Goal: Book appointment/travel/reservation

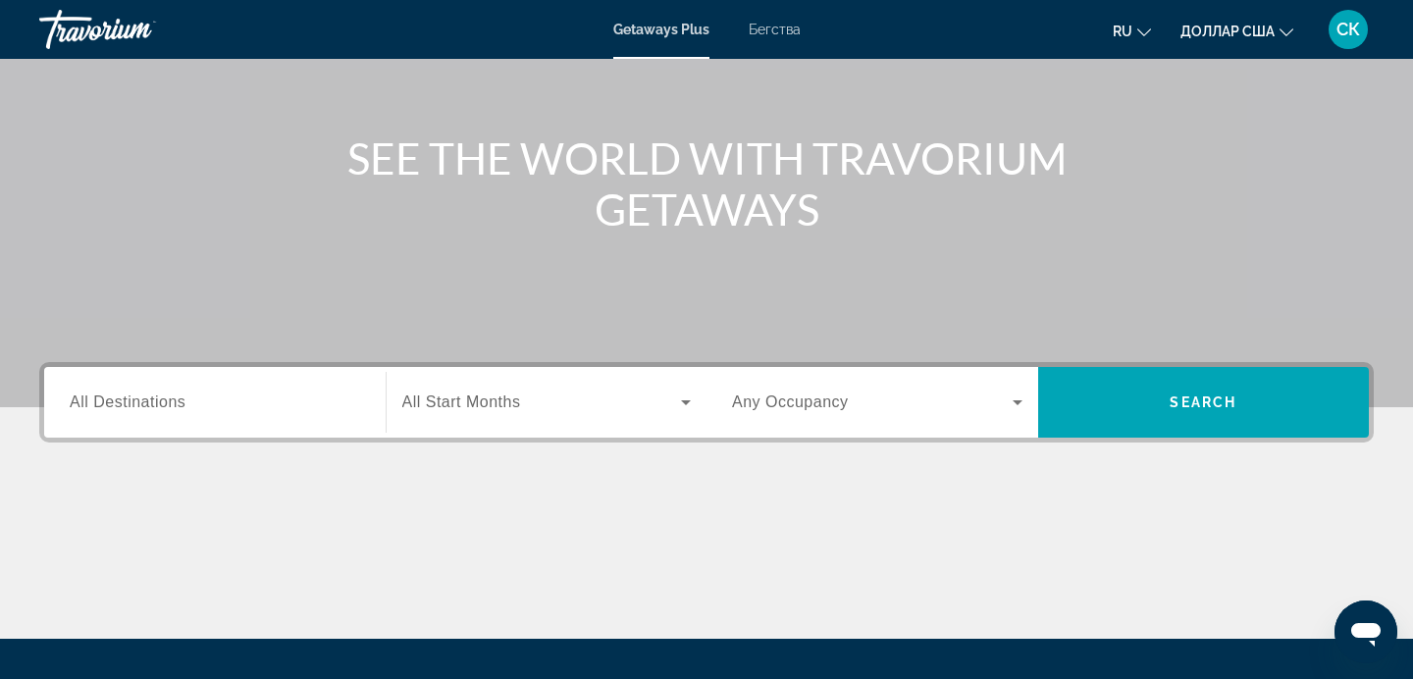
scroll to position [183, 0]
click at [1019, 399] on icon "Виджет поиска" at bounding box center [1018, 401] width 10 height 5
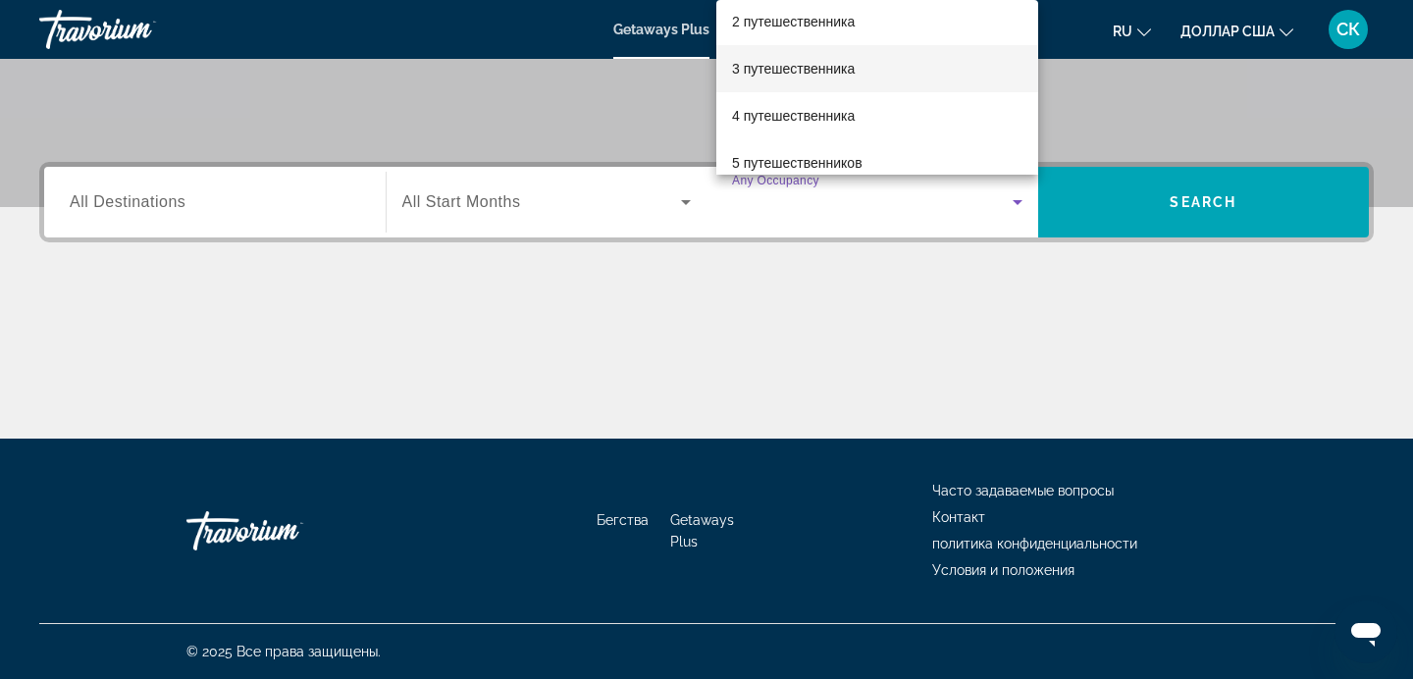
scroll to position [58, 0]
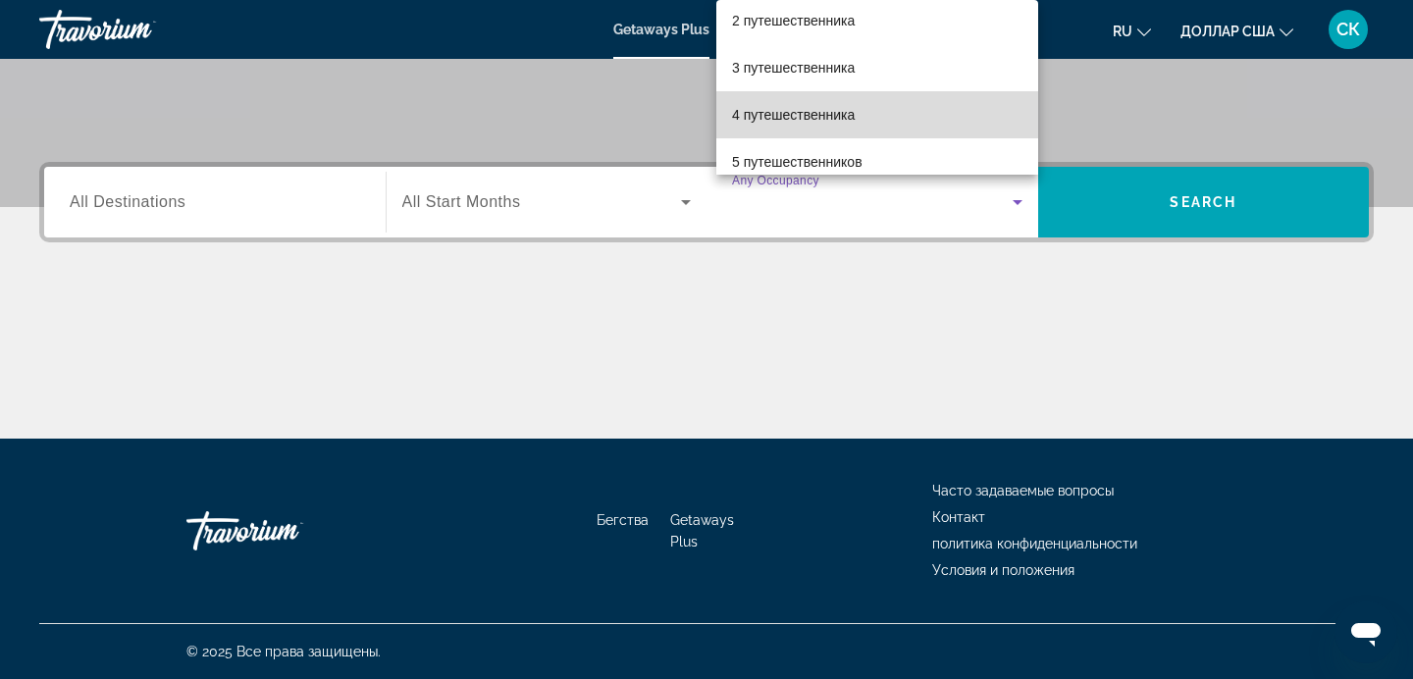
click at [883, 121] on mat-option "4 путешественника" at bounding box center [877, 114] width 322 height 47
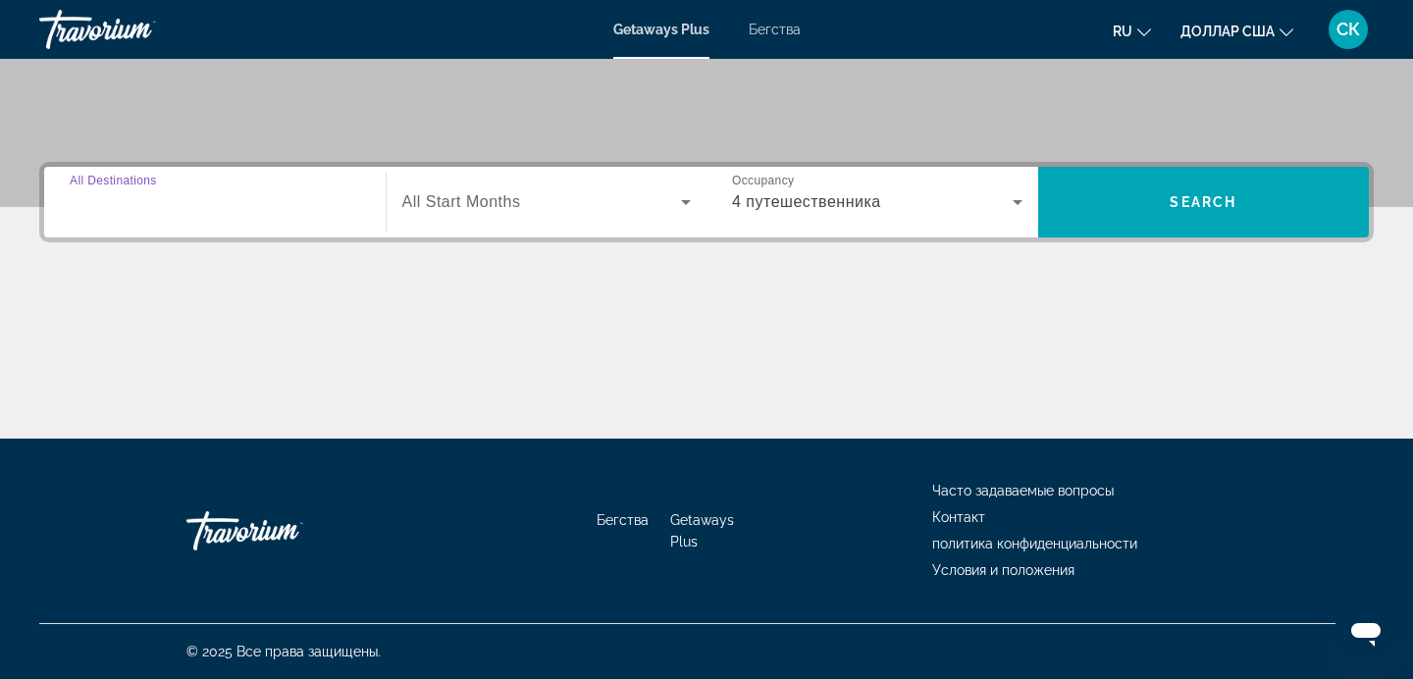
click at [199, 202] on input "Destination All Destinations" at bounding box center [215, 203] width 291 height 24
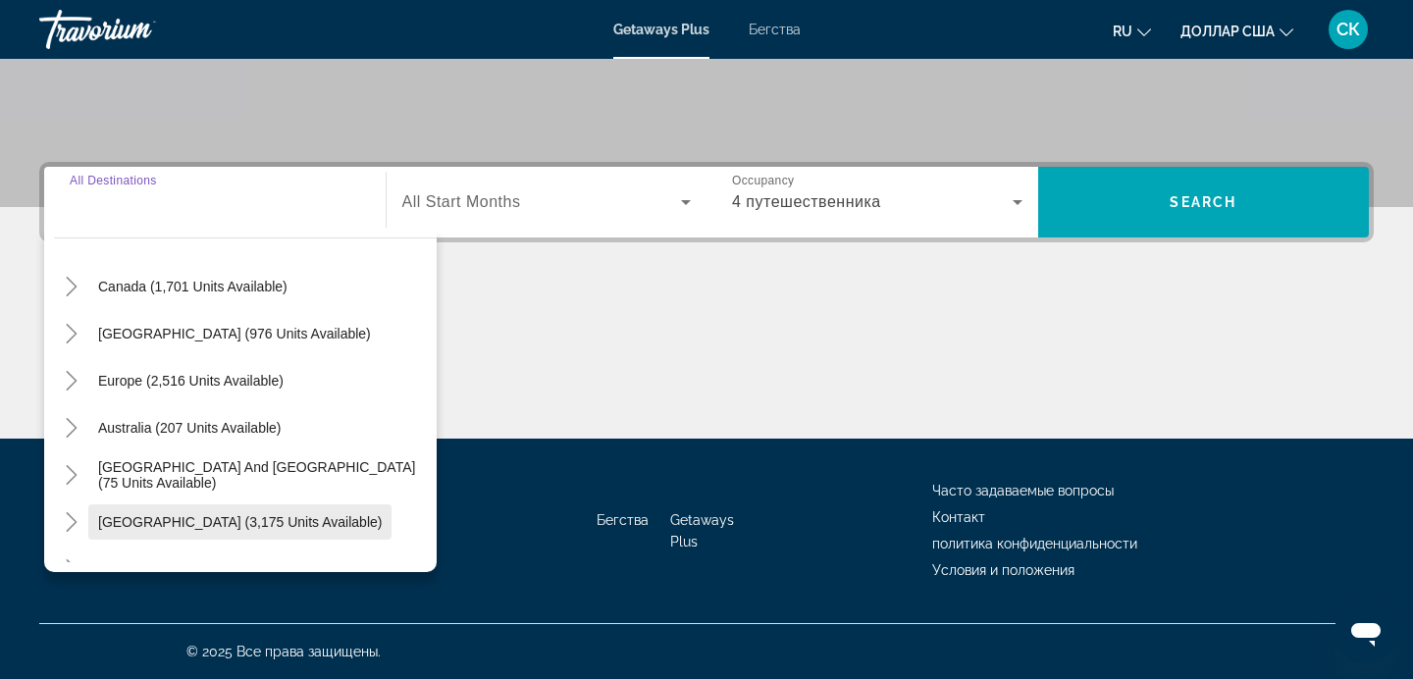
scroll to position [153, 0]
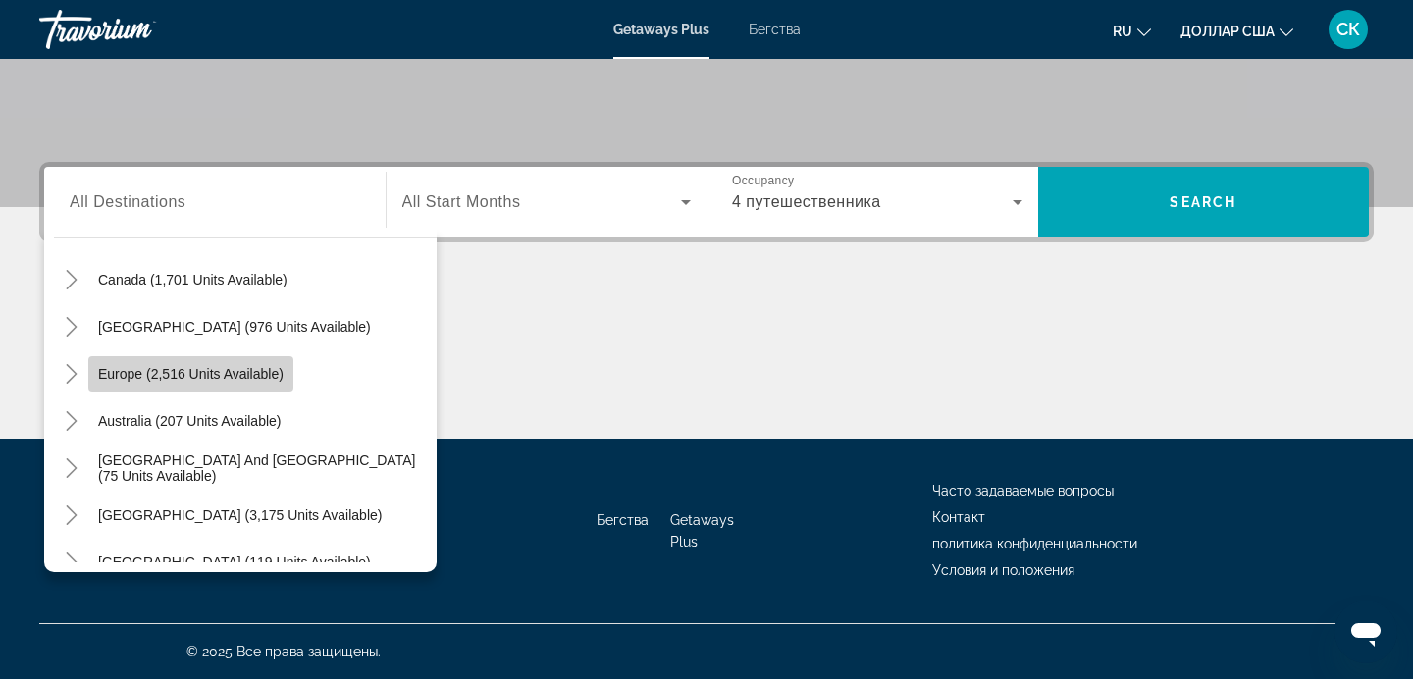
click at [276, 375] on span "Europe (2,516 units available)" at bounding box center [191, 374] width 186 height 16
type input "**********"
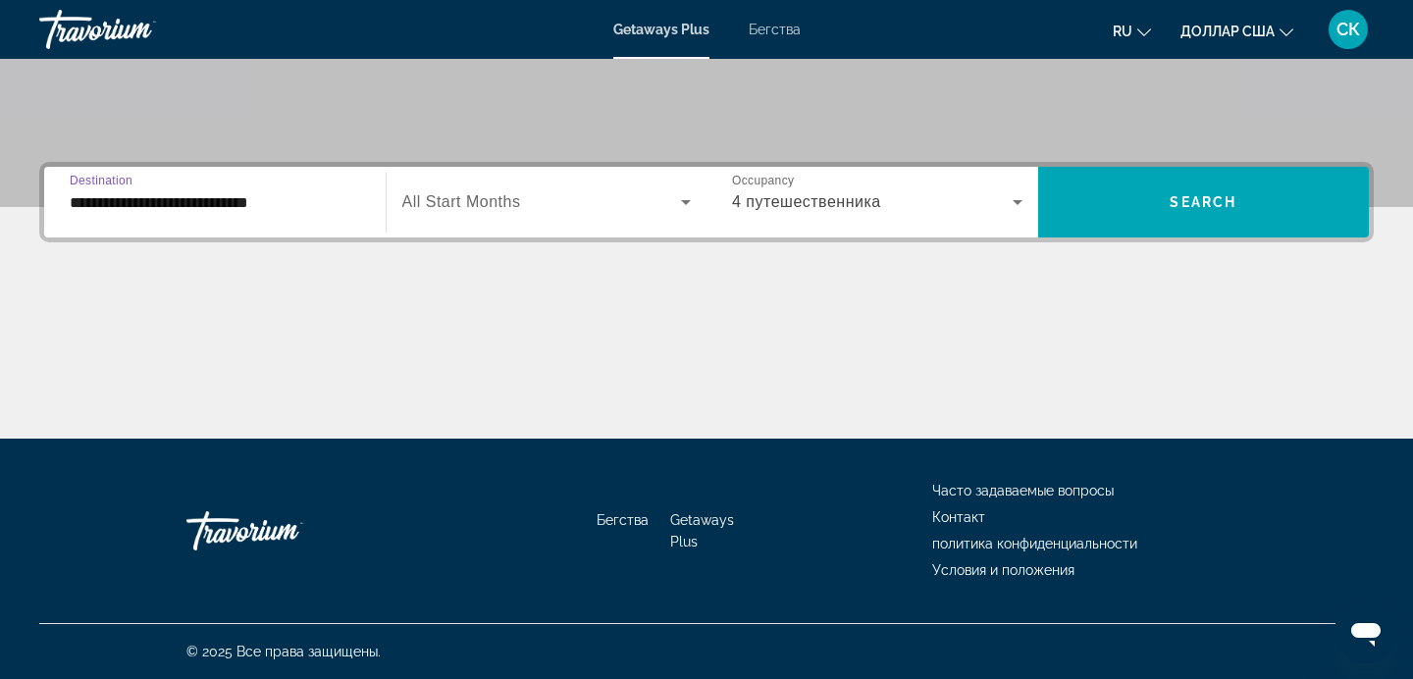
click at [686, 202] on icon "Виджет поиска" at bounding box center [686, 202] width 10 height 5
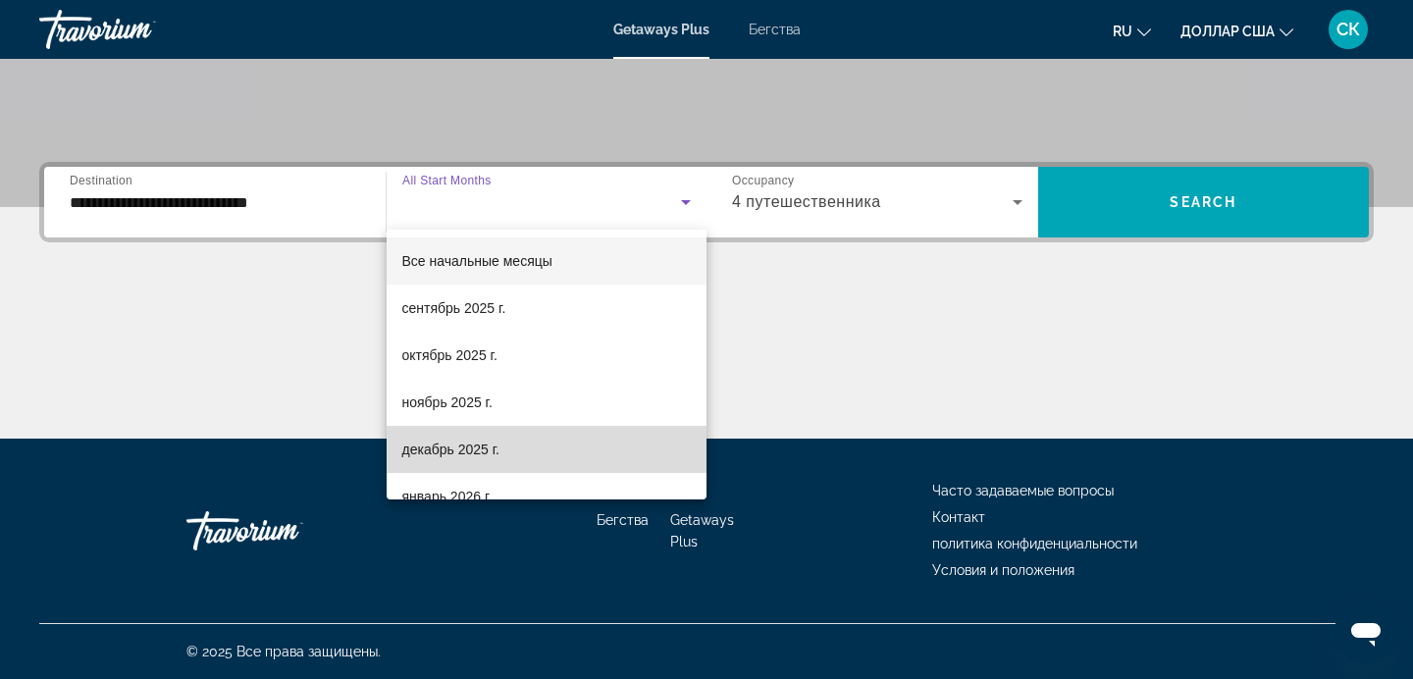
click at [538, 447] on mat-option "декабрь 2025 г." at bounding box center [547, 449] width 321 height 47
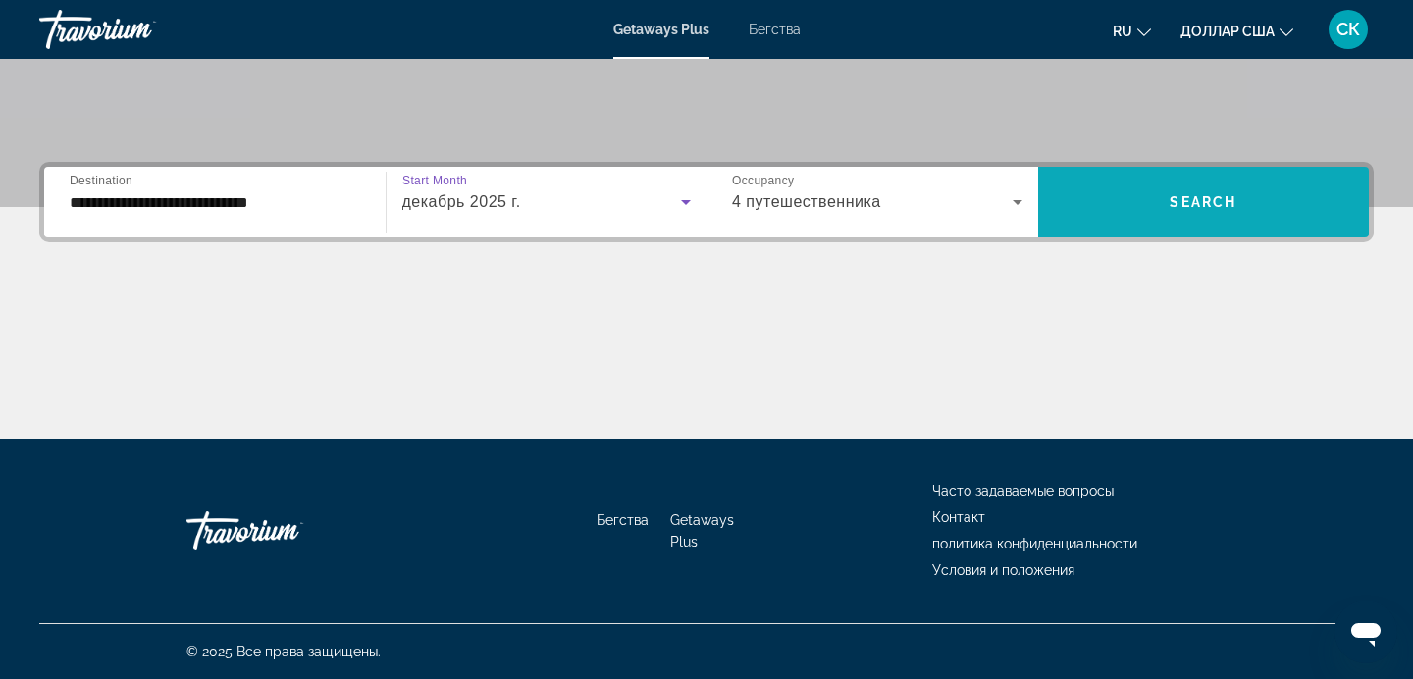
click at [1165, 191] on span "Виджет поиска" at bounding box center [1204, 202] width 332 height 47
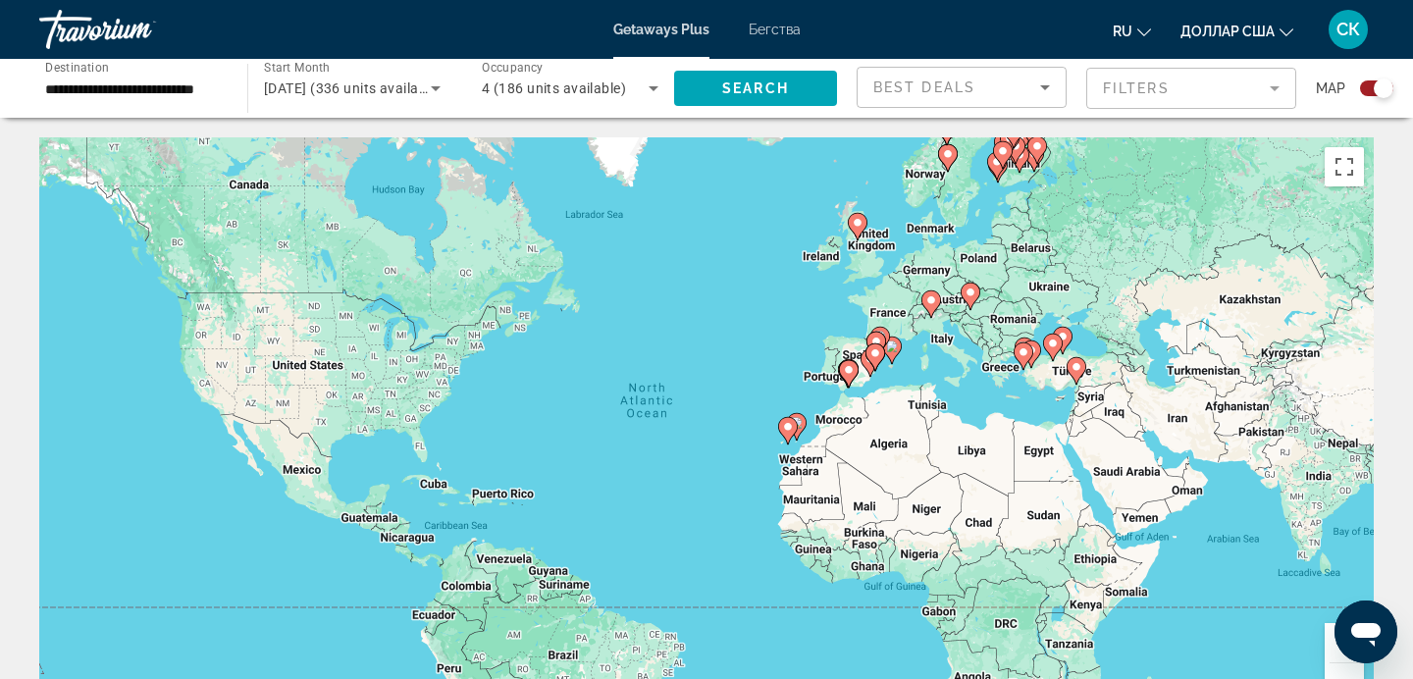
click at [932, 302] on image "Основное содержание" at bounding box center [932, 300] width 12 height 12
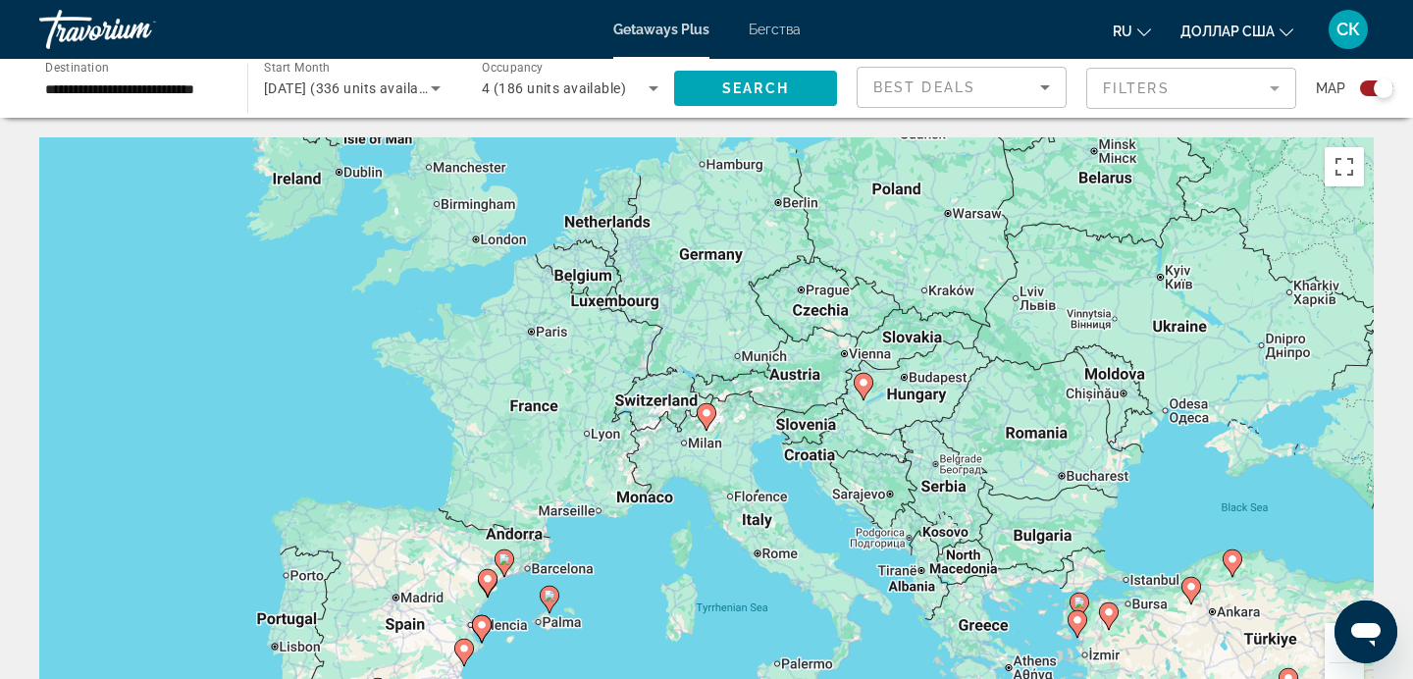
click at [708, 414] on image "Основное содержание" at bounding box center [707, 413] width 12 height 12
type input "**********"
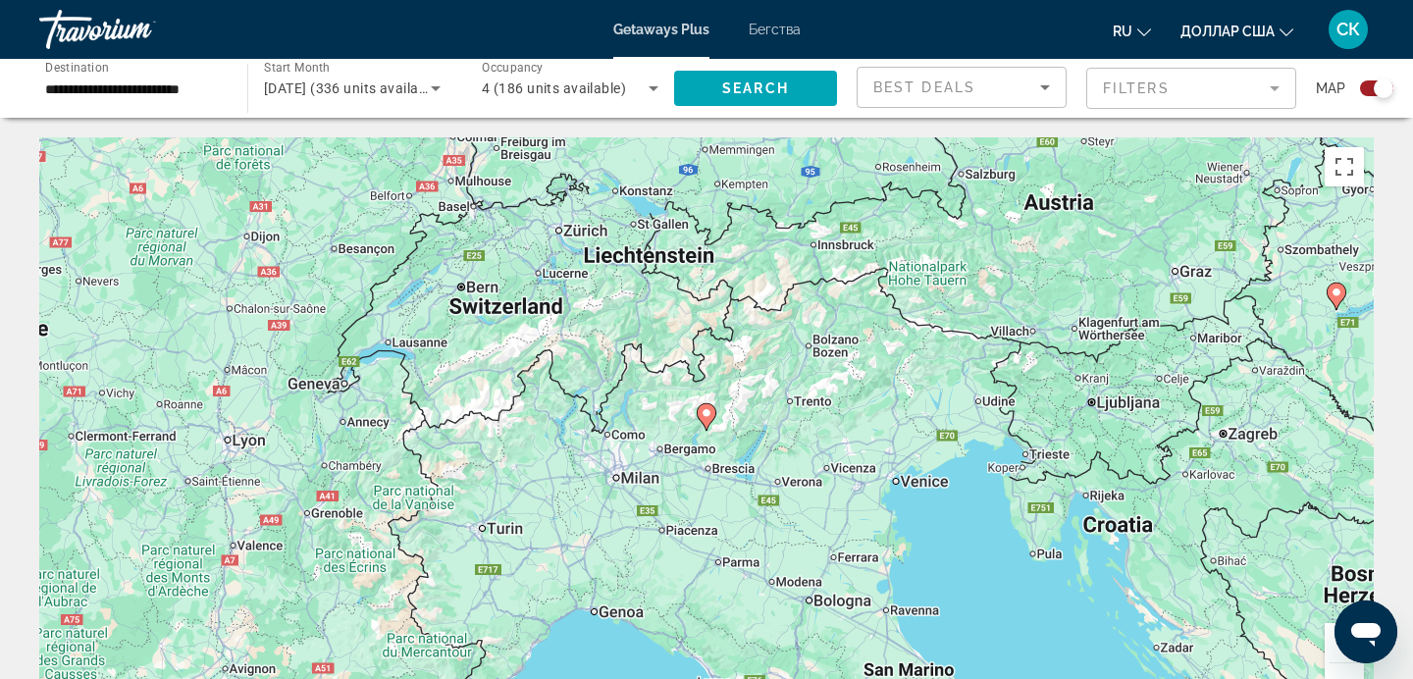
click at [708, 414] on image "Основное содержание" at bounding box center [707, 413] width 12 height 12
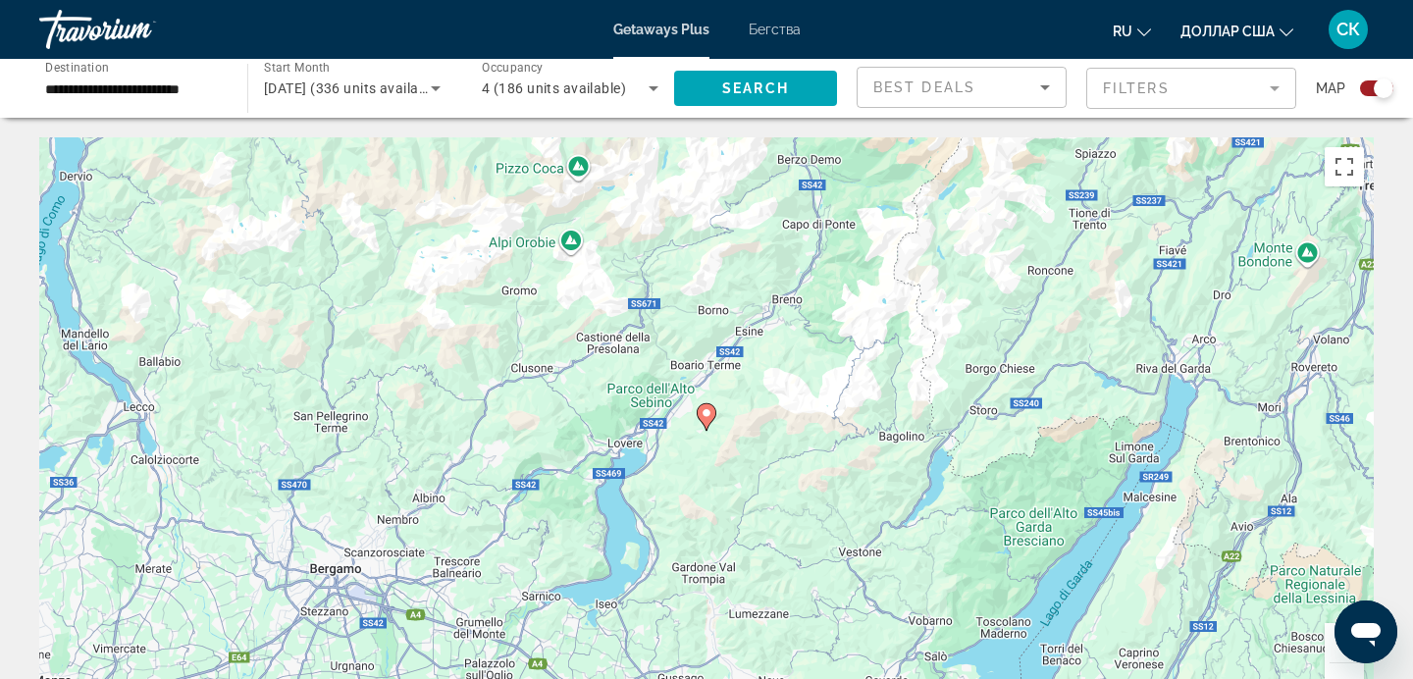
click at [708, 414] on image "Основное содержание" at bounding box center [707, 413] width 12 height 12
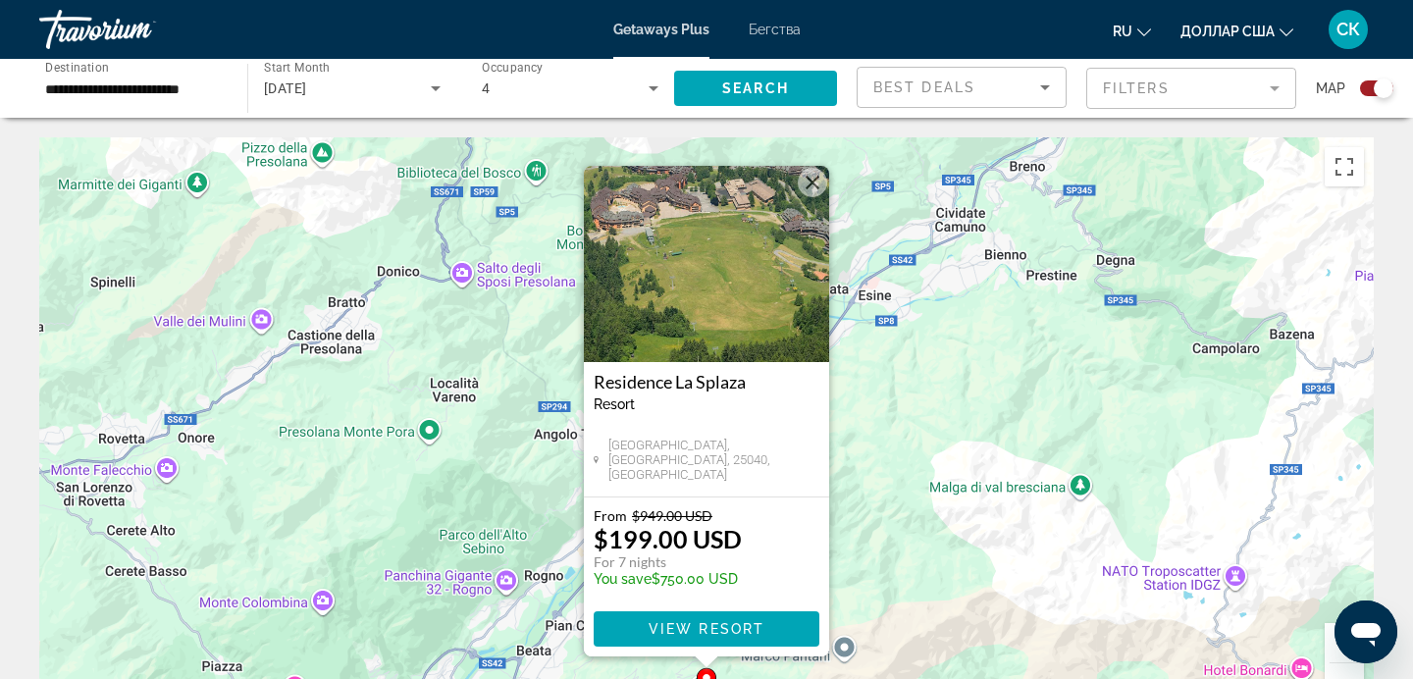
click at [742, 267] on img "Основное содержание" at bounding box center [706, 264] width 245 height 196
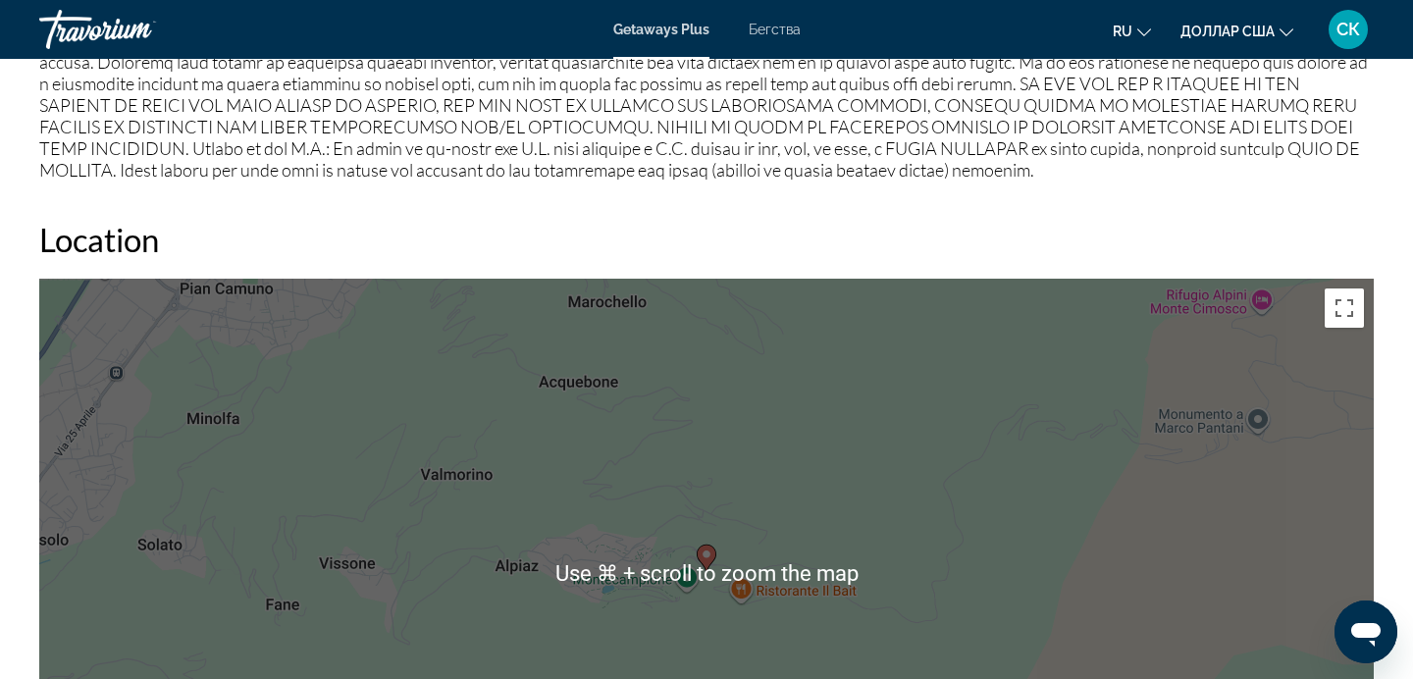
scroll to position [2402, 0]
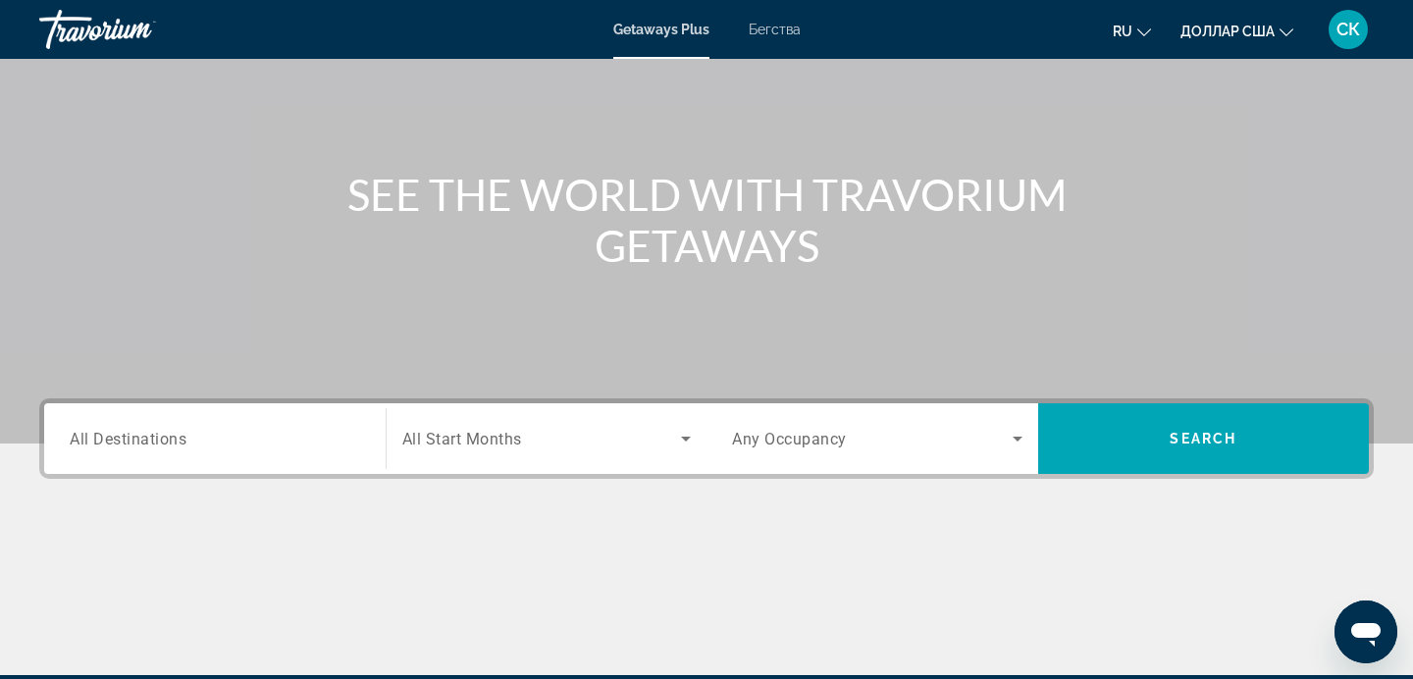
scroll to position [146, 0]
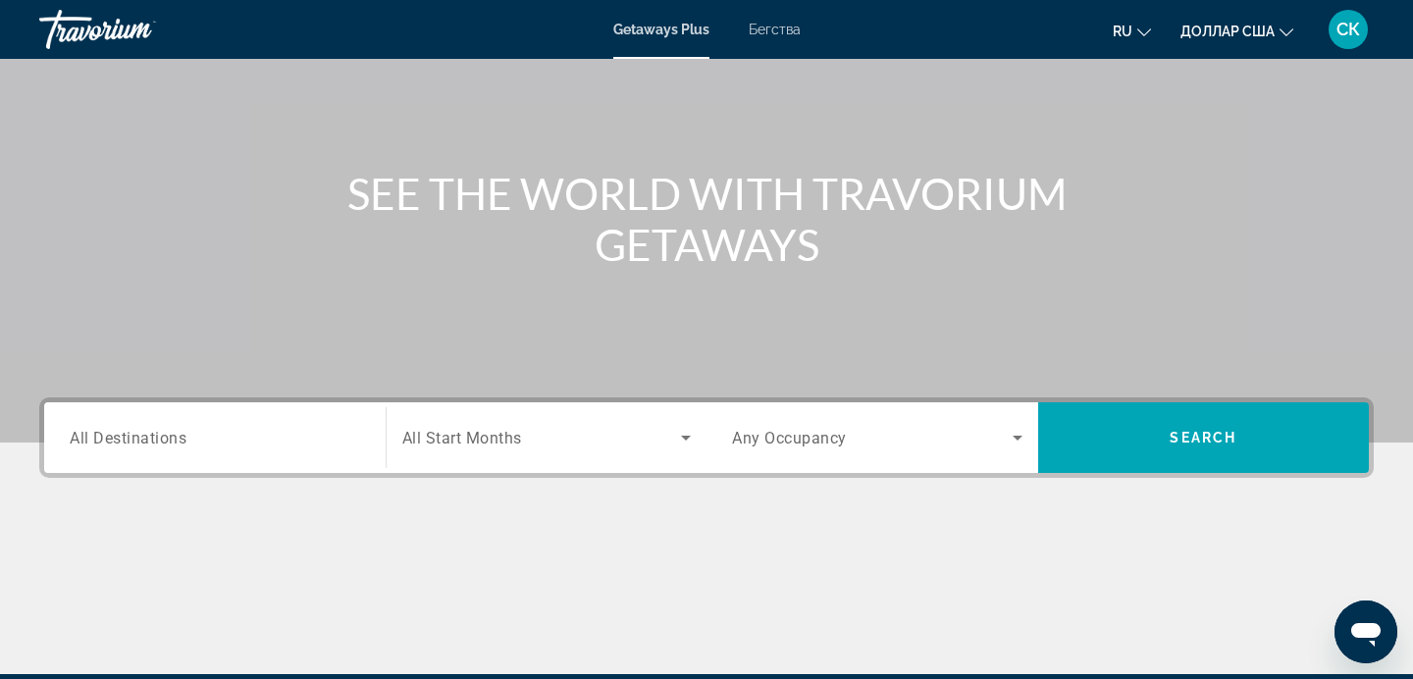
click at [172, 435] on span "All Destinations" at bounding box center [128, 437] width 117 height 19
click at [172, 435] on input "Destination All Destinations" at bounding box center [215, 439] width 291 height 24
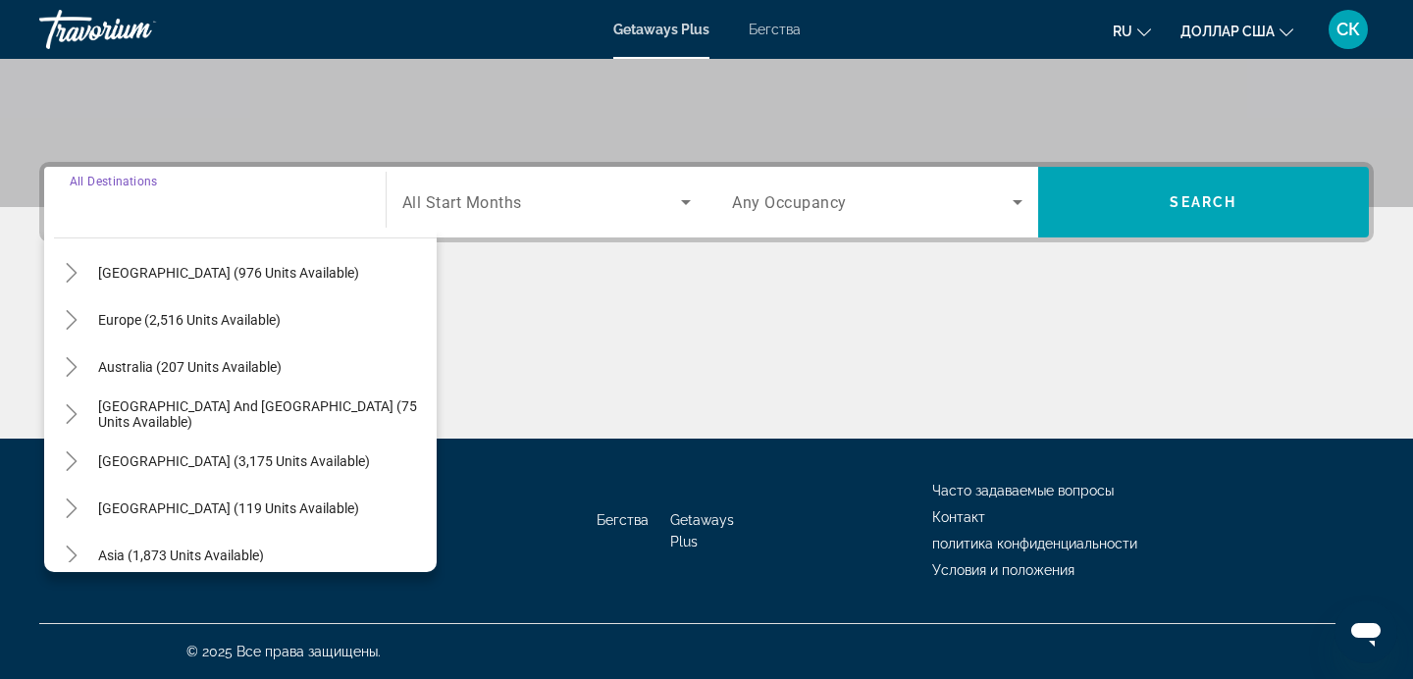
scroll to position [218, 0]
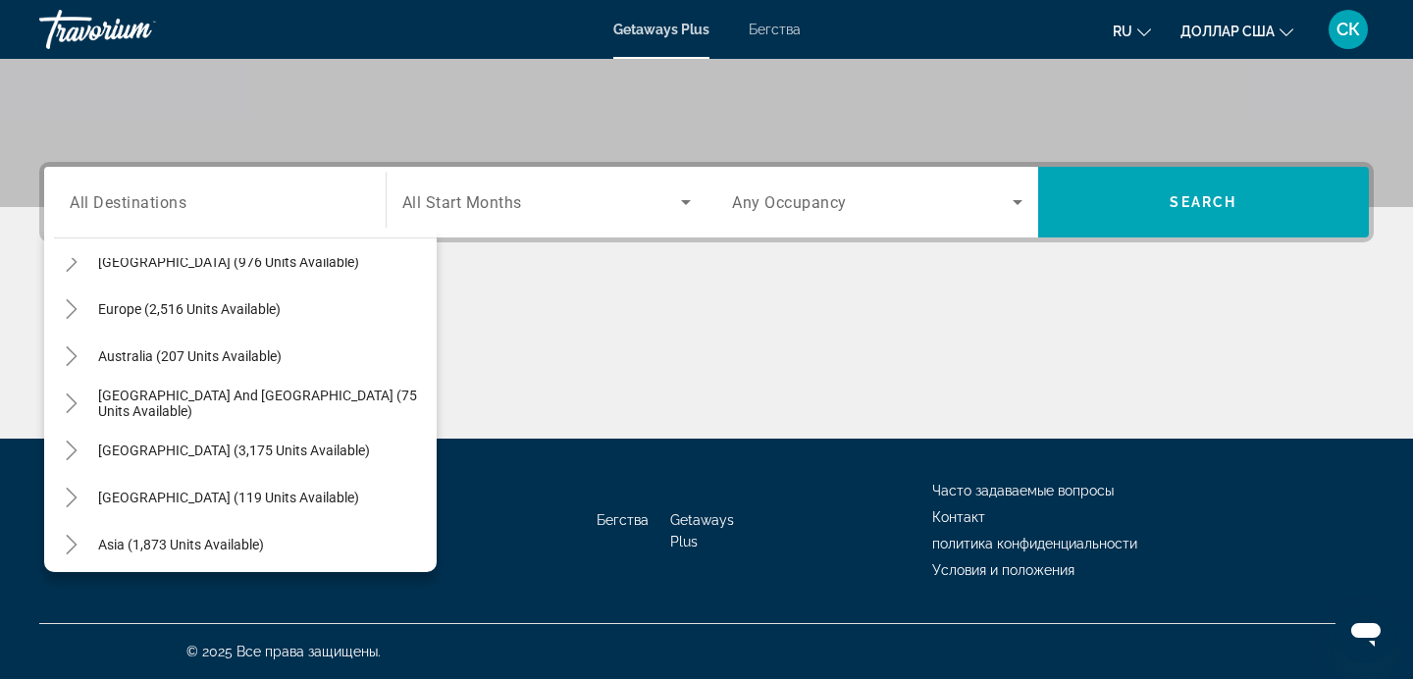
click at [299, 302] on div "Europe (2,516 units available)" at bounding box center [245, 309] width 383 height 47
click at [287, 206] on input "Destination All Destinations" at bounding box center [215, 203] width 291 height 24
click at [281, 542] on div "Asia (1,873 units available)" at bounding box center [245, 544] width 383 height 47
click at [688, 196] on icon "Search widget" at bounding box center [686, 202] width 24 height 24
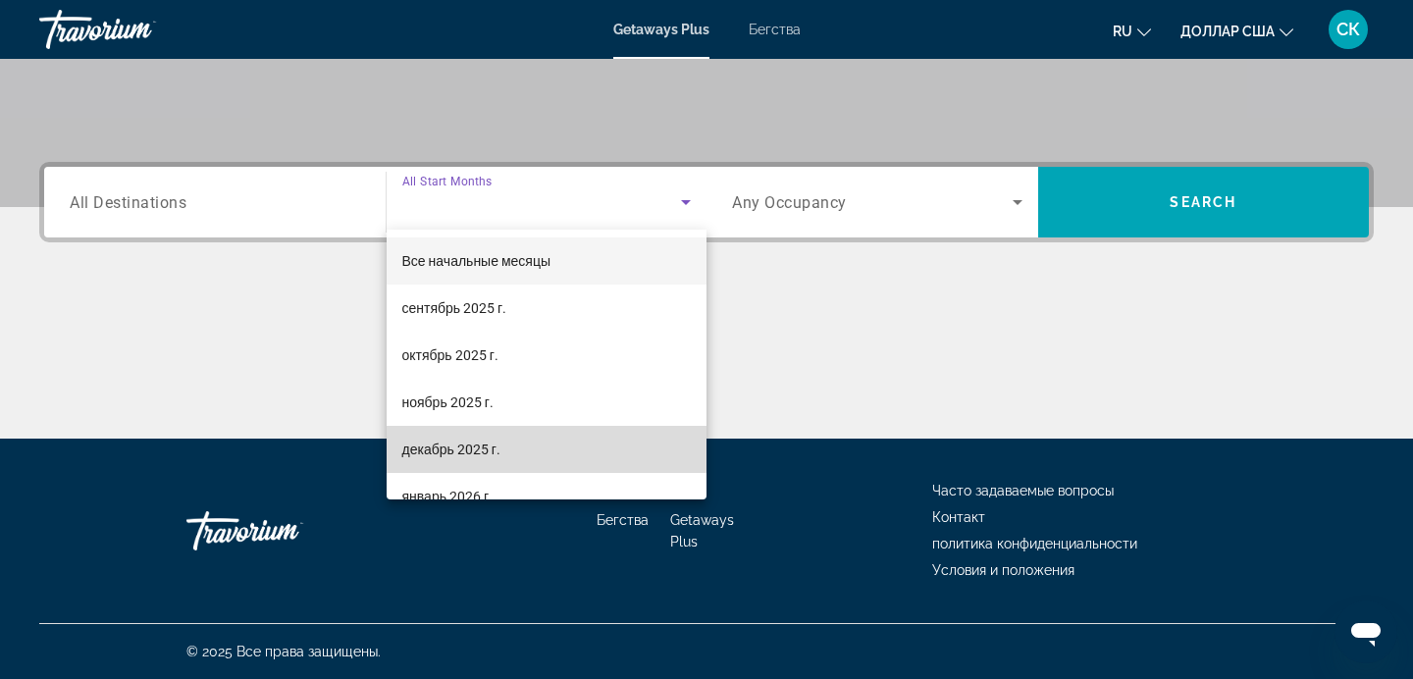
click at [544, 441] on mat-option "декабрь 2025 г." at bounding box center [547, 449] width 321 height 47
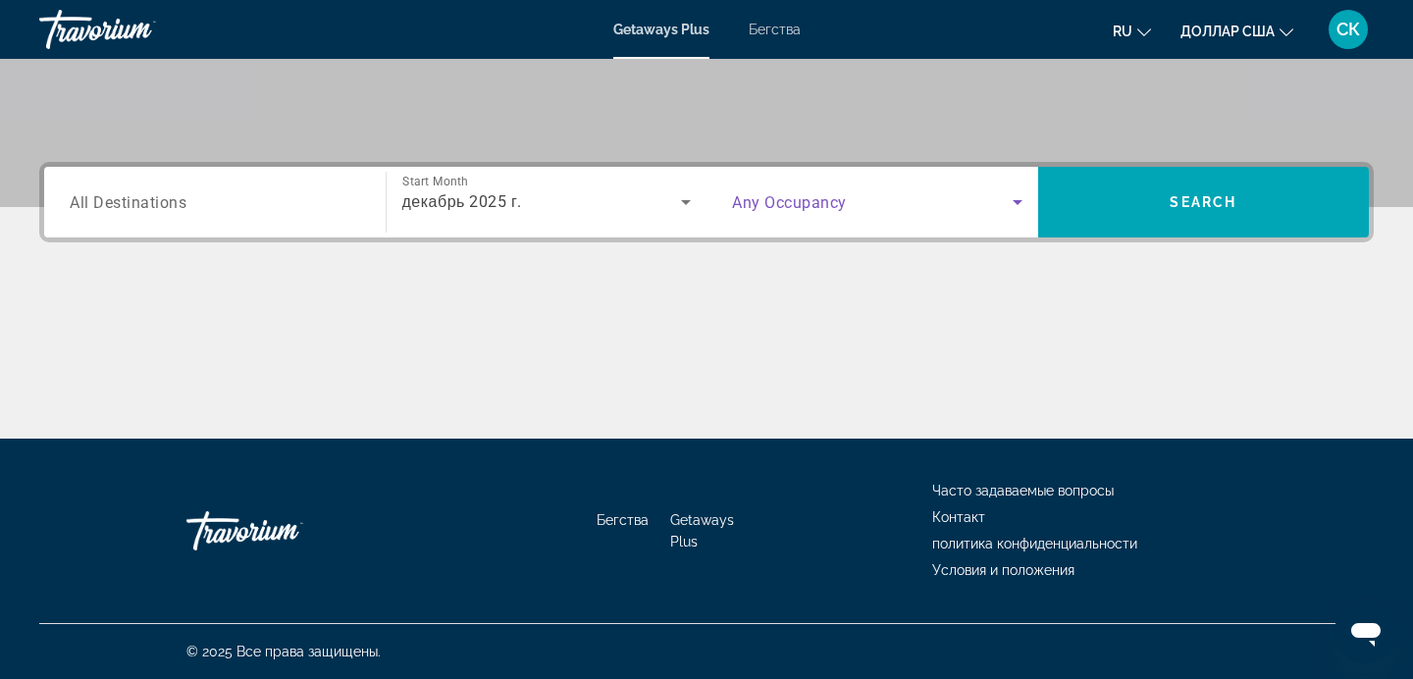
click at [1017, 201] on icon "Search widget" at bounding box center [1018, 202] width 10 height 5
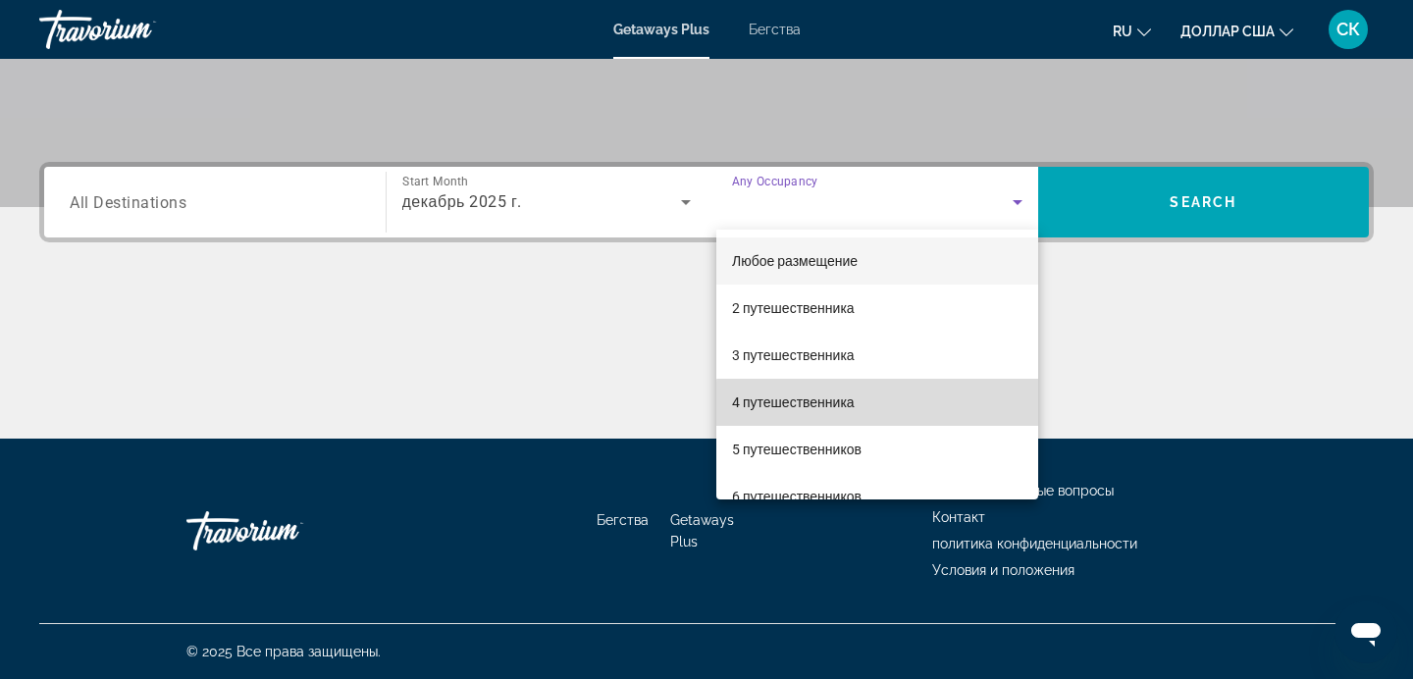
click at [880, 405] on mat-option "4 путешественника" at bounding box center [877, 402] width 322 height 47
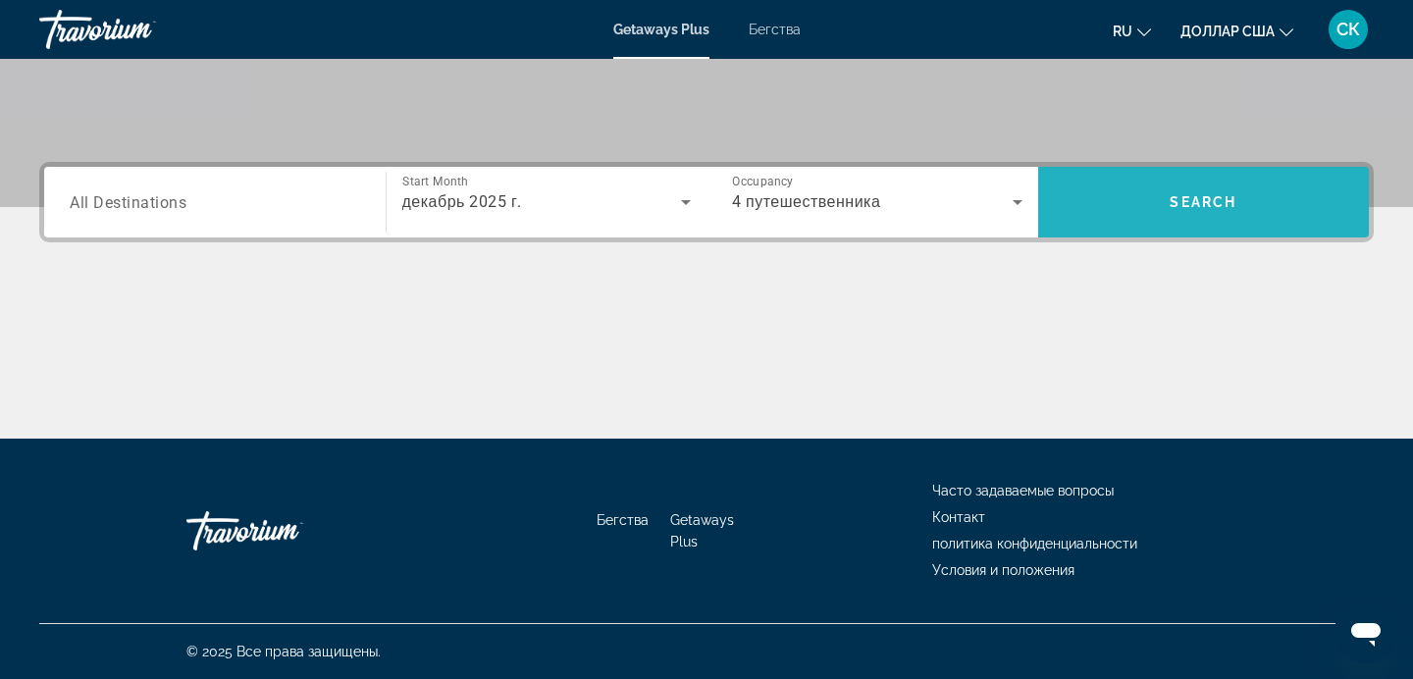
click at [1238, 190] on span "Search widget" at bounding box center [1204, 202] width 332 height 47
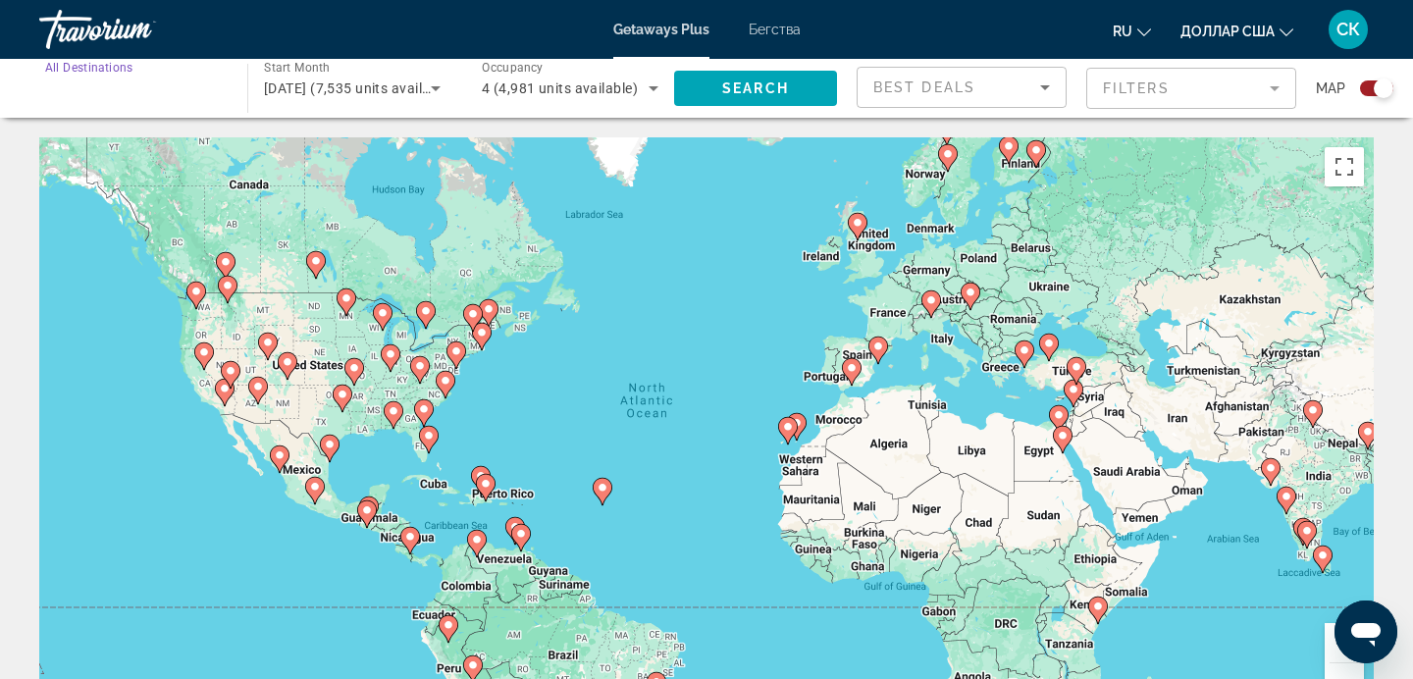
click at [168, 90] on input "Destination All Destinations" at bounding box center [133, 90] width 177 height 24
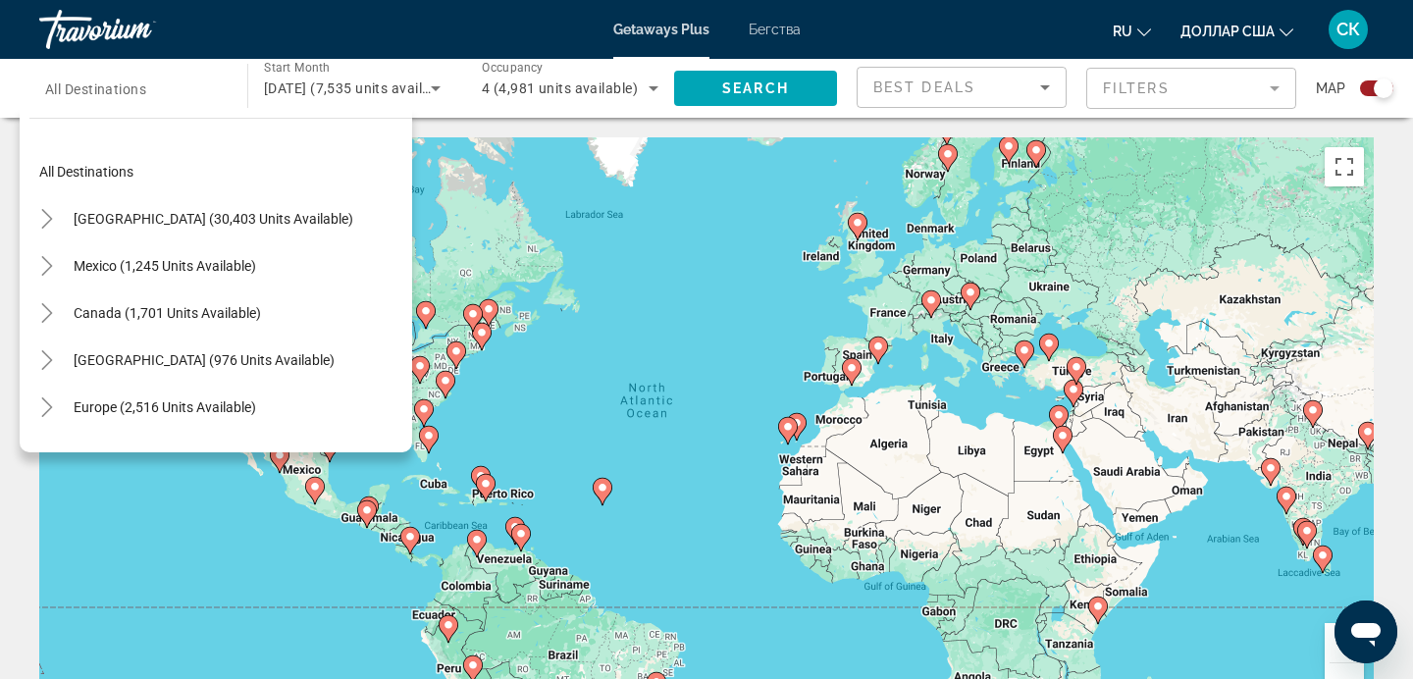
click at [274, 406] on div "Europe (2,516 units available)" at bounding box center [220, 407] width 383 height 47
click at [44, 406] on icon "Toggle Europe (2,516 units available)" at bounding box center [47, 408] width 20 height 20
click at [54, 403] on icon "Toggle Europe (2,516 units available)" at bounding box center [46, 407] width 20 height 11
click at [54, 403] on icon "Toggle Europe (2,516 units available)" at bounding box center [47, 408] width 20 height 20
click at [775, 29] on font "Бегства" at bounding box center [775, 30] width 52 height 16
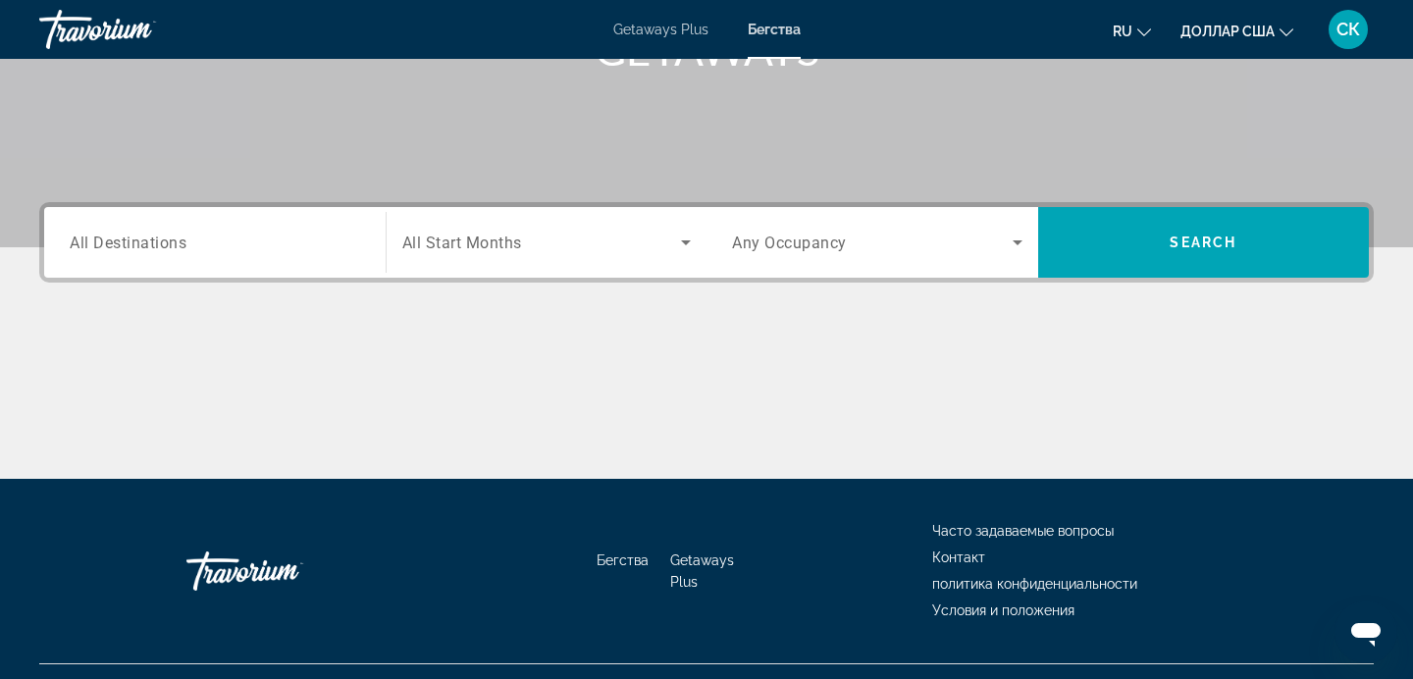
scroll to position [348, 0]
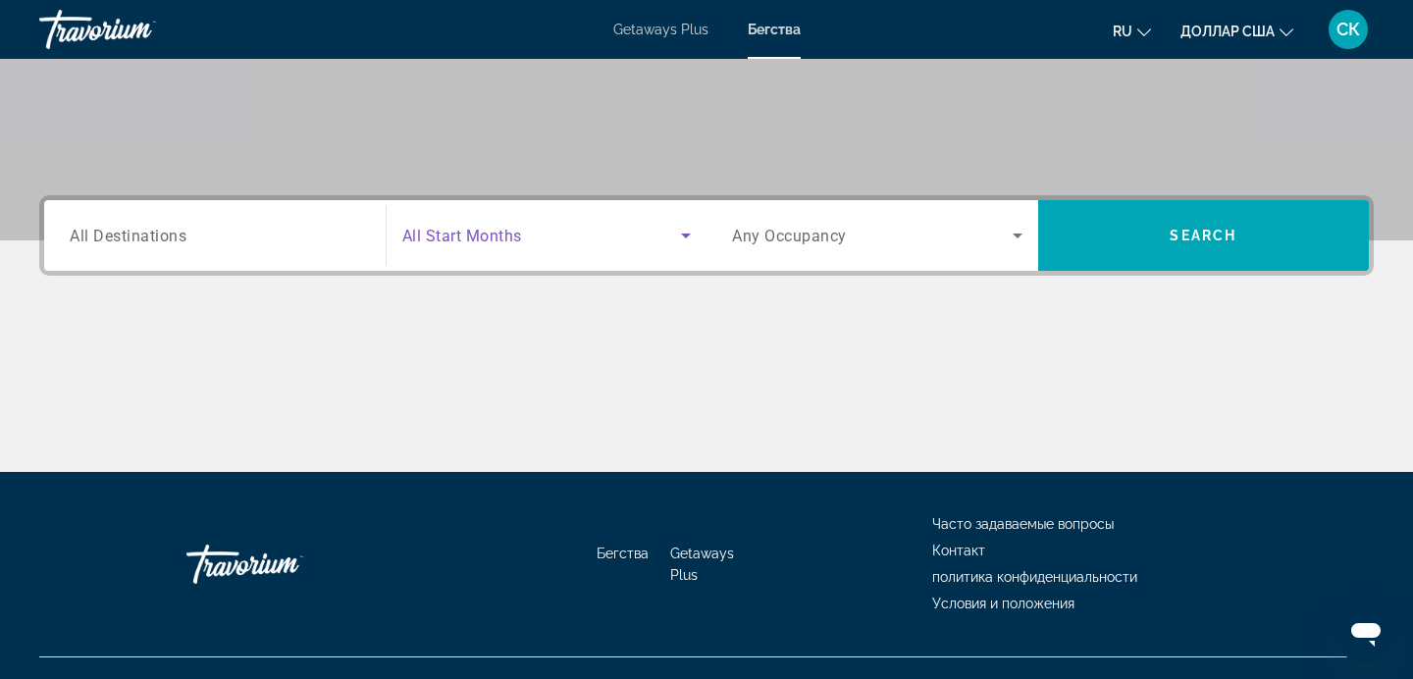
click at [689, 235] on icon "Search widget" at bounding box center [686, 236] width 10 height 5
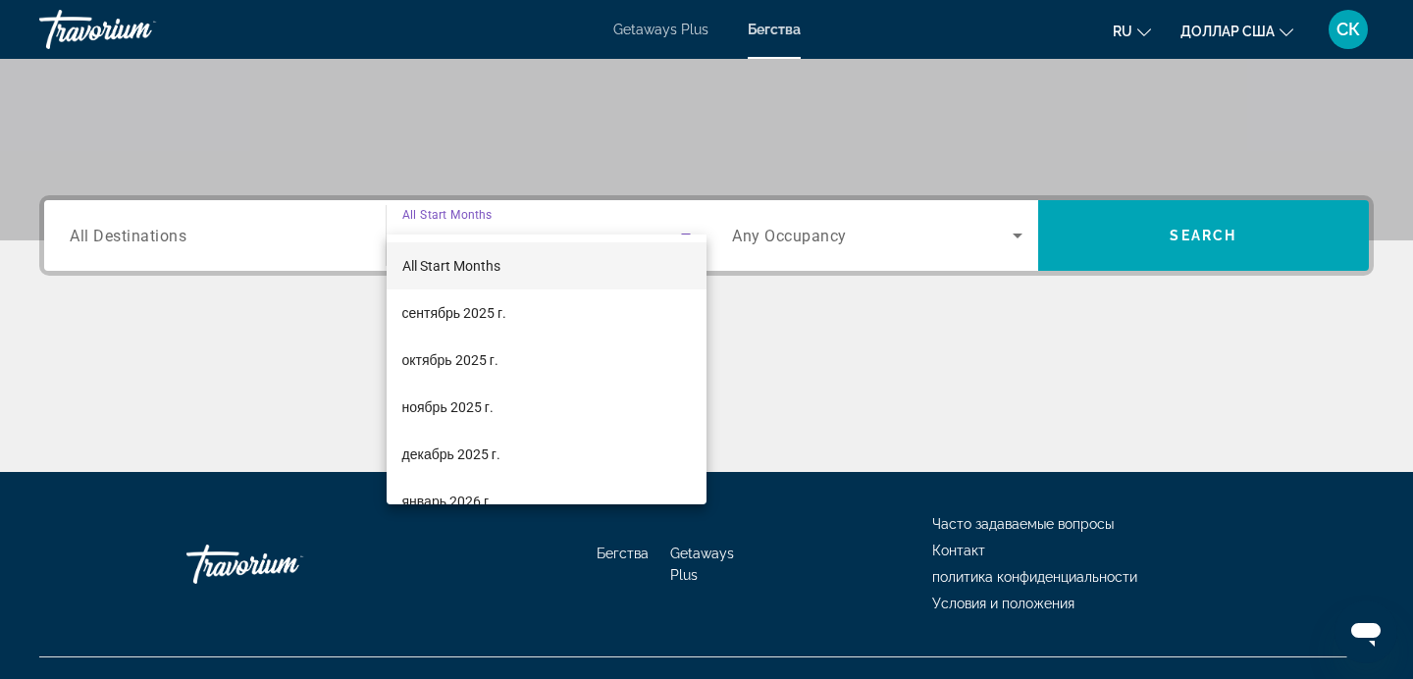
scroll to position [382, 0]
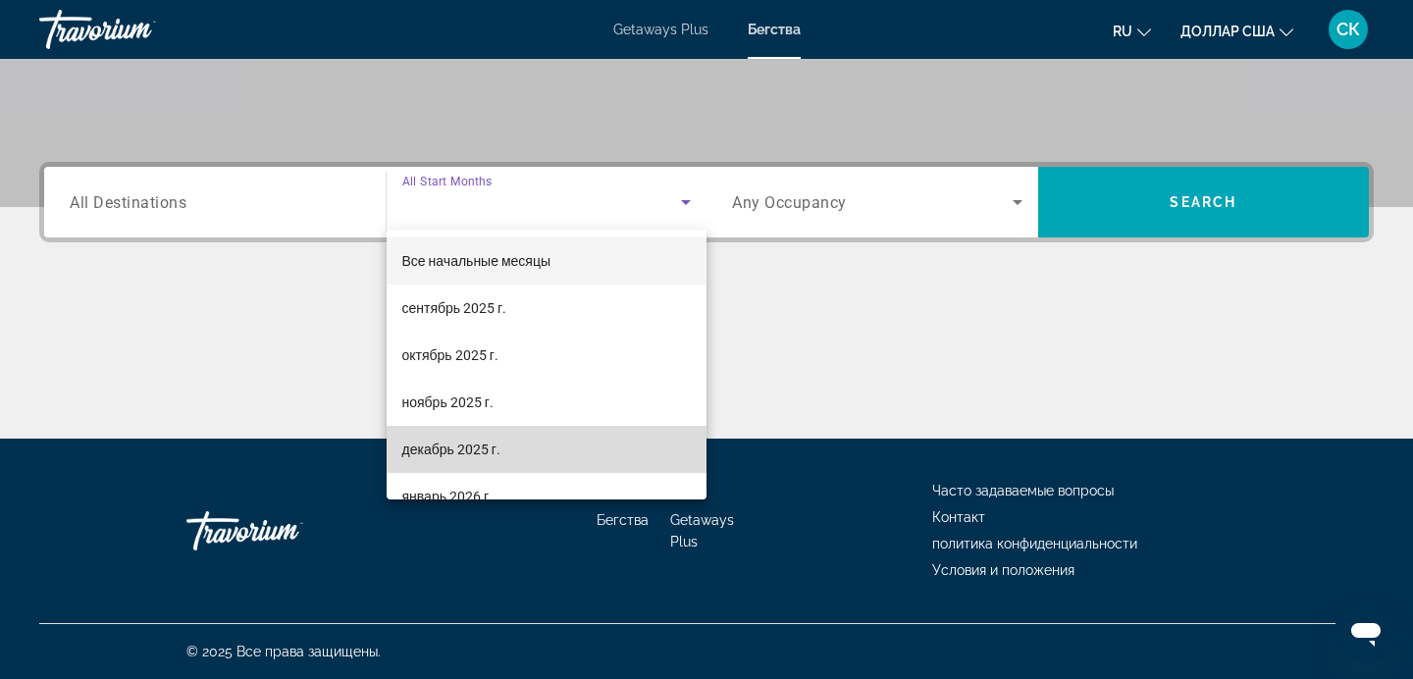
click at [566, 452] on mat-option "декабрь 2025 г." at bounding box center [547, 449] width 321 height 47
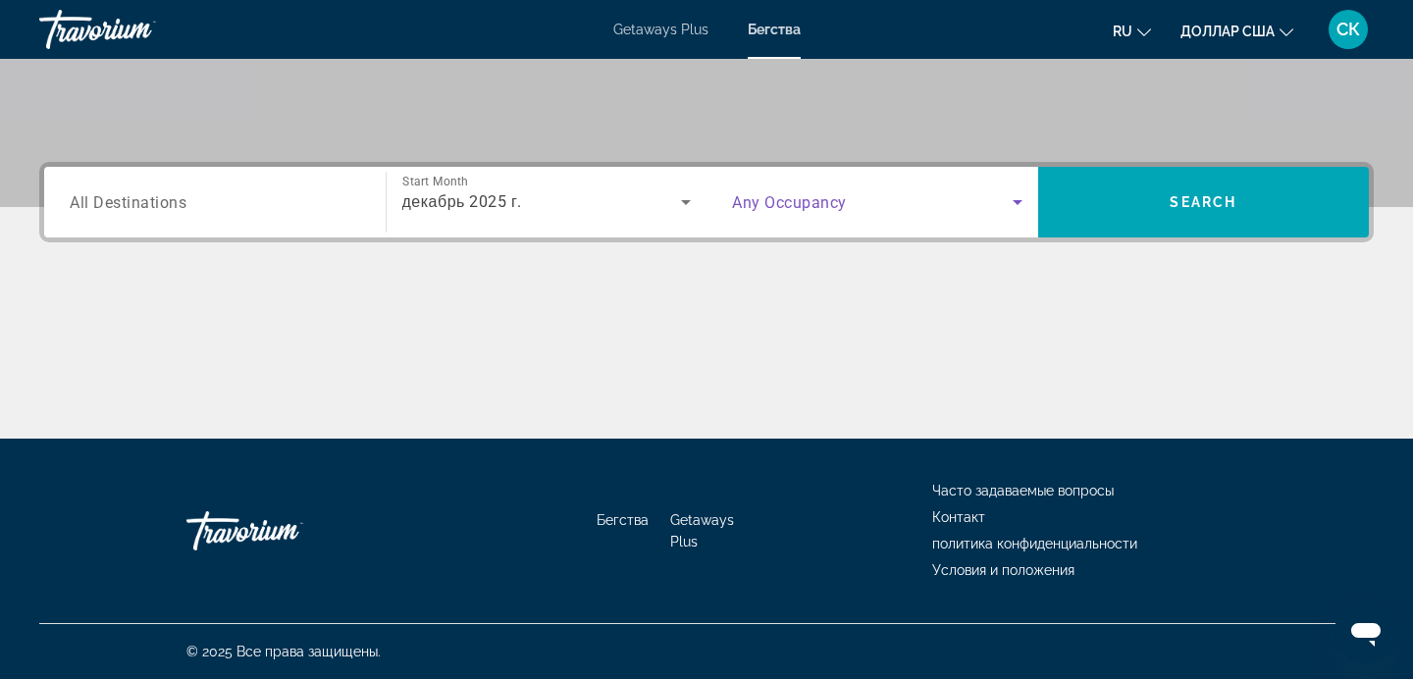
click at [1019, 199] on icon "Search widget" at bounding box center [1018, 202] width 24 height 24
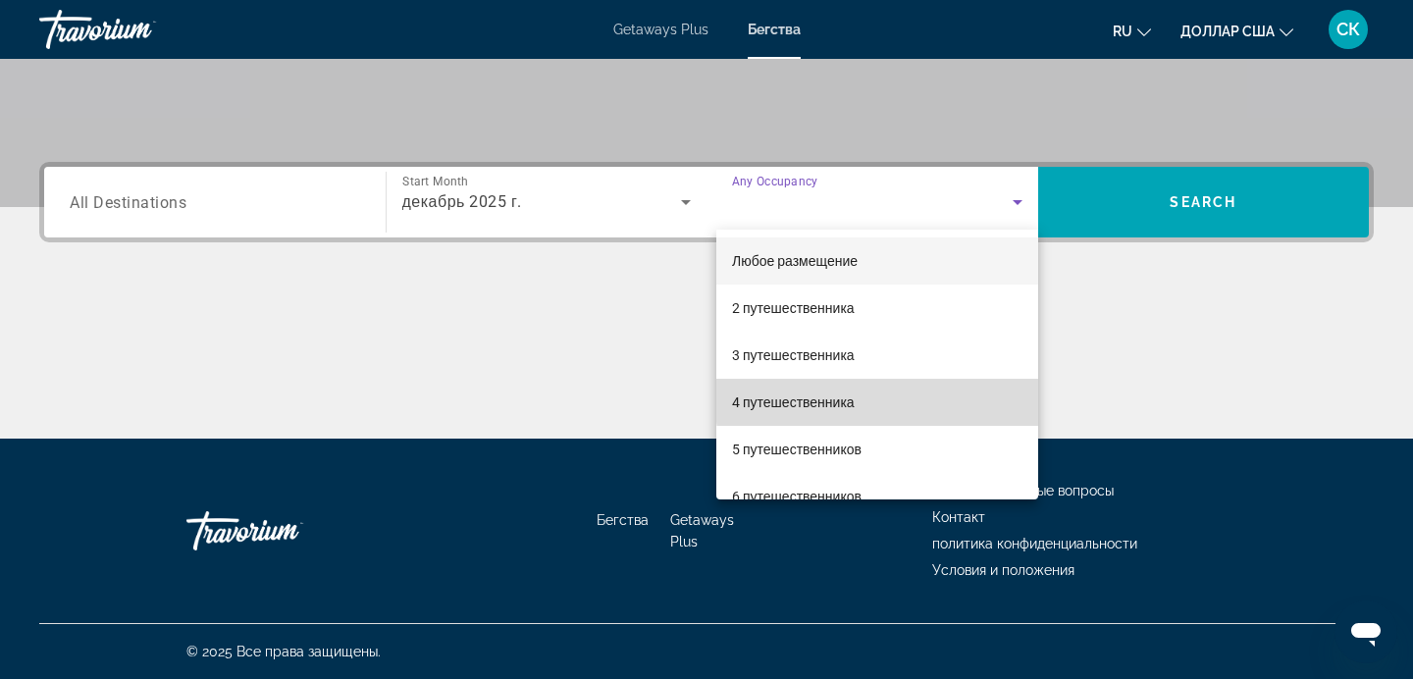
click at [889, 398] on mat-option "4 путешественника" at bounding box center [877, 402] width 322 height 47
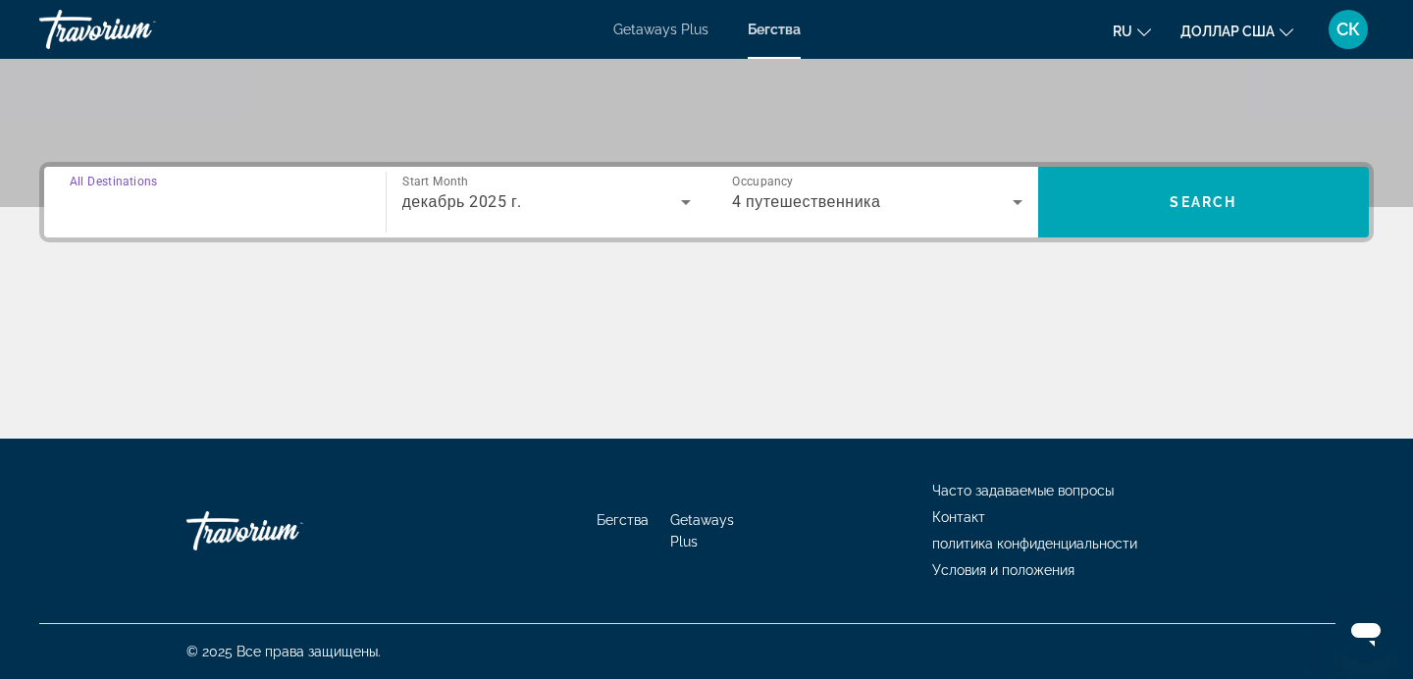
click at [196, 199] on input "Destination All Destinations" at bounding box center [215, 203] width 291 height 24
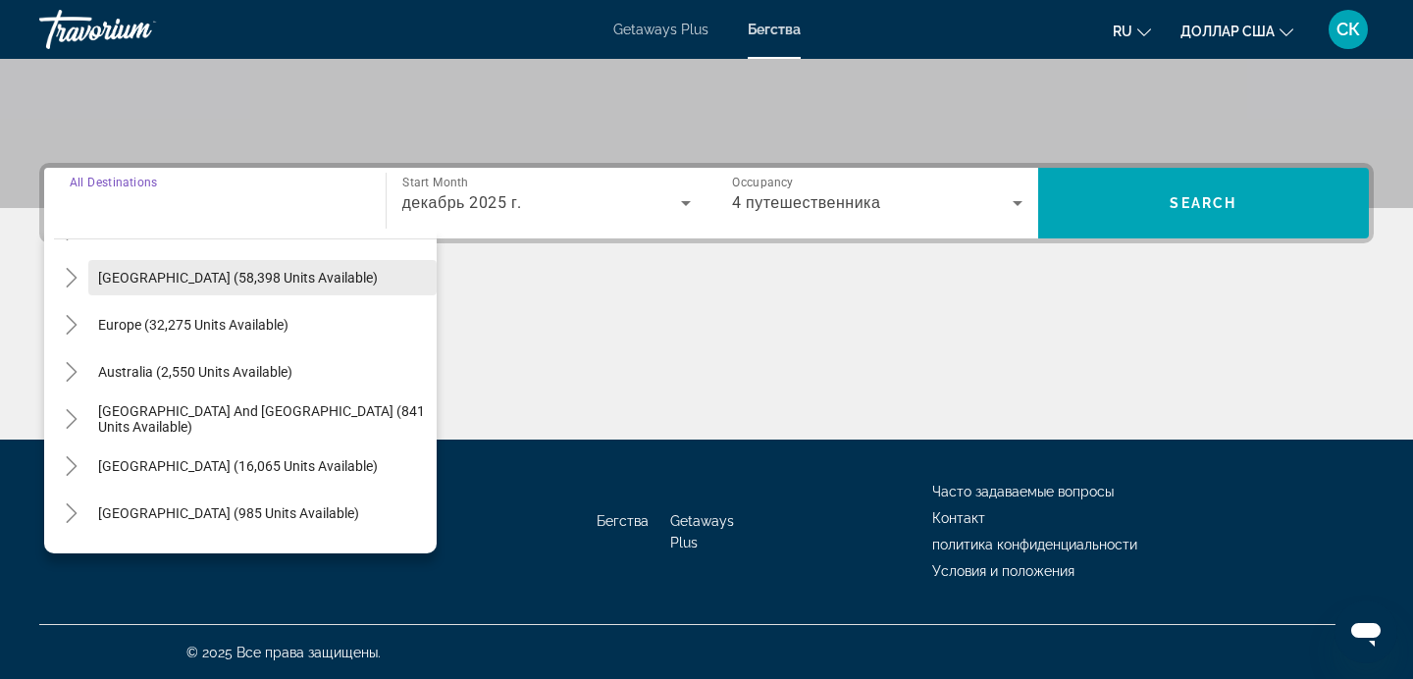
scroll to position [169, 0]
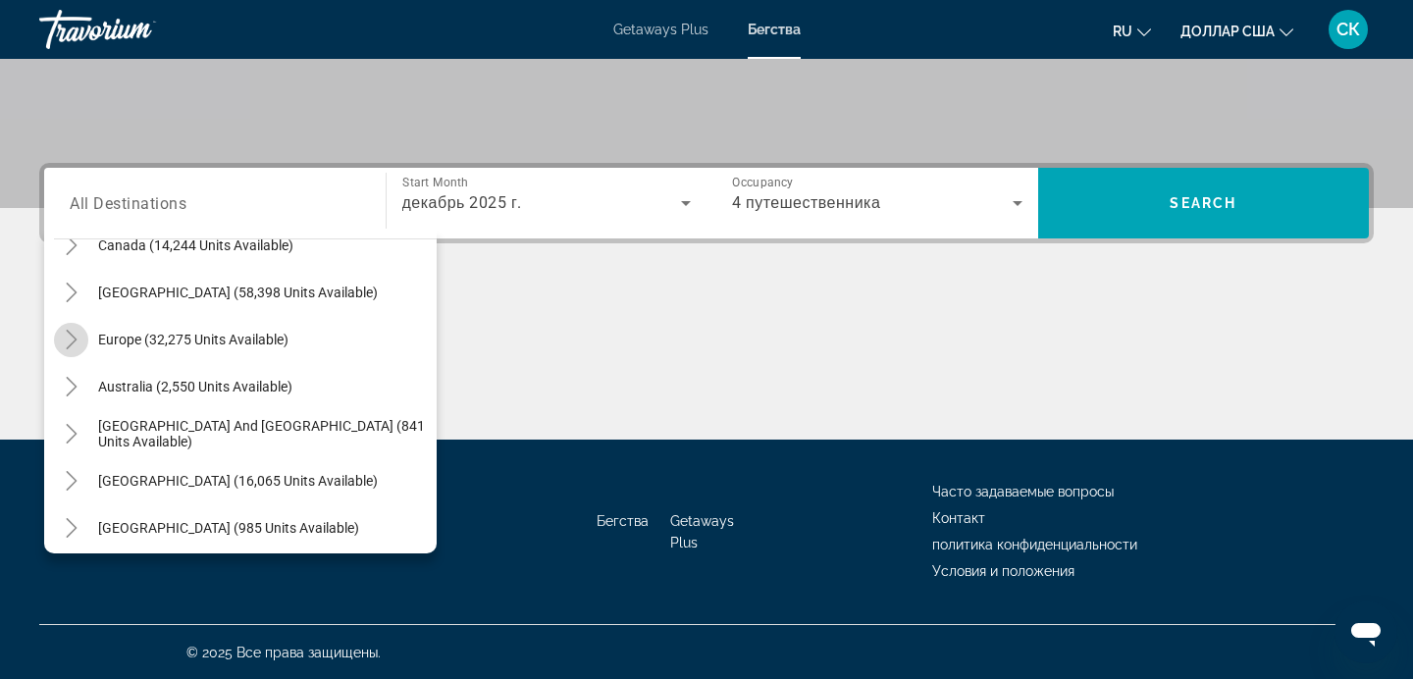
click at [74, 335] on icon "Toggle Europe (32,275 units available)" at bounding box center [72, 340] width 20 height 20
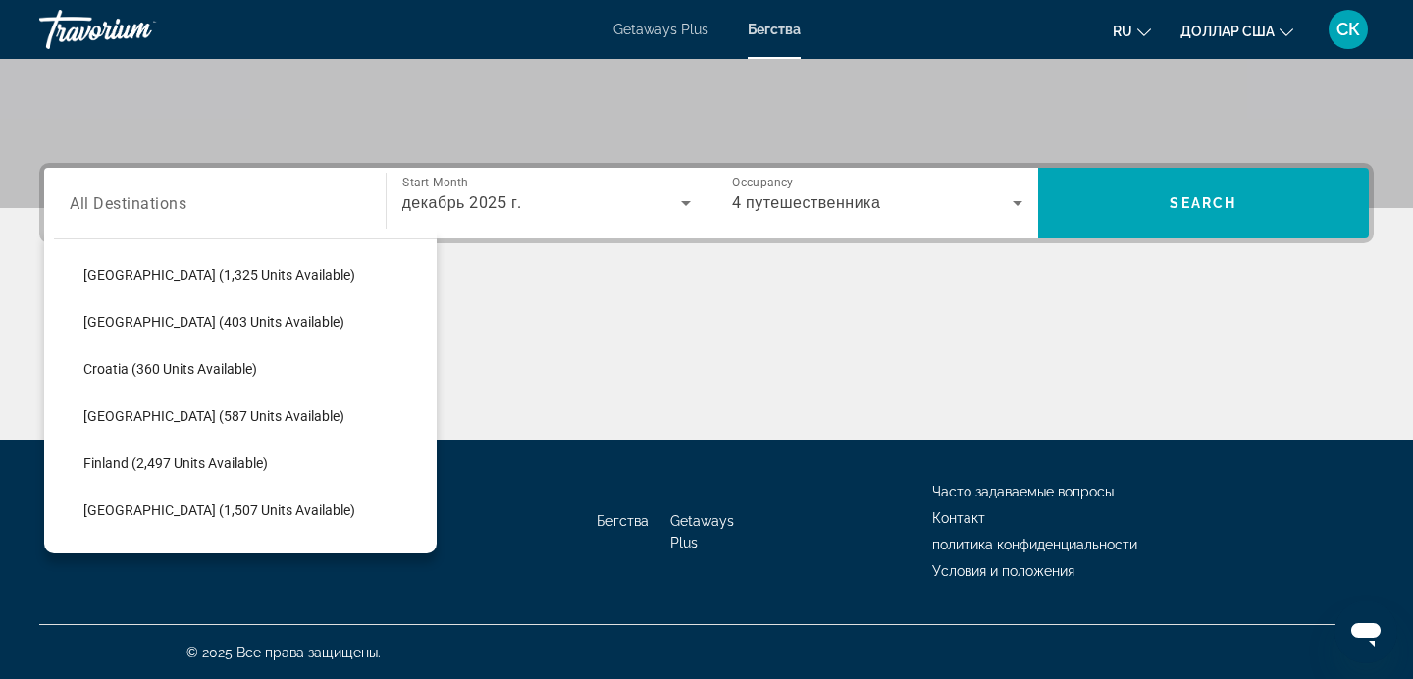
scroll to position [331, 0]
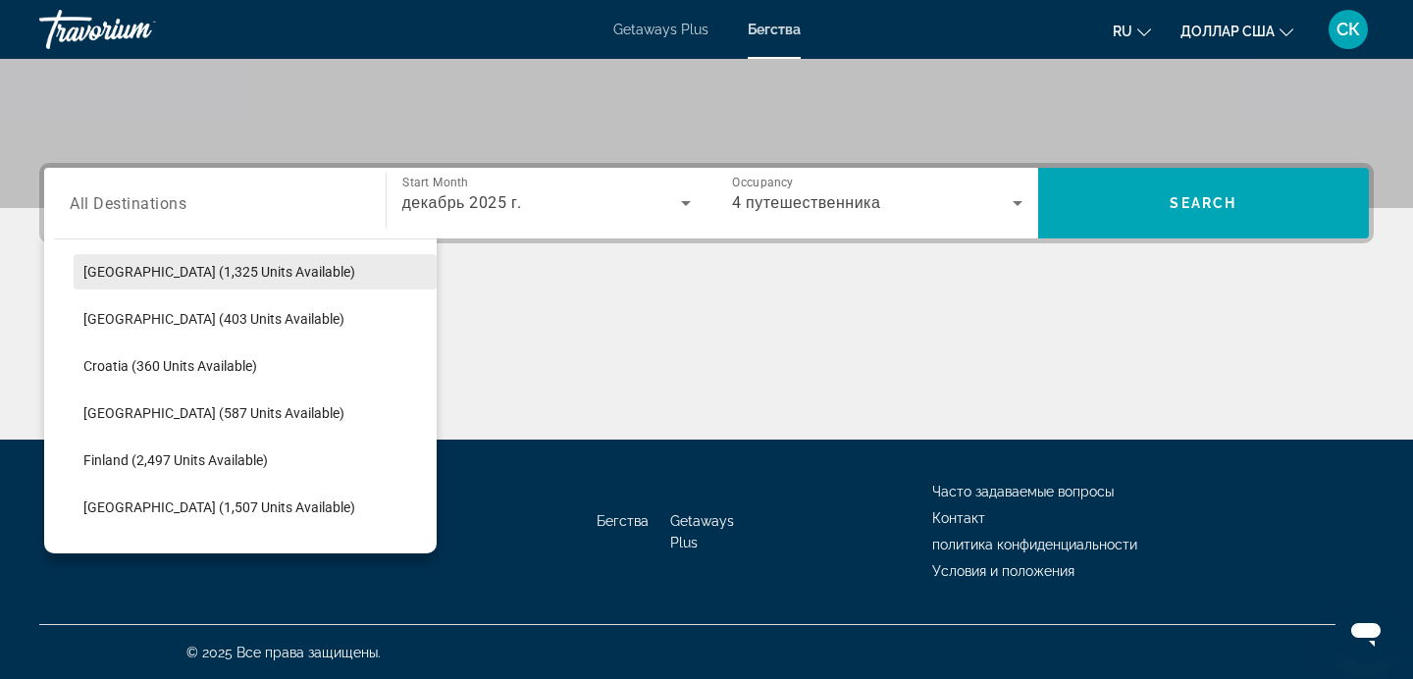
click at [305, 268] on span "Search widget" at bounding box center [255, 271] width 363 height 47
type input "**********"
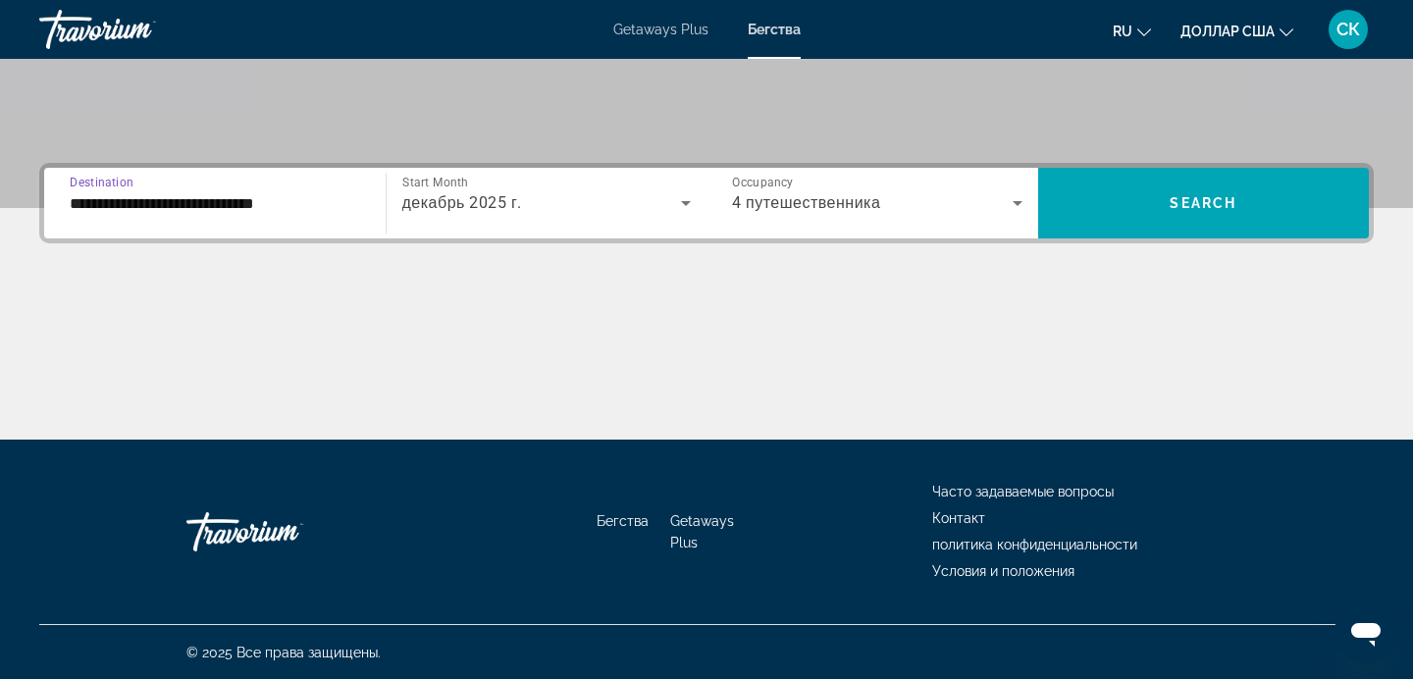
scroll to position [382, 0]
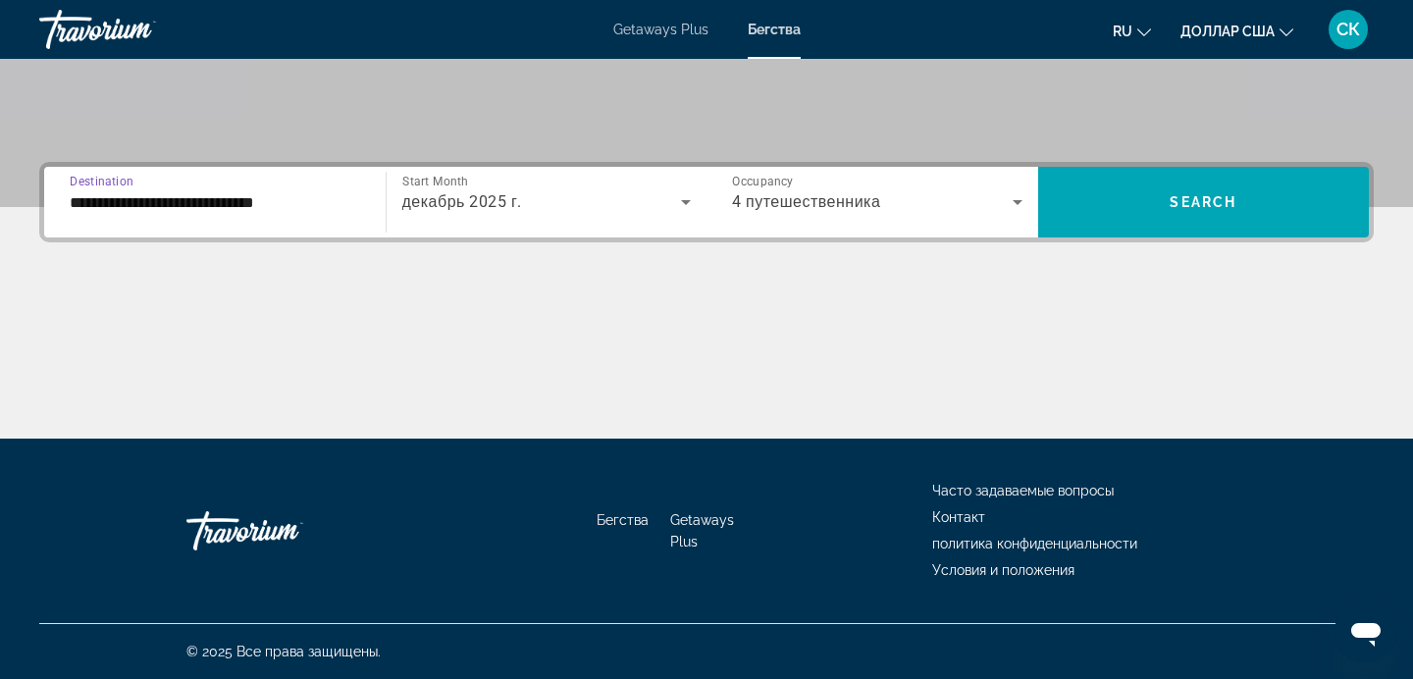
click at [1016, 202] on icon "Search widget" at bounding box center [1018, 202] width 10 height 5
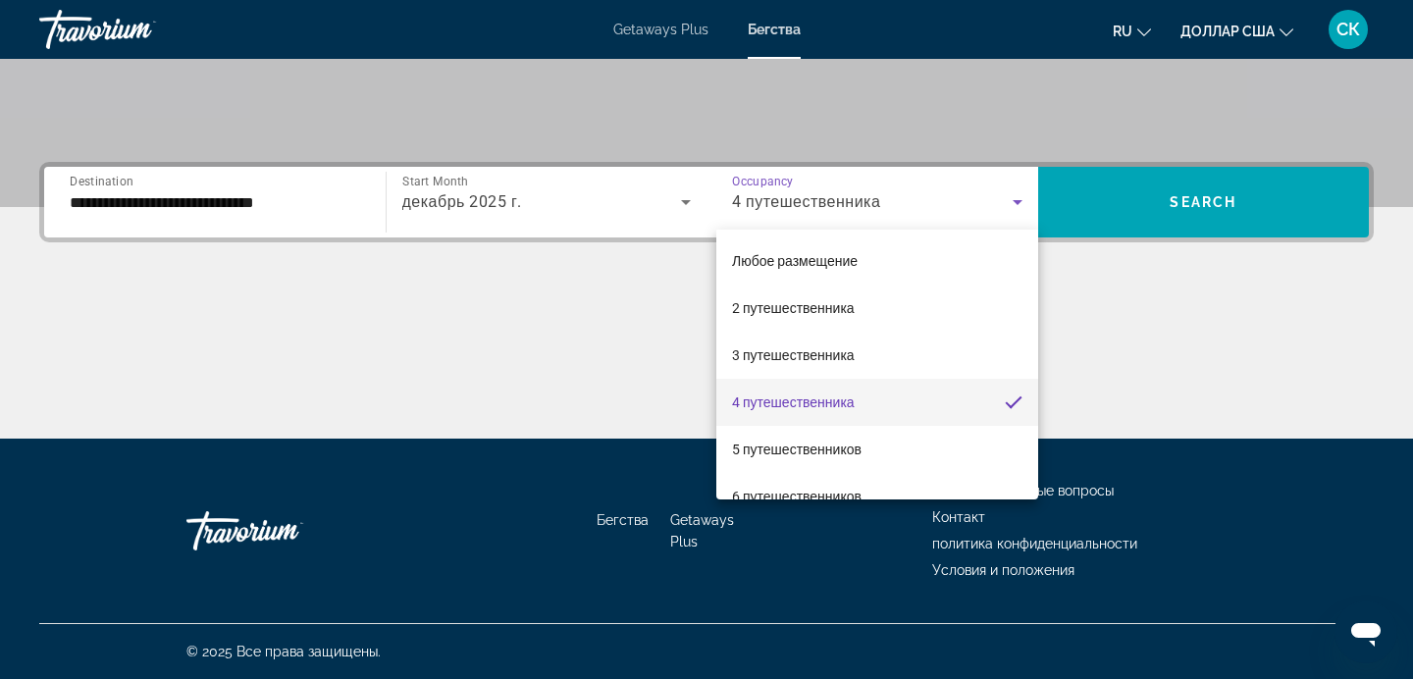
click at [1016, 202] on div at bounding box center [706, 339] width 1413 height 679
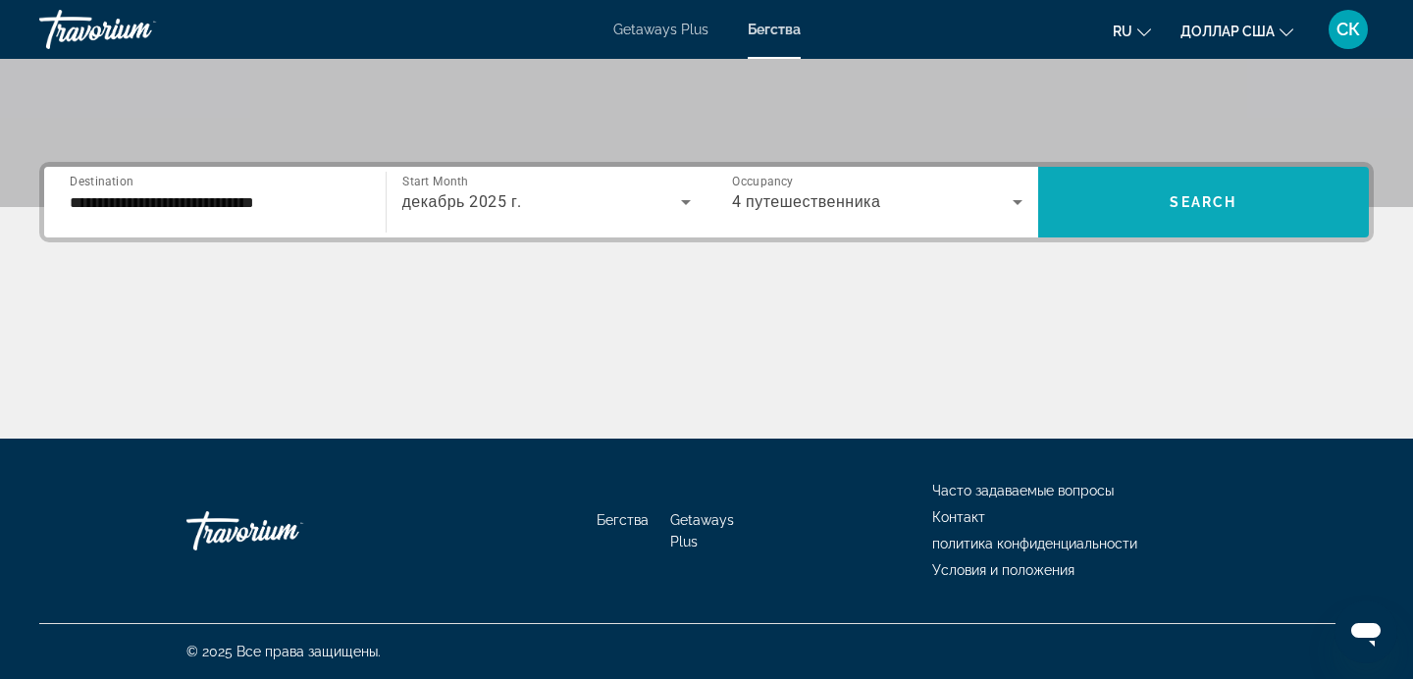
click at [1261, 196] on span "Search widget" at bounding box center [1204, 202] width 332 height 47
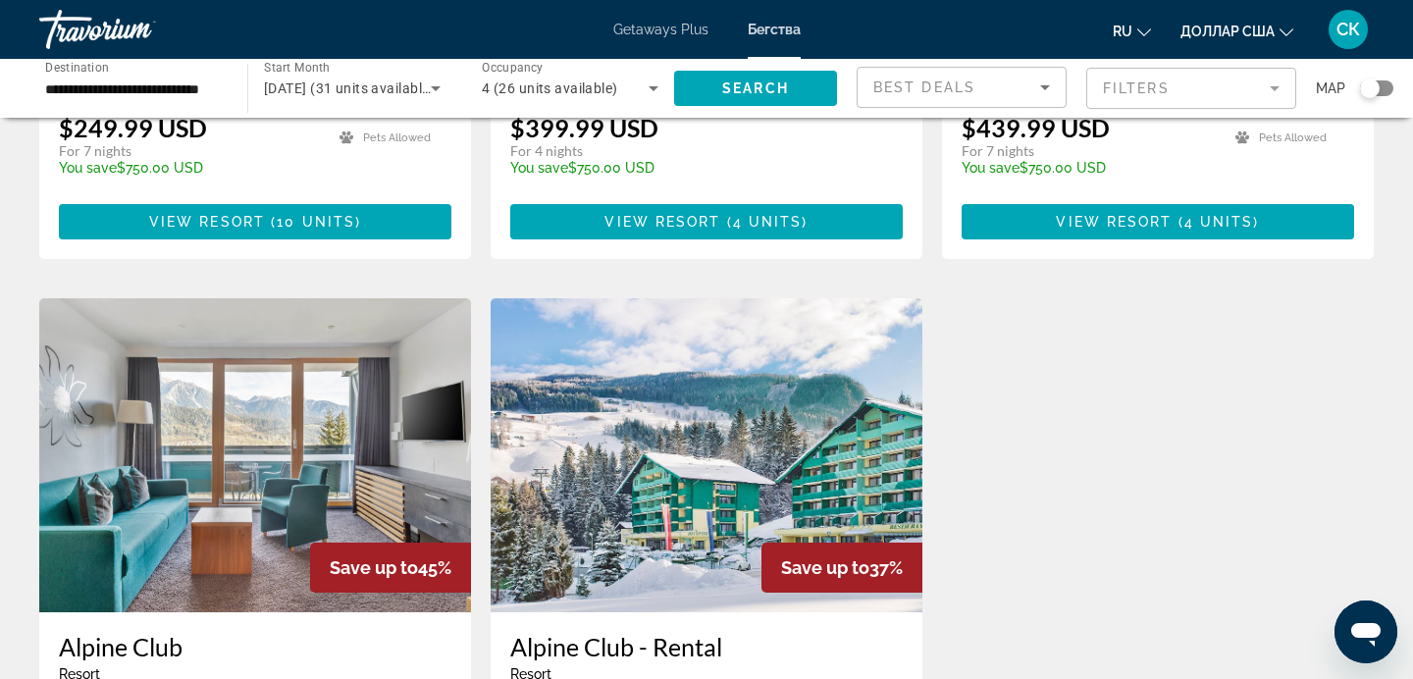
scroll to position [579, 0]
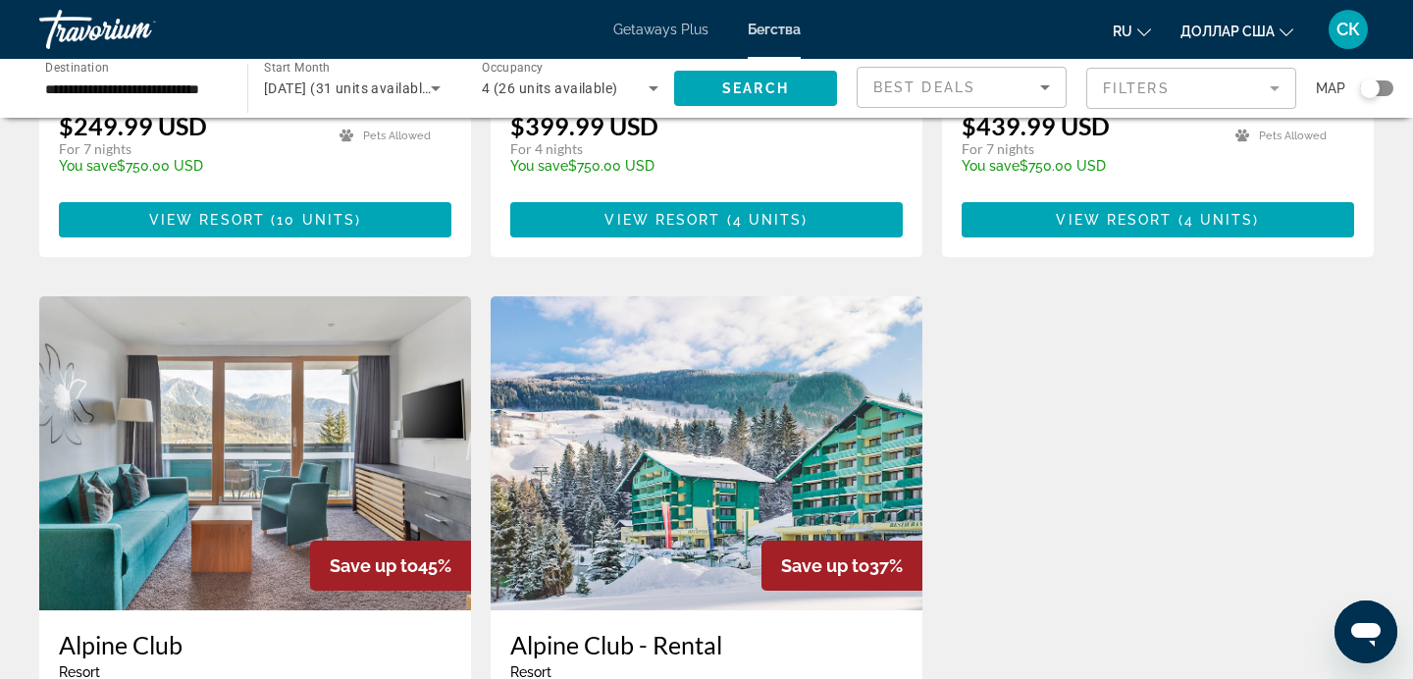
click at [771, 382] on img "Основное содержание" at bounding box center [707, 453] width 432 height 314
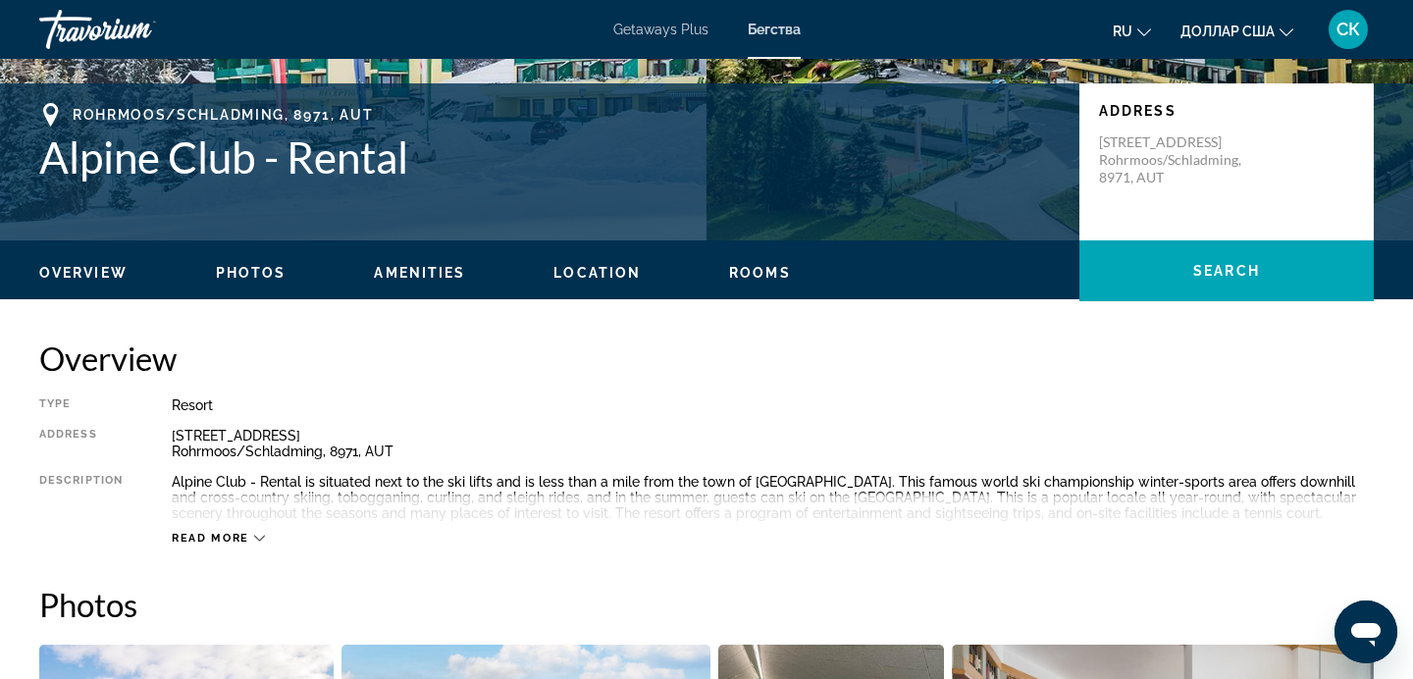
scroll to position [444, 0]
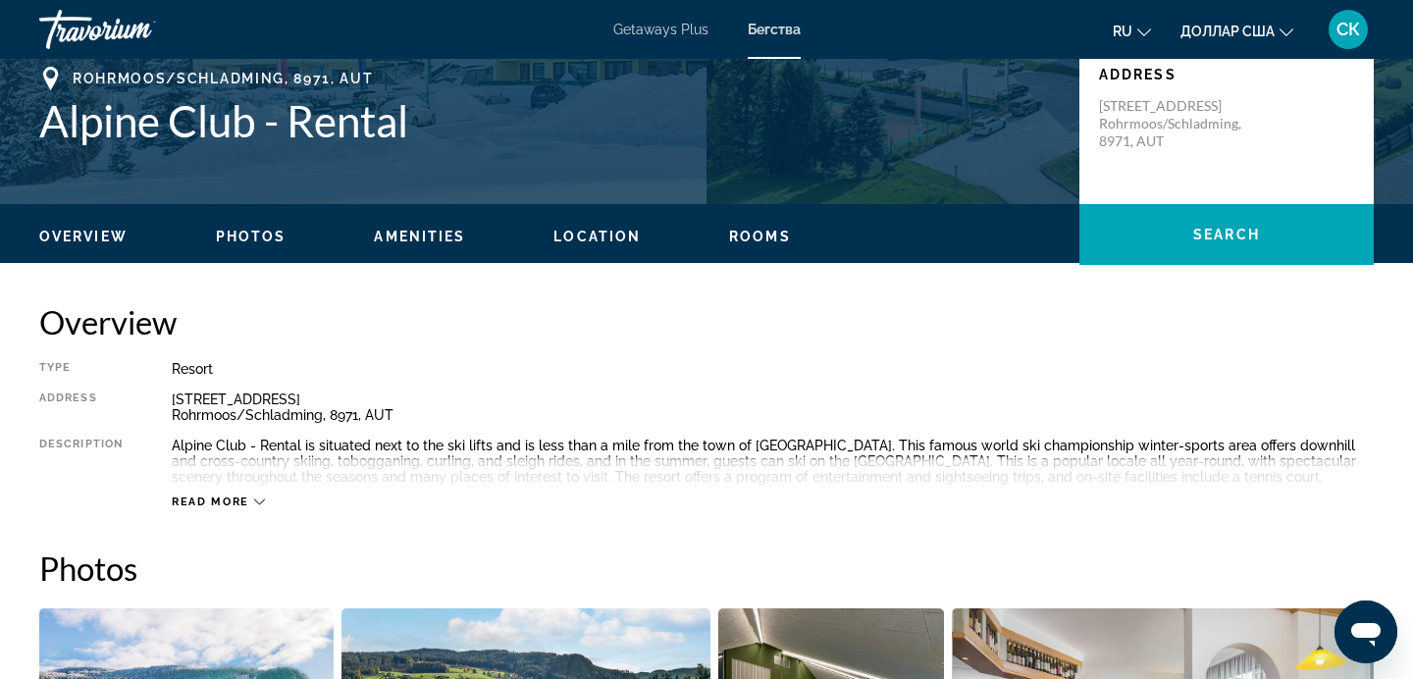
click at [256, 500] on icon "Основное содержание" at bounding box center [259, 502] width 11 height 11
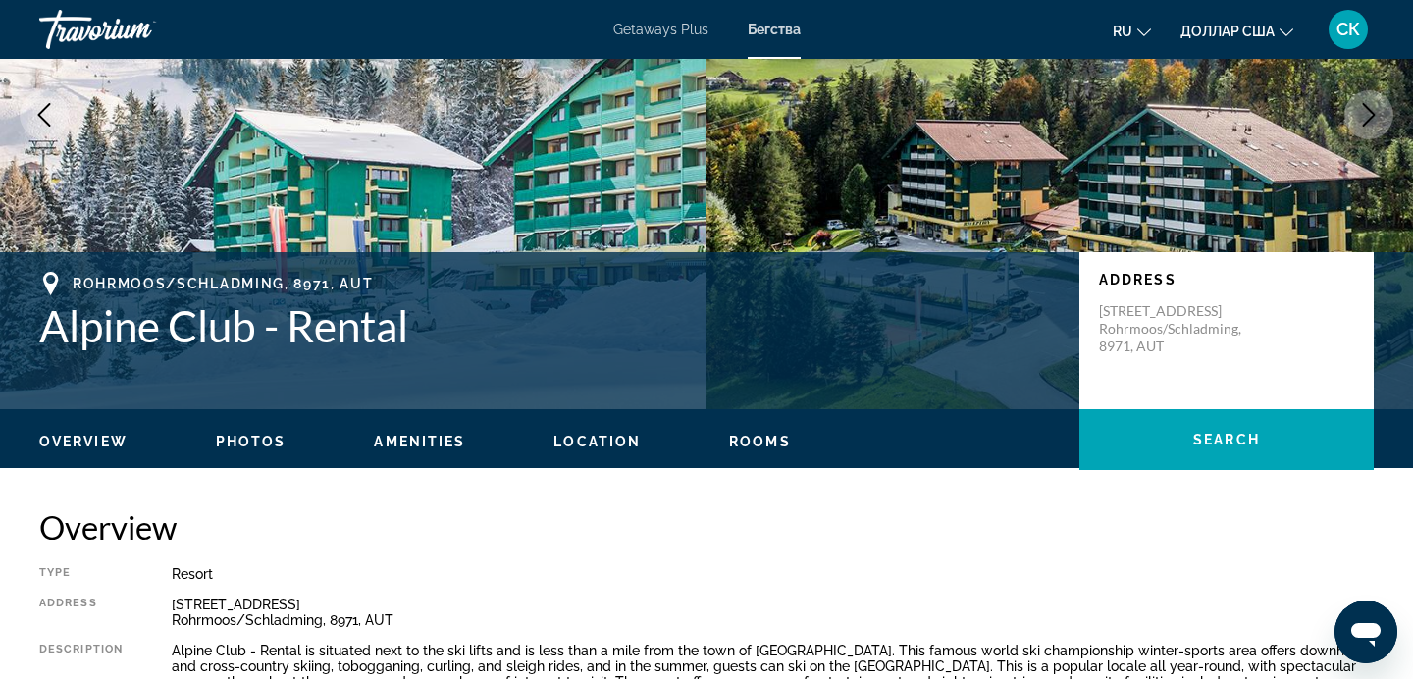
scroll to position [241, 0]
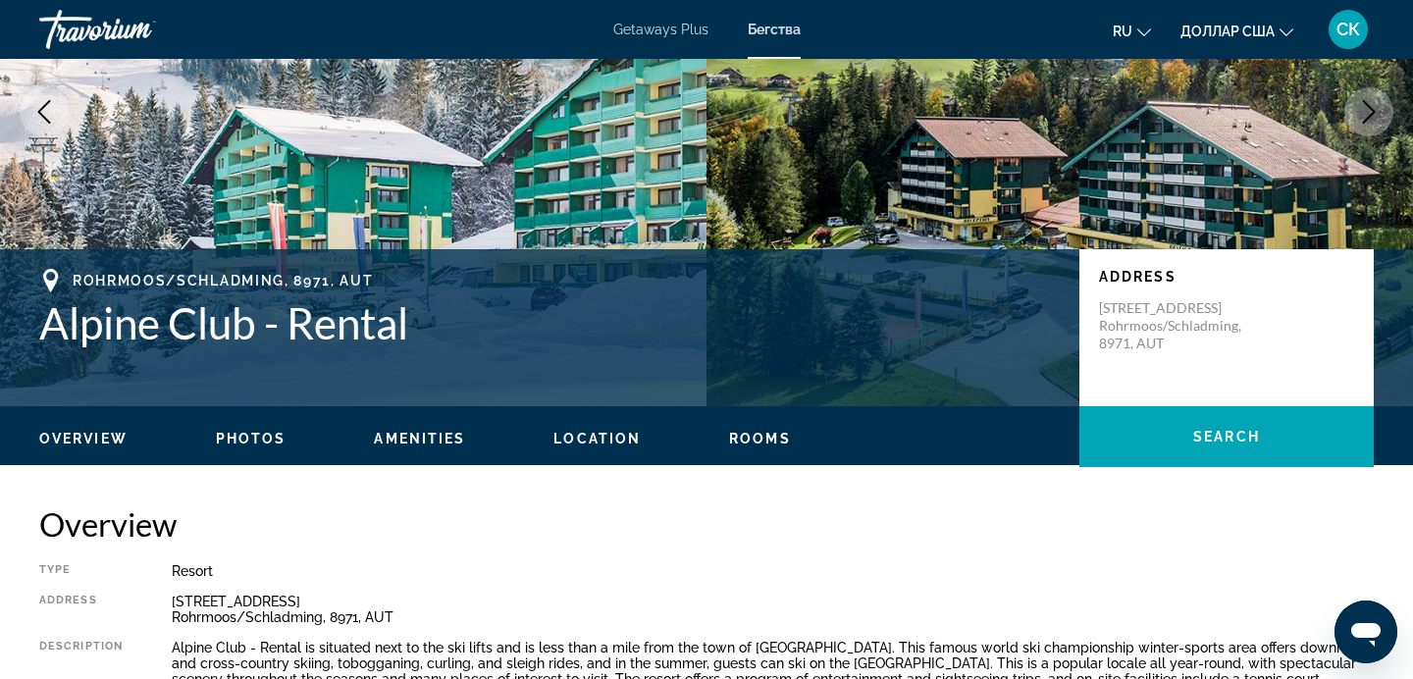
click at [431, 439] on span "Amenities" at bounding box center [419, 439] width 91 height 16
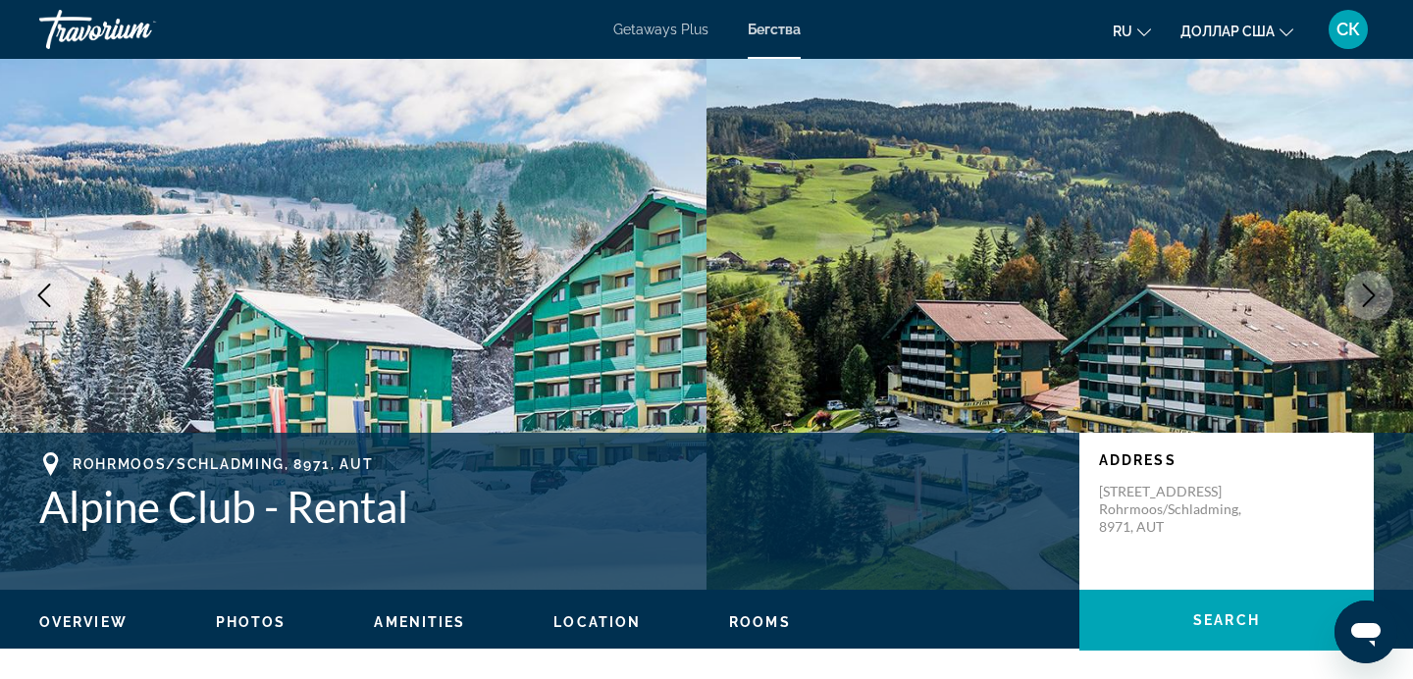
scroll to position [0, 0]
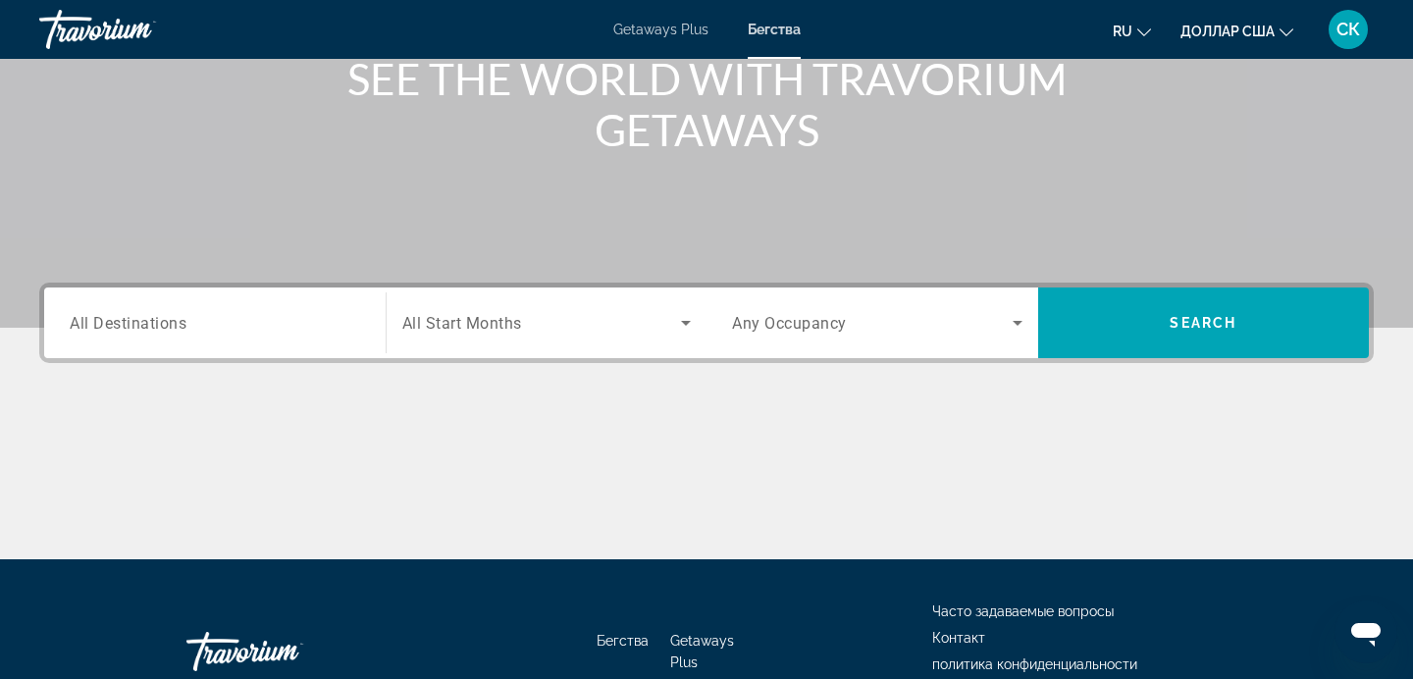
scroll to position [265, 0]
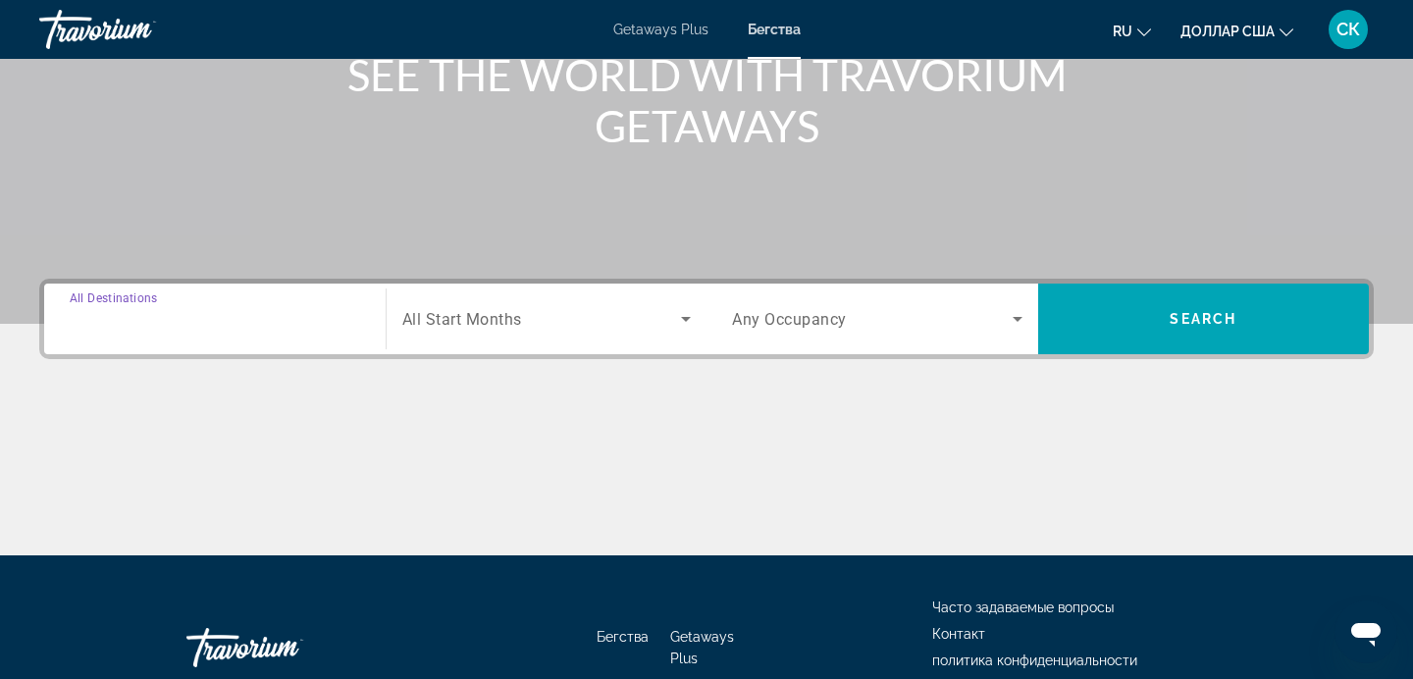
click at [226, 319] on input "Destination All Destinations" at bounding box center [215, 320] width 291 height 24
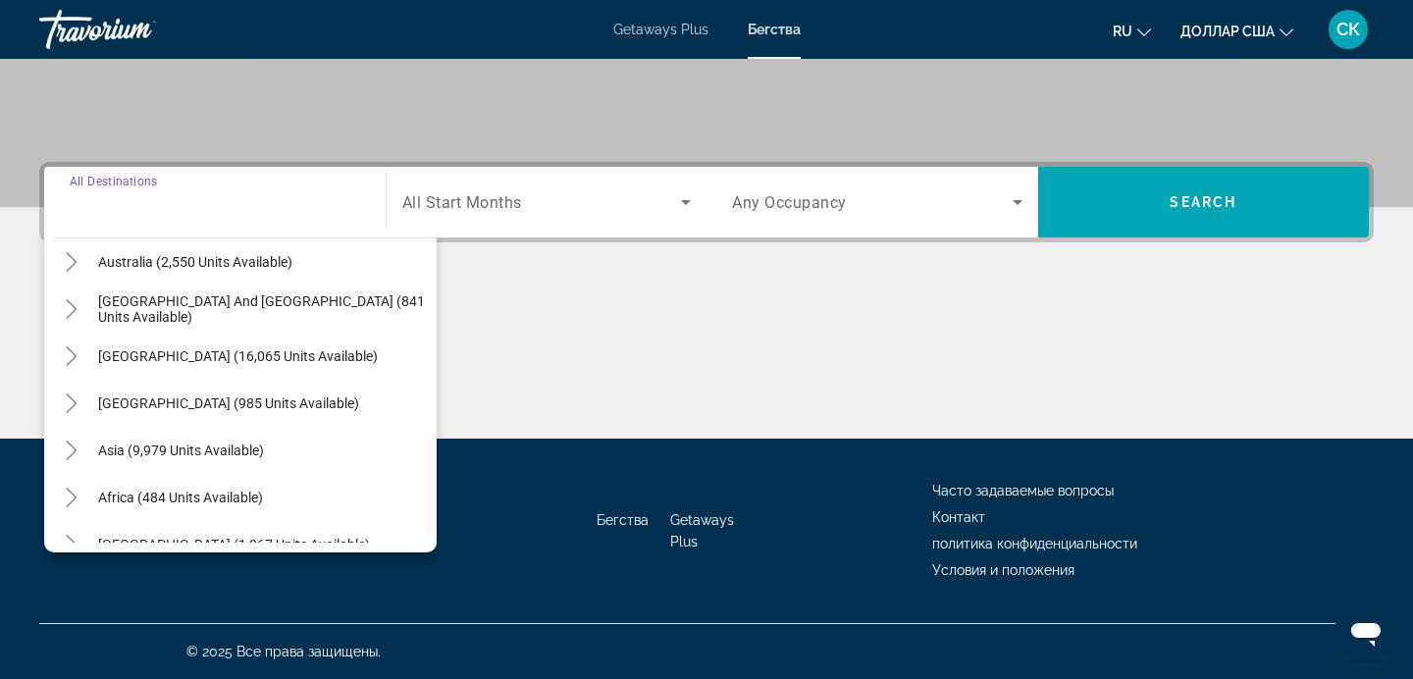
scroll to position [318, 0]
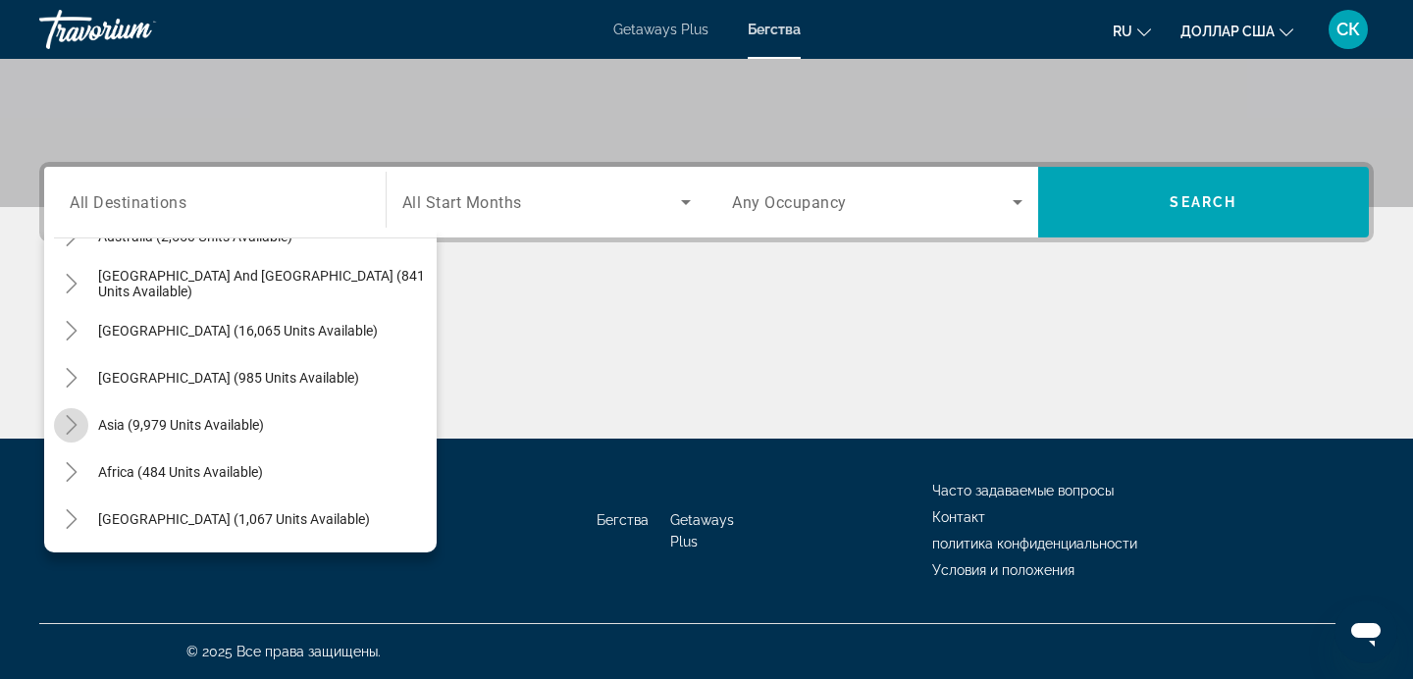
click at [71, 424] on icon "Toggle Asia (9,979 units available)" at bounding box center [72, 425] width 20 height 20
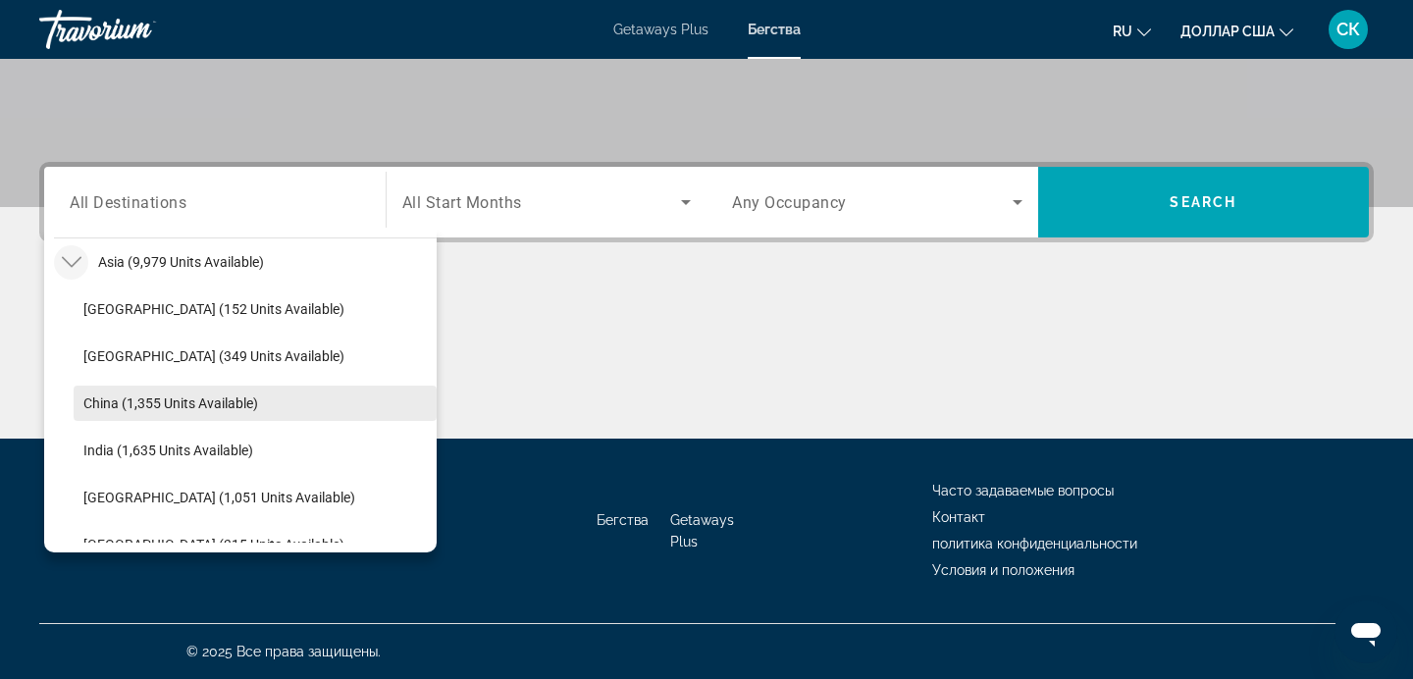
click at [112, 400] on span "China (1,355 units available)" at bounding box center [170, 404] width 175 height 16
type input "**********"
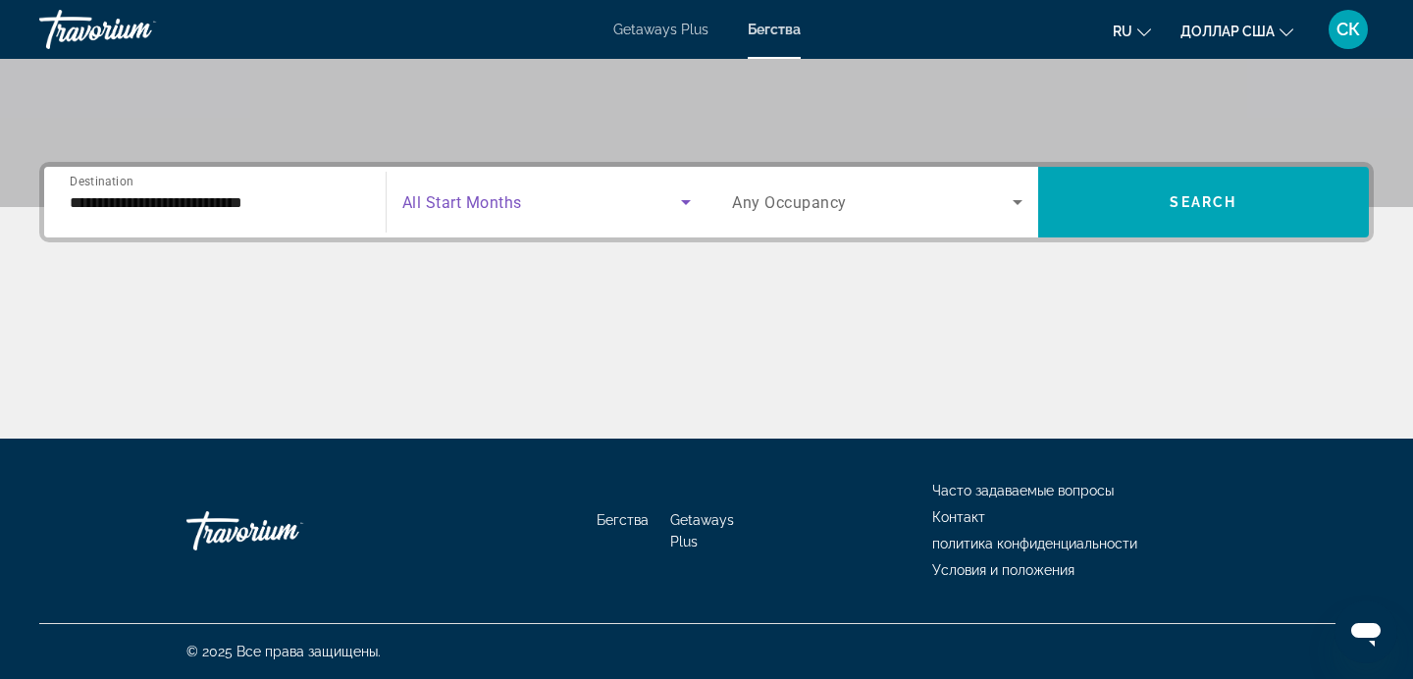
click at [689, 202] on icon "Search widget" at bounding box center [686, 202] width 24 height 24
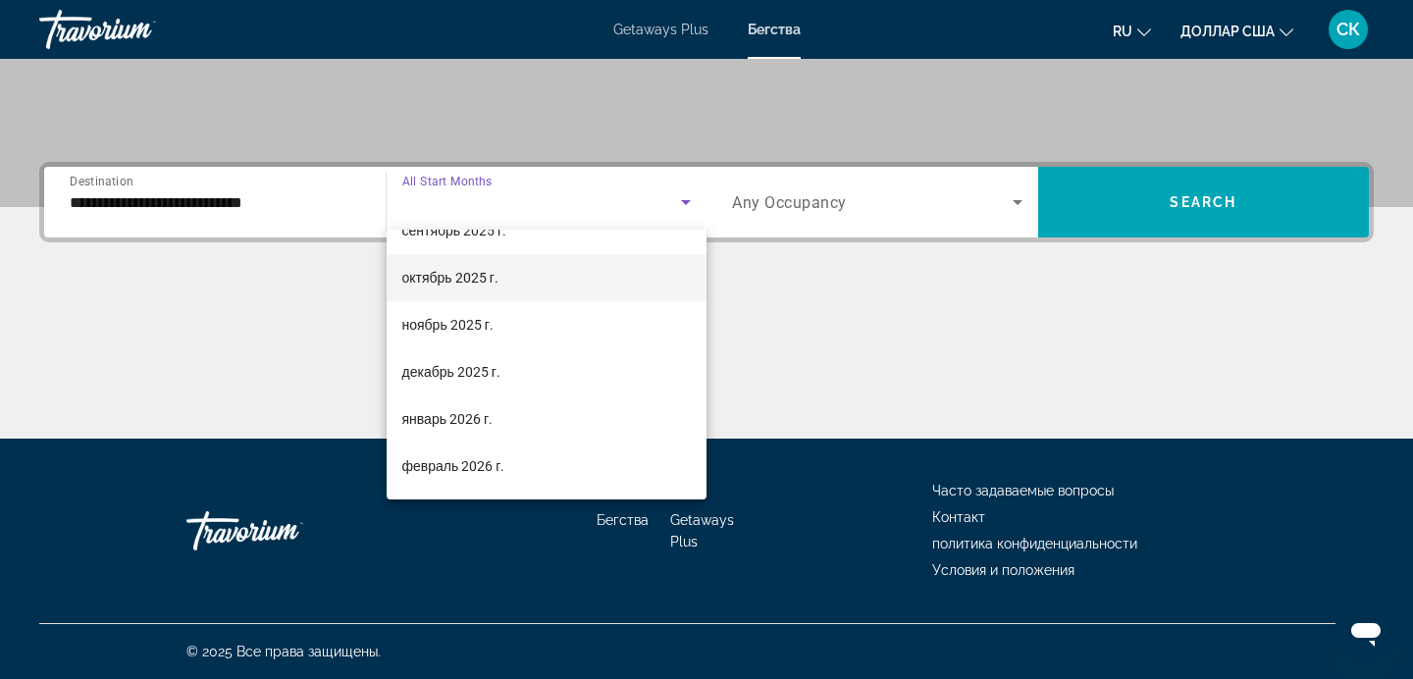
scroll to position [94, 0]
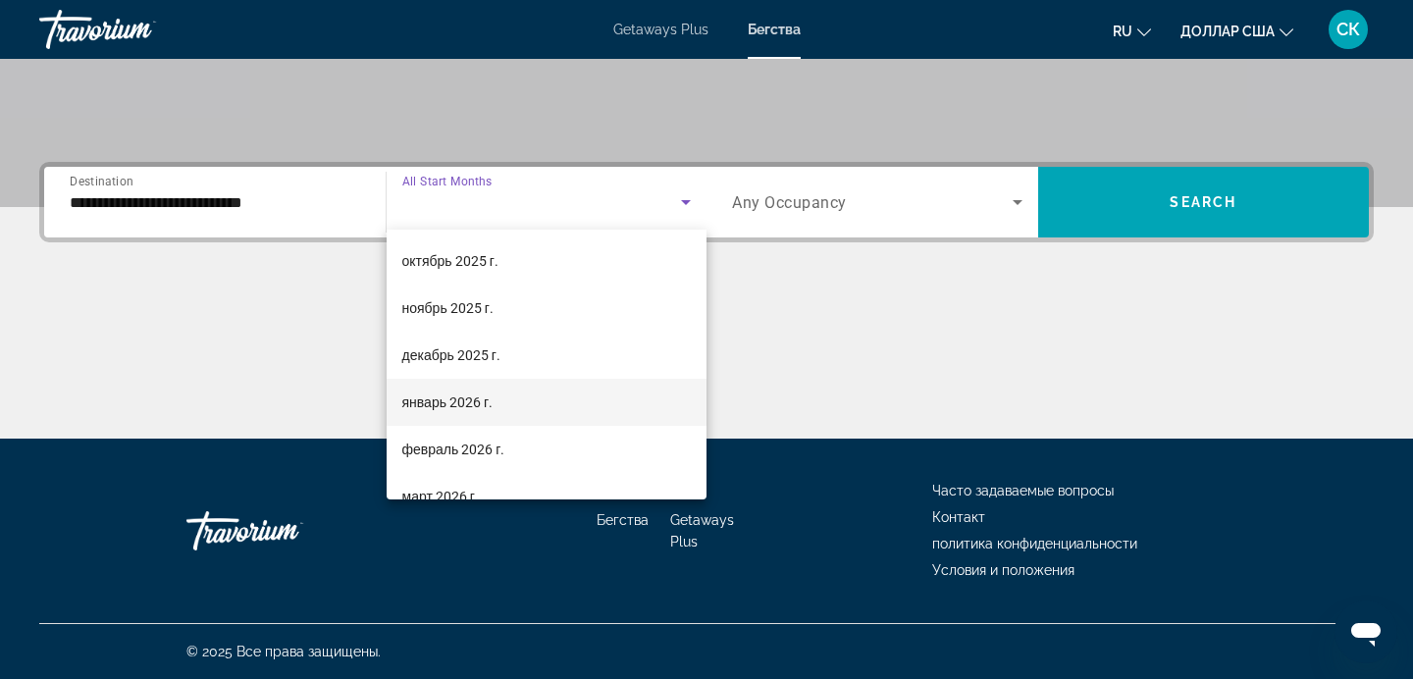
click at [531, 403] on mat-option "январь 2026 г." at bounding box center [547, 402] width 321 height 47
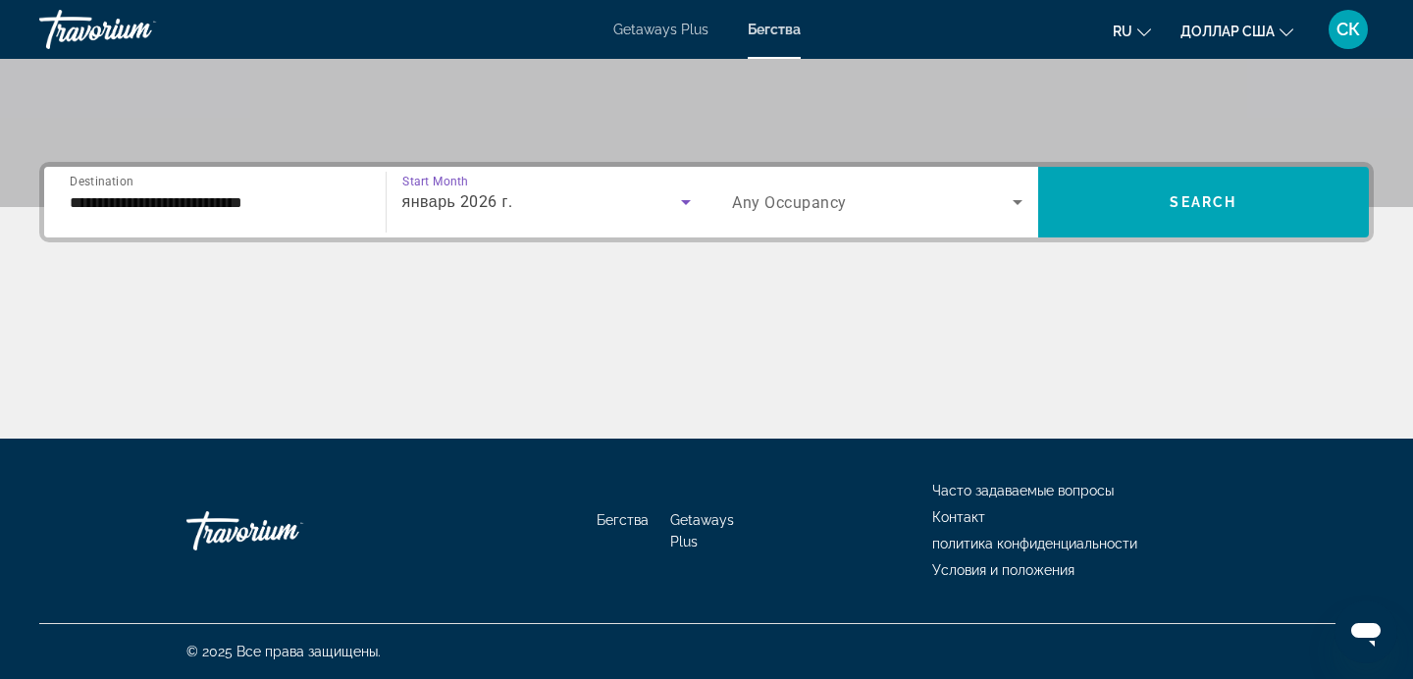
click at [1019, 202] on icon "Search widget" at bounding box center [1018, 202] width 10 height 5
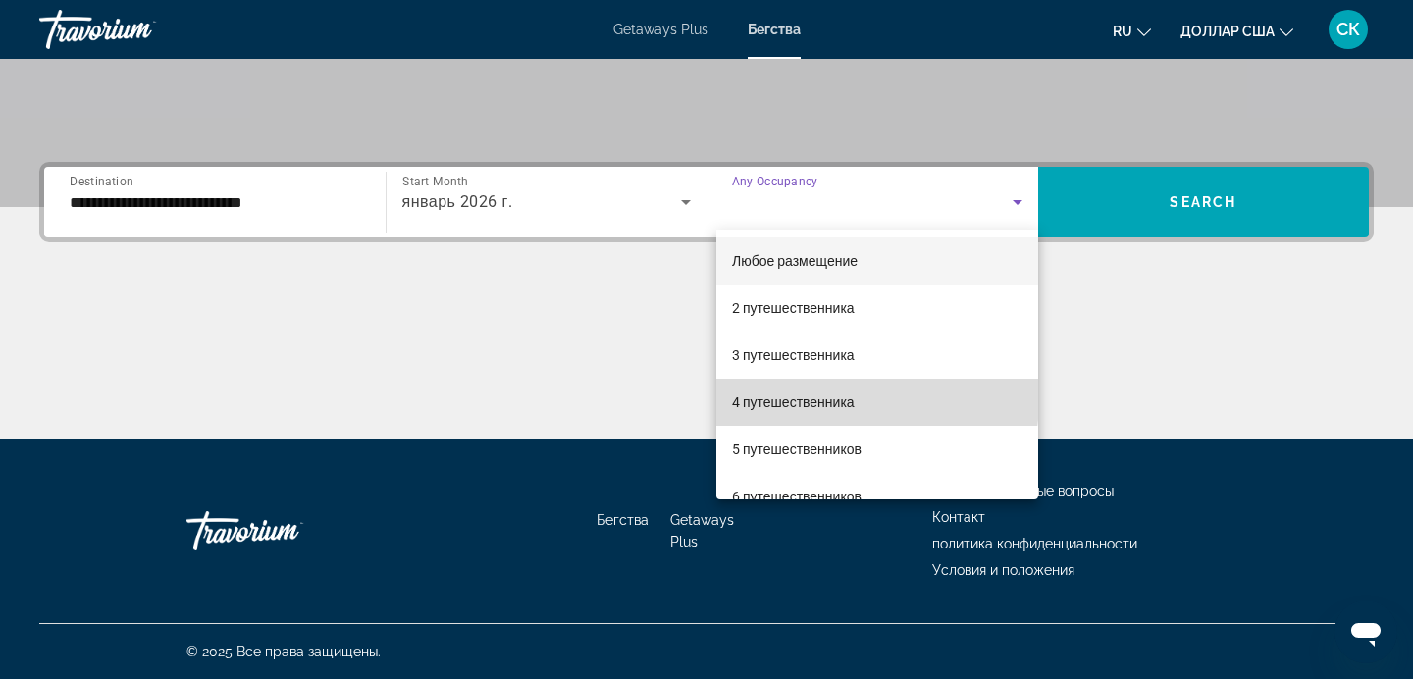
click at [860, 395] on mat-option "4 путешественника" at bounding box center [877, 402] width 322 height 47
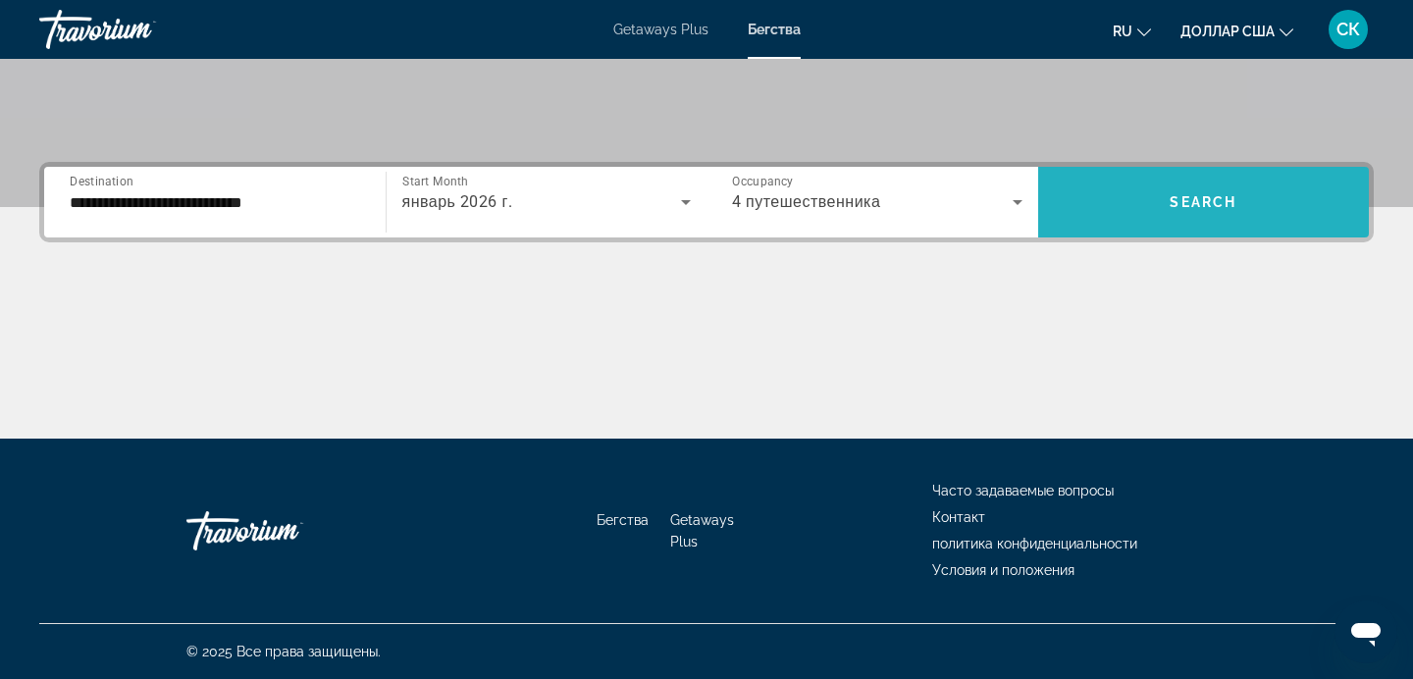
click at [1168, 173] on span "Search widget" at bounding box center [1204, 202] width 332 height 71
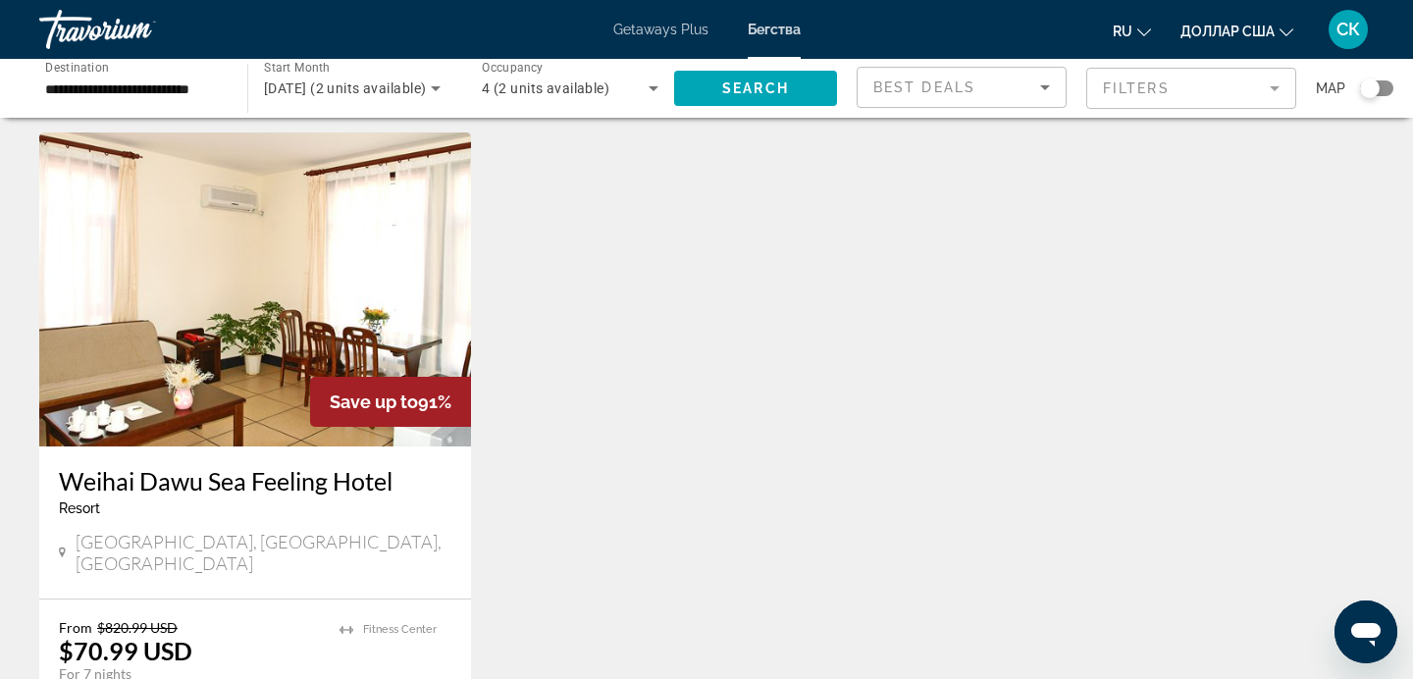
scroll to position [55, 0]
click at [1047, 87] on icon "Sort by" at bounding box center [1046, 88] width 24 height 24
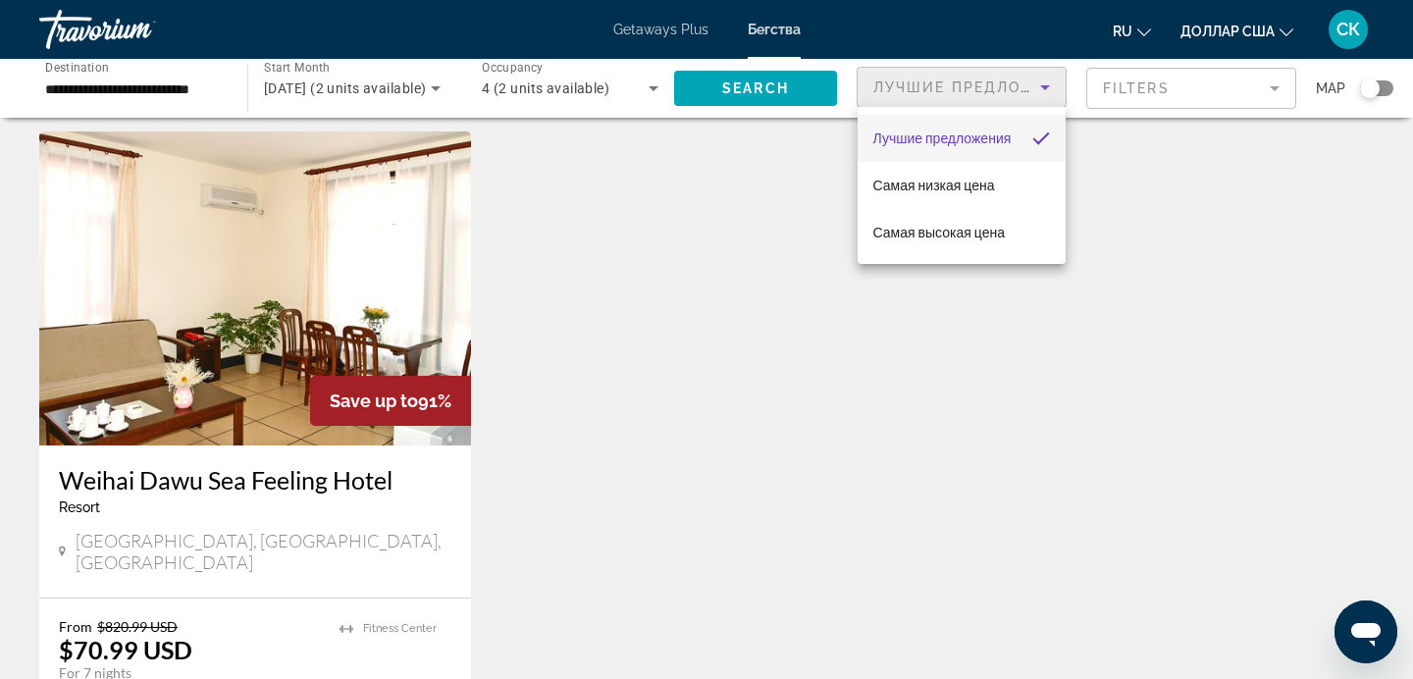
click at [1276, 87] on div at bounding box center [706, 339] width 1413 height 679
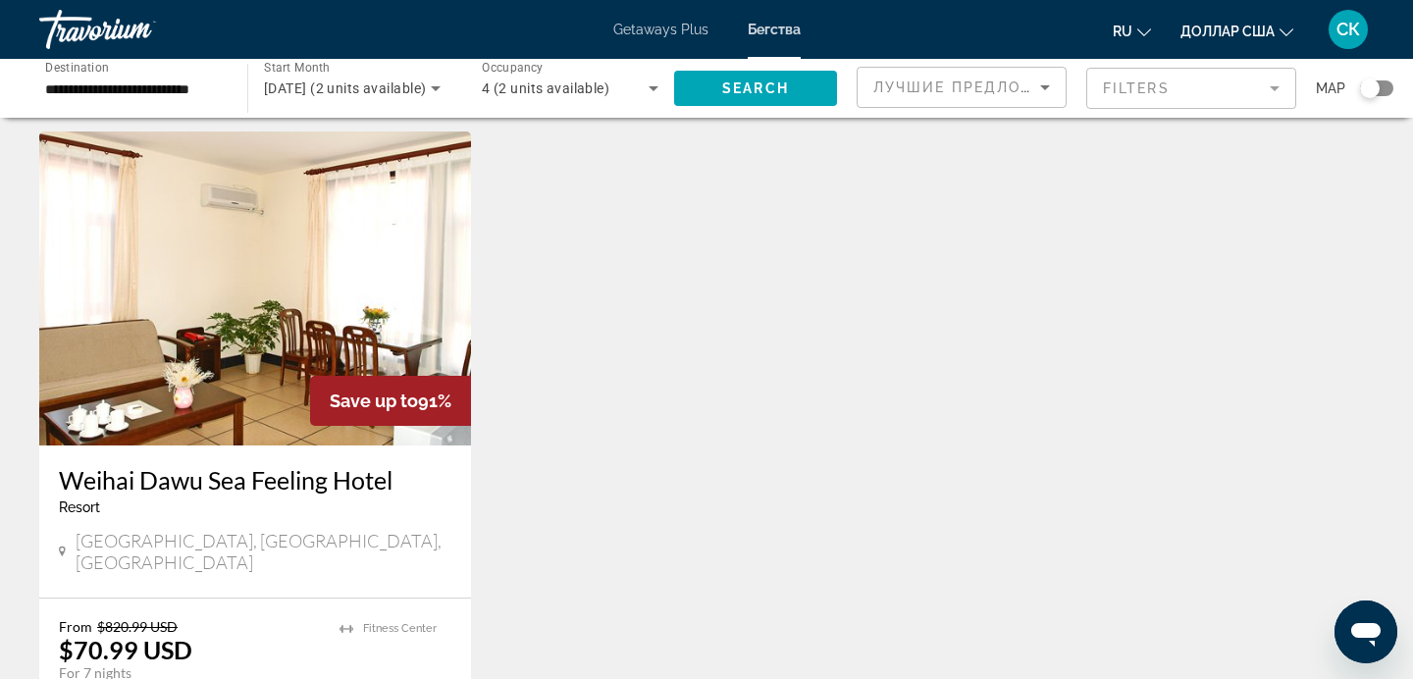
click at [1276, 87] on mat-form-field "Filters" at bounding box center [1192, 88] width 210 height 41
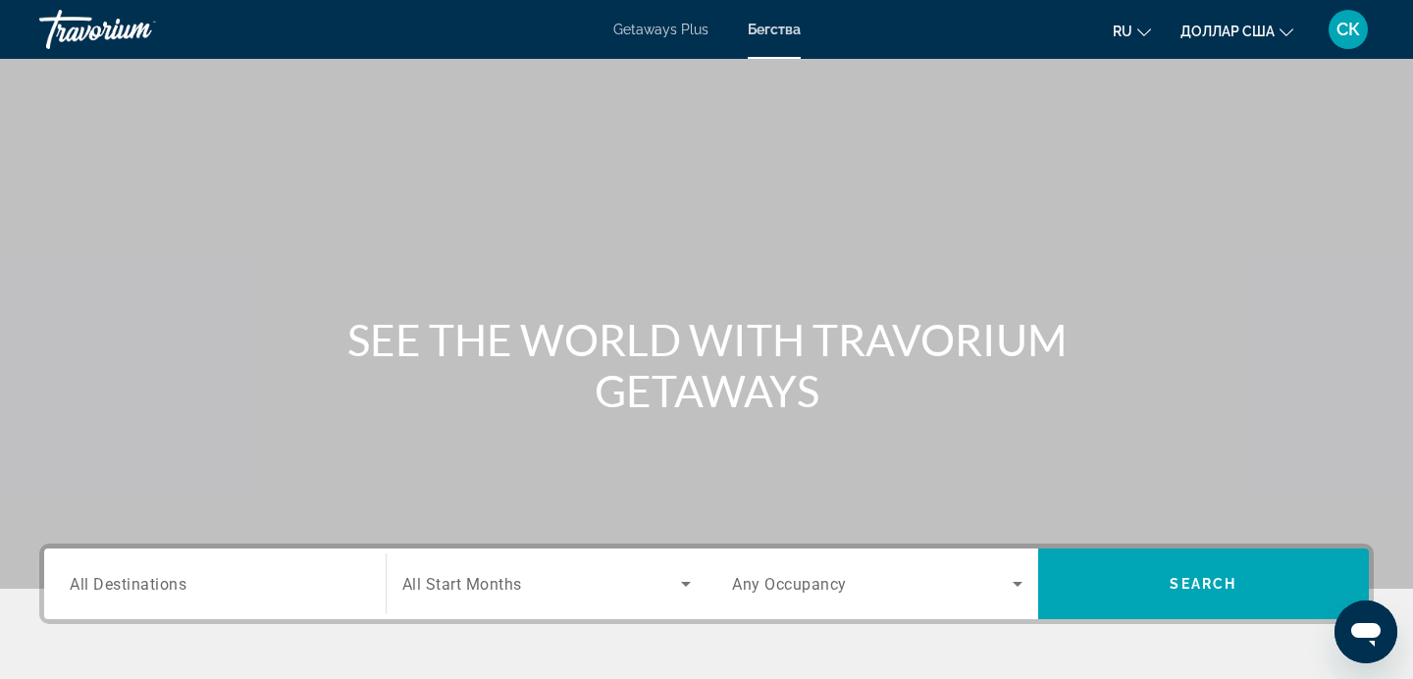
click at [274, 587] on input "Destination All Destinations" at bounding box center [215, 585] width 291 height 24
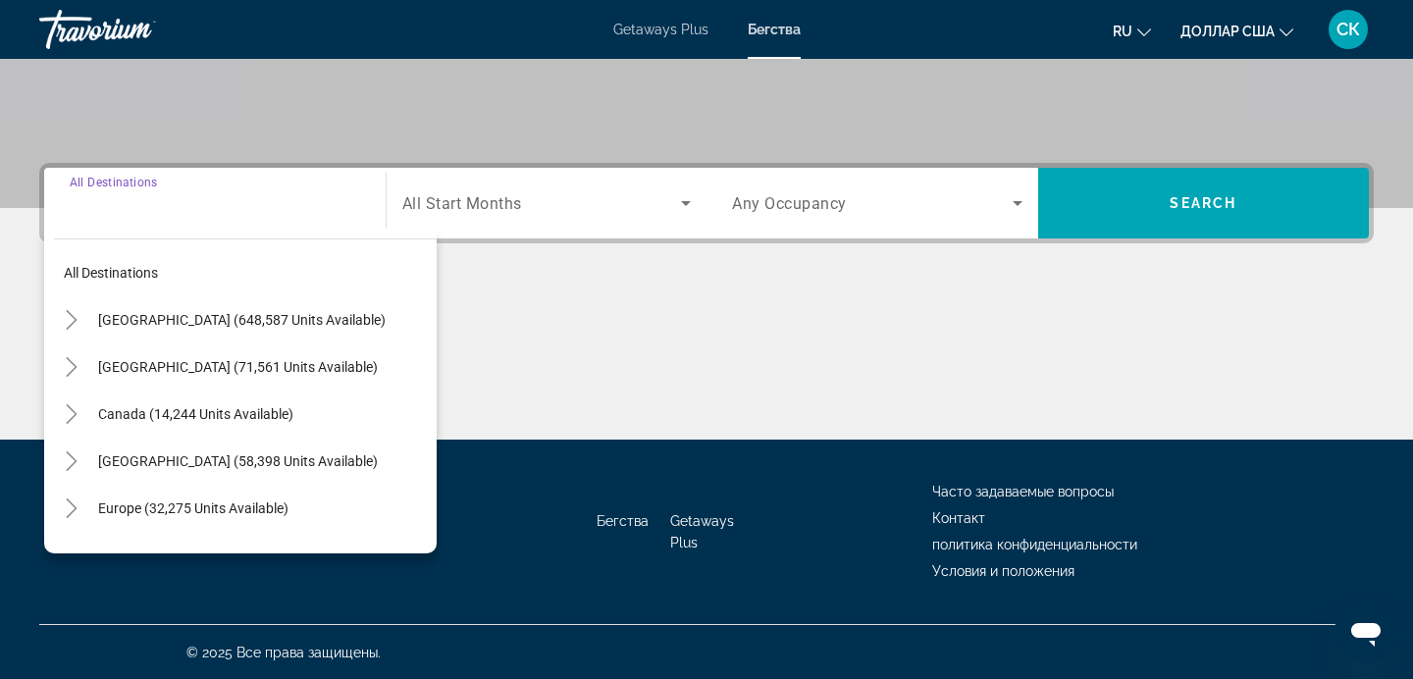
scroll to position [382, 0]
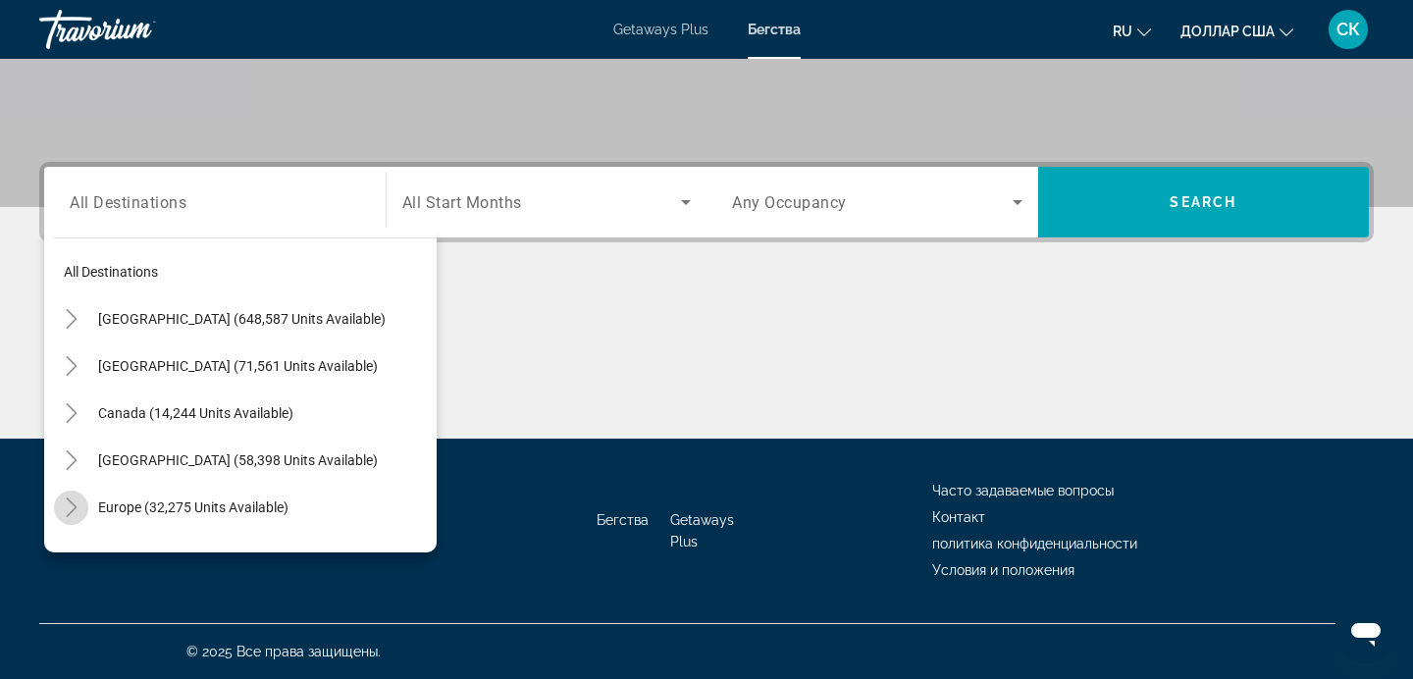
click at [71, 505] on icon "Toggle Europe (32,275 units available)" at bounding box center [72, 508] width 20 height 20
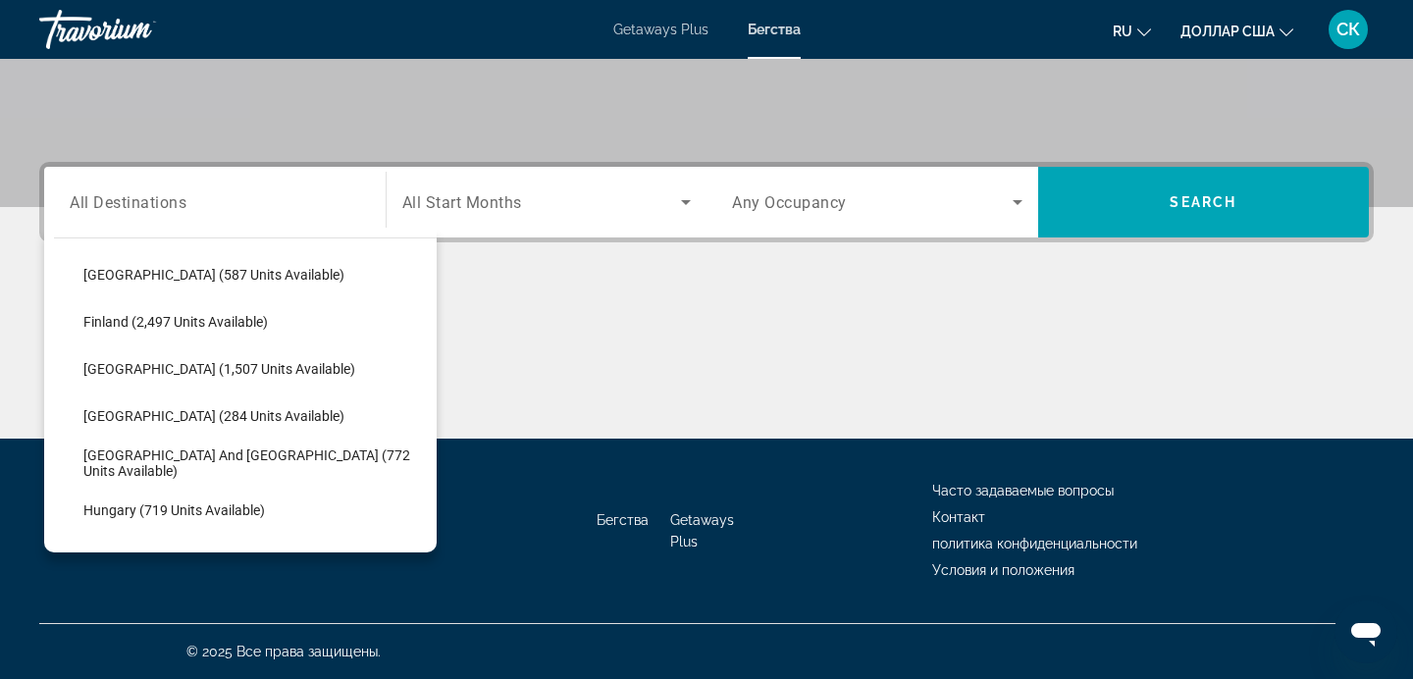
scroll to position [466, 0]
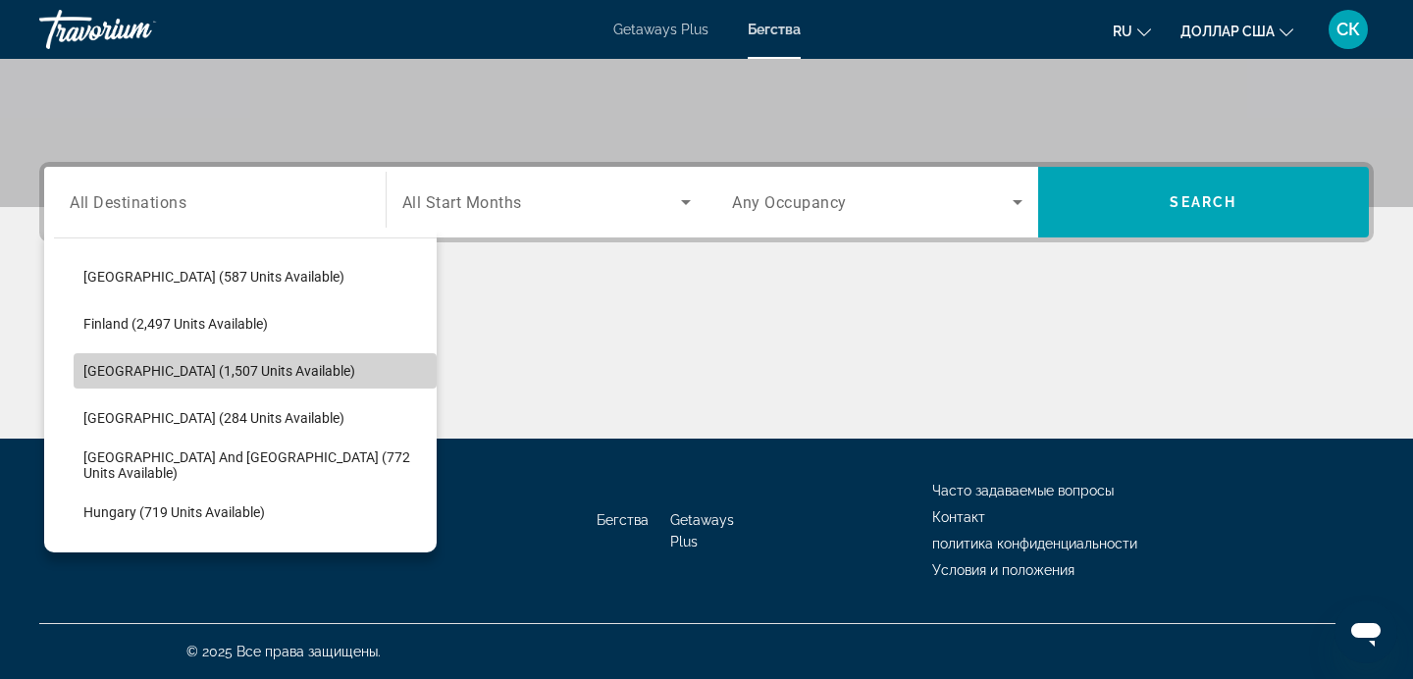
click at [291, 368] on span "Search widget" at bounding box center [255, 370] width 363 height 47
type input "**********"
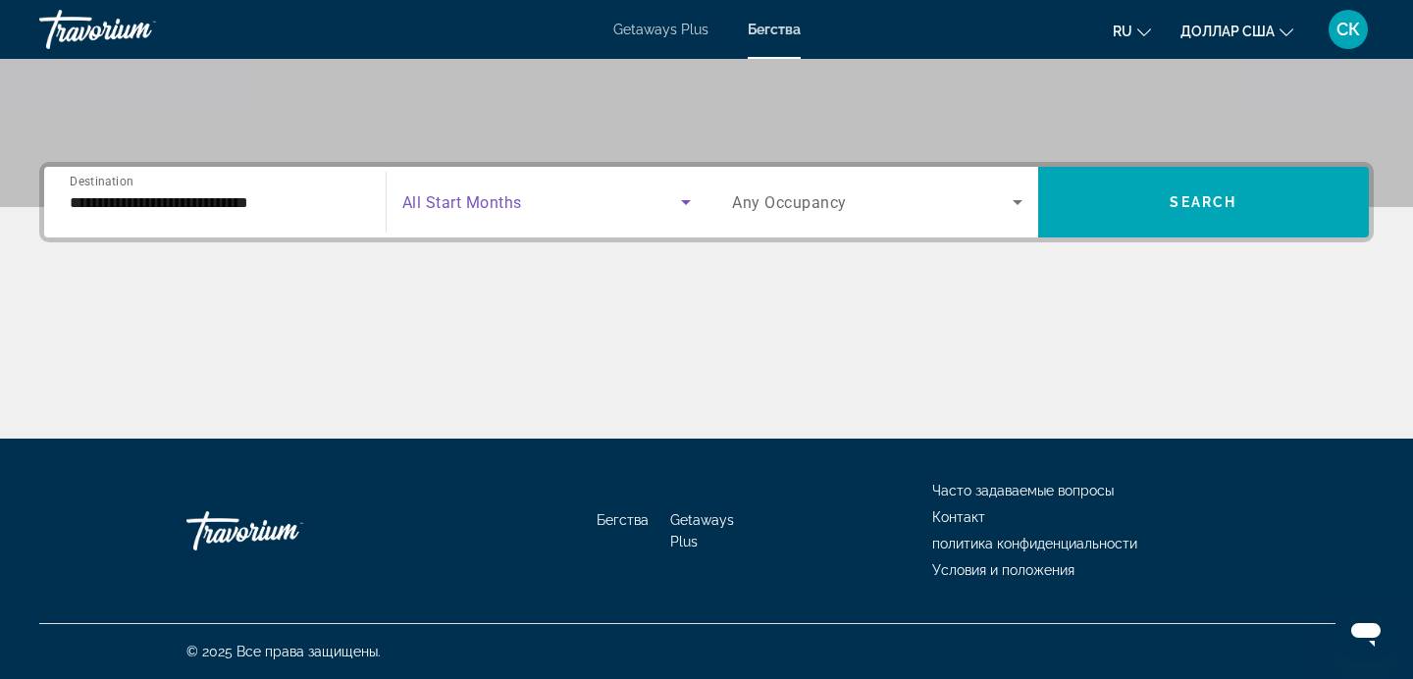
click at [688, 199] on icon "Search widget" at bounding box center [686, 202] width 24 height 24
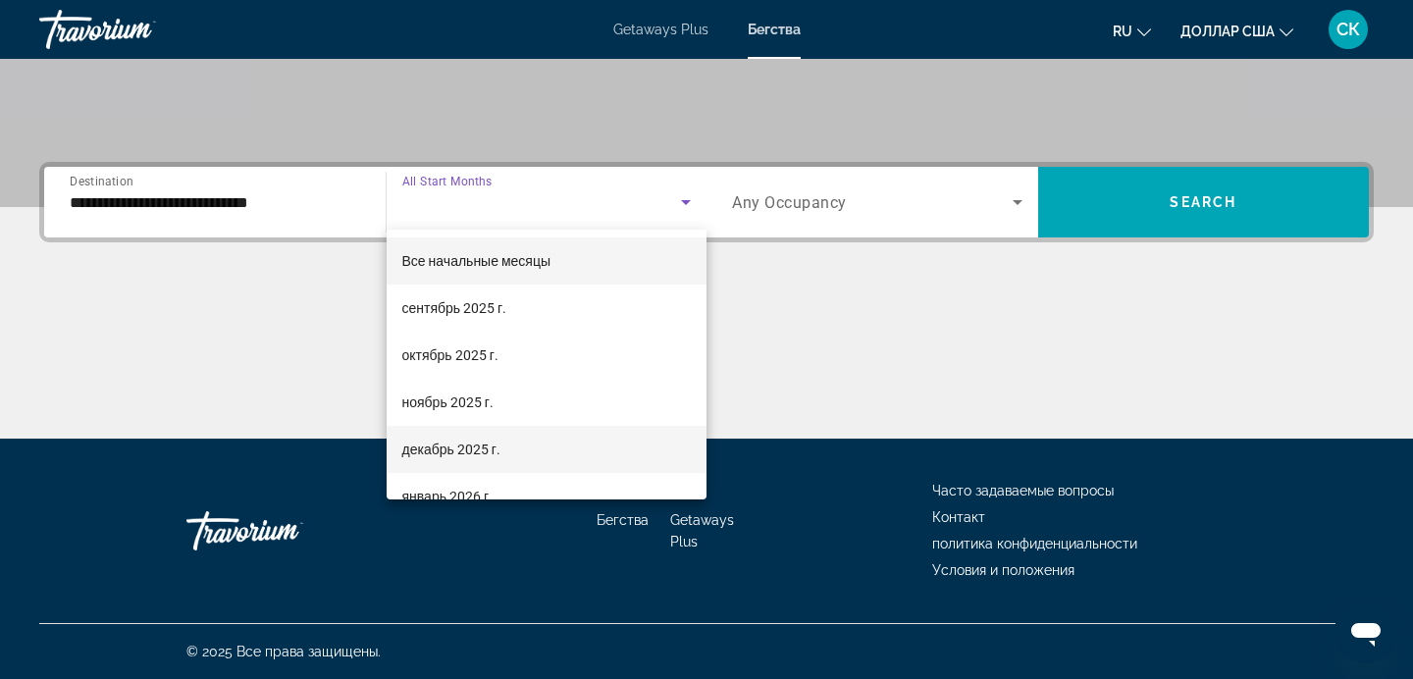
click at [527, 443] on mat-option "декабрь 2025 г." at bounding box center [547, 449] width 321 height 47
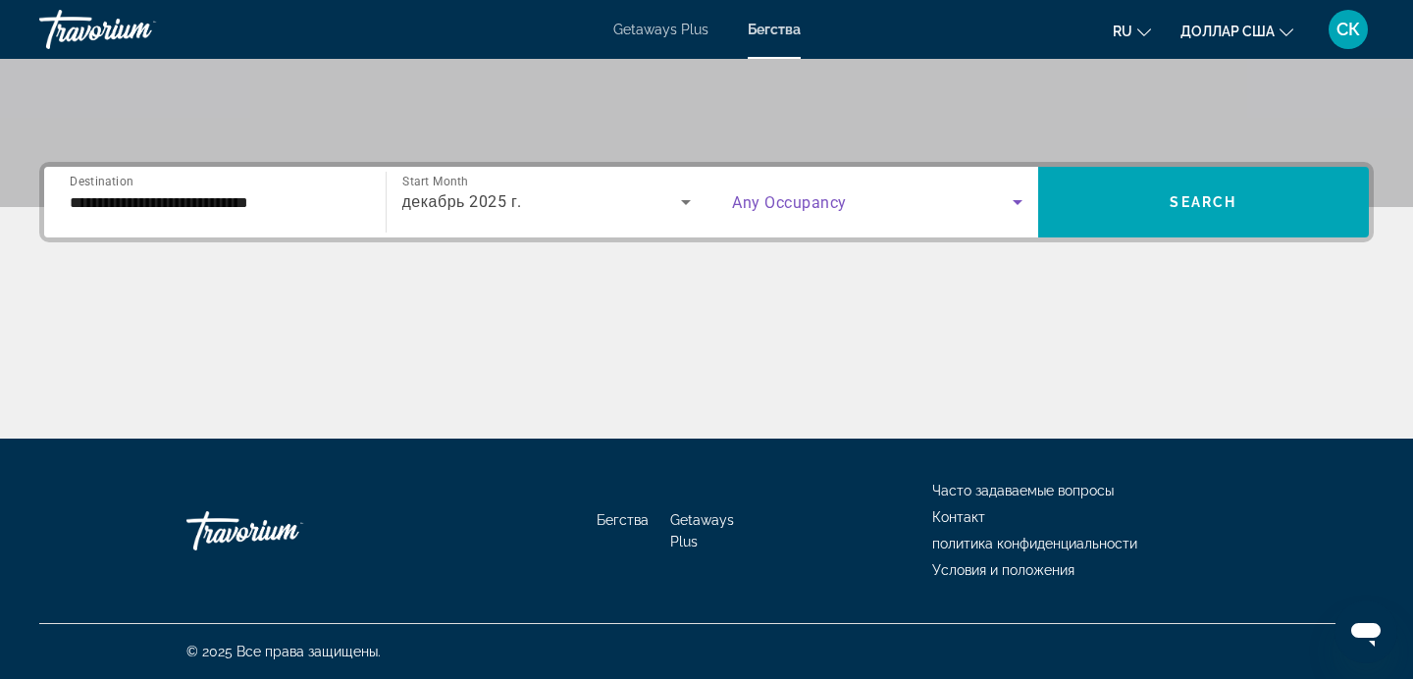
click at [1021, 199] on icon "Search widget" at bounding box center [1018, 202] width 24 height 24
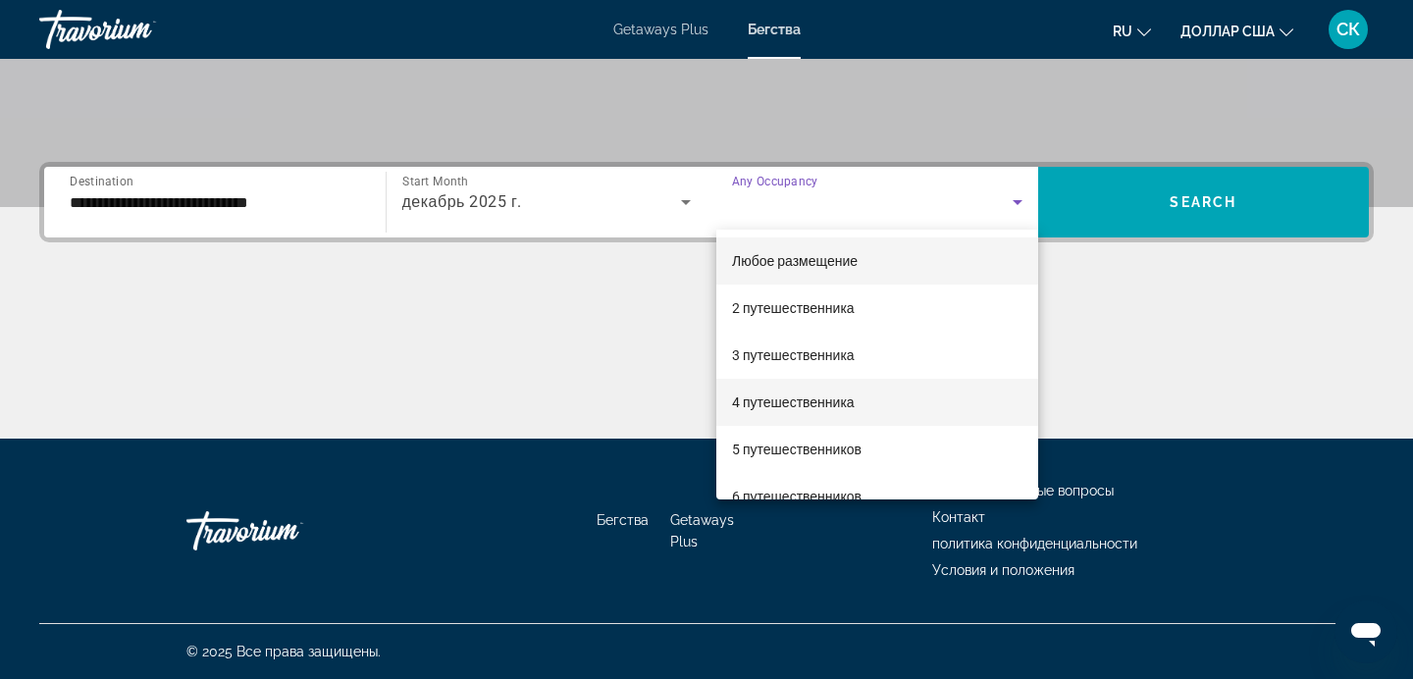
click at [889, 398] on mat-option "4 путешественника" at bounding box center [877, 402] width 322 height 47
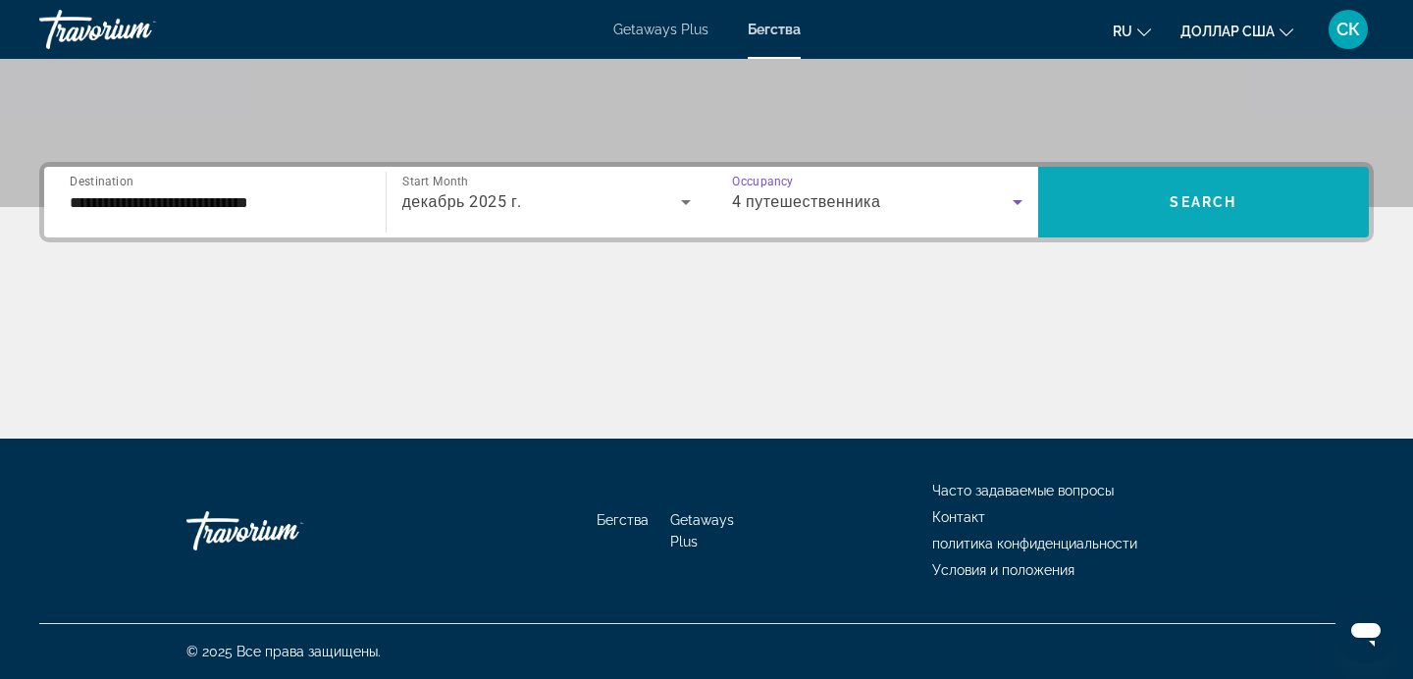
click at [1241, 192] on span "Search widget" at bounding box center [1204, 202] width 332 height 47
